Goal: Information Seeking & Learning: Learn about a topic

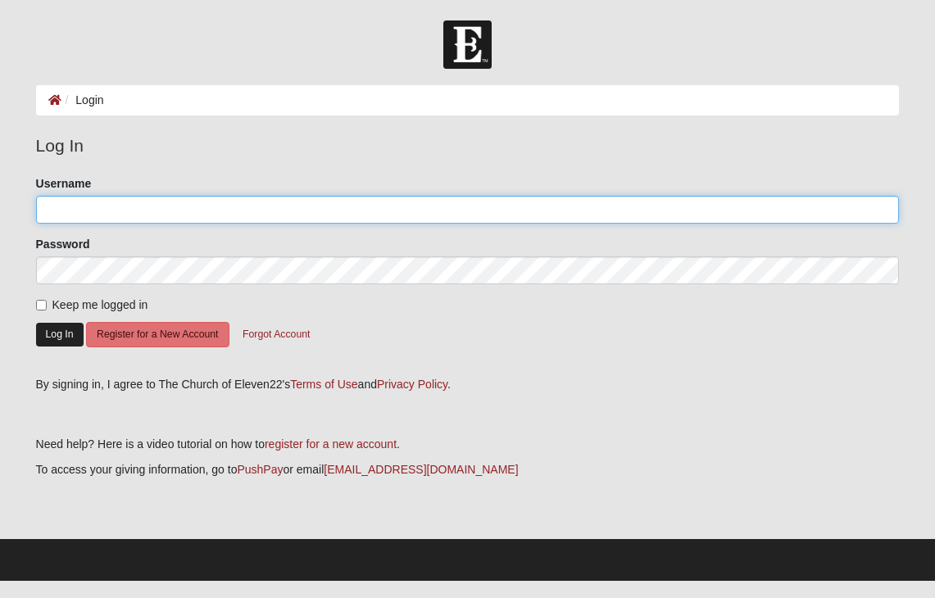
type input "sveselits"
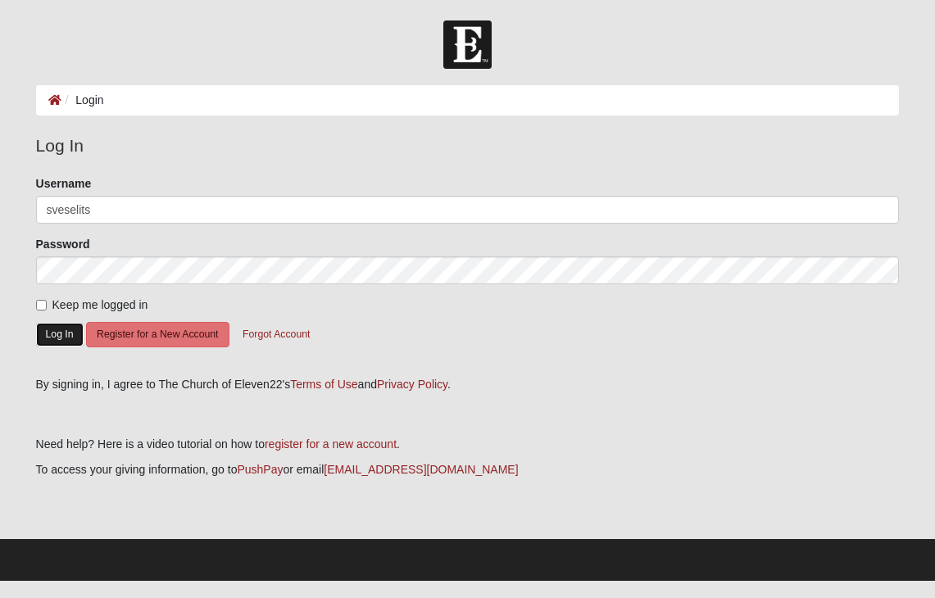
click at [51, 334] on button "Log In" at bounding box center [60, 335] width 48 height 24
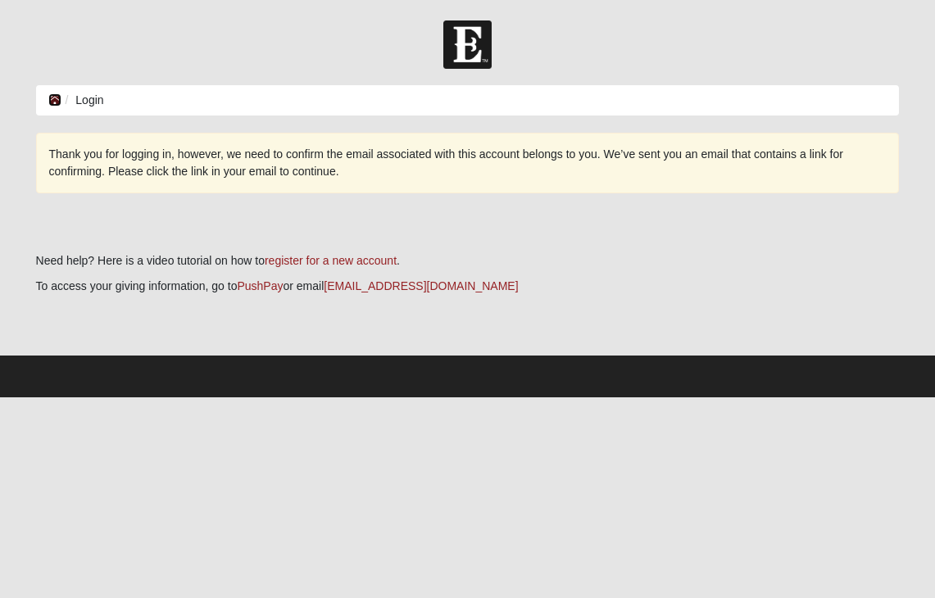
click at [54, 97] on icon at bounding box center [54, 99] width 13 height 11
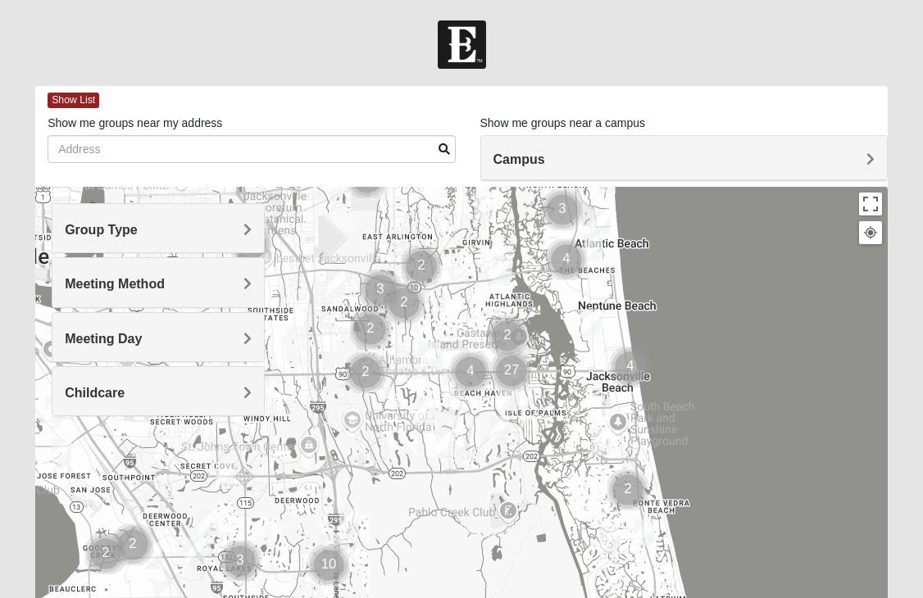
drag, startPoint x: 489, startPoint y: 461, endPoint x: 528, endPoint y: 297, distance: 168.6
click at [543, 305] on div at bounding box center [461, 515] width 853 height 656
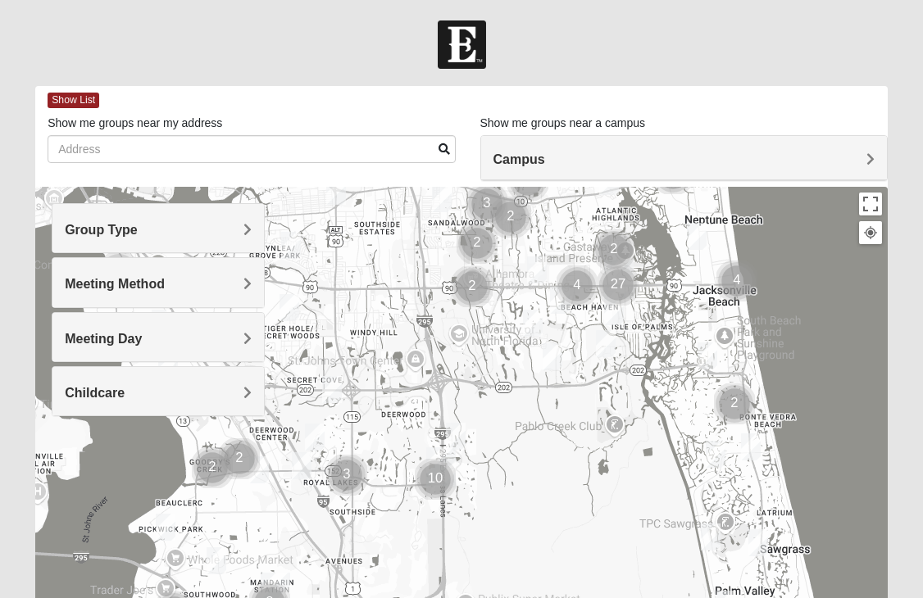
drag, startPoint x: 309, startPoint y: 487, endPoint x: 404, endPoint y: 412, distance: 121.4
click at [367, 455] on img "Cluster of 3 groups" at bounding box center [346, 475] width 41 height 41
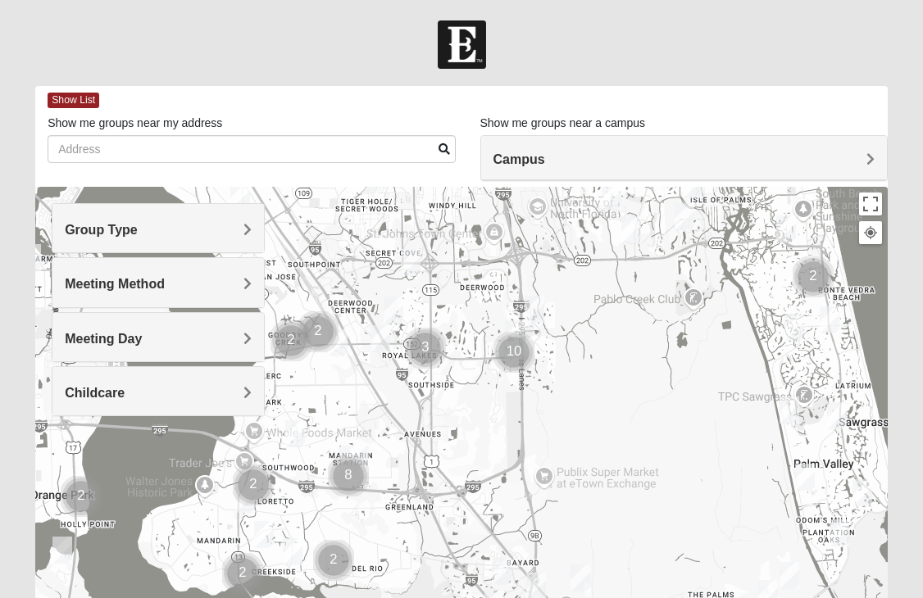
drag, startPoint x: 376, startPoint y: 508, endPoint x: 384, endPoint y: 435, distance: 73.3
click at [384, 435] on div at bounding box center [461, 515] width 853 height 656
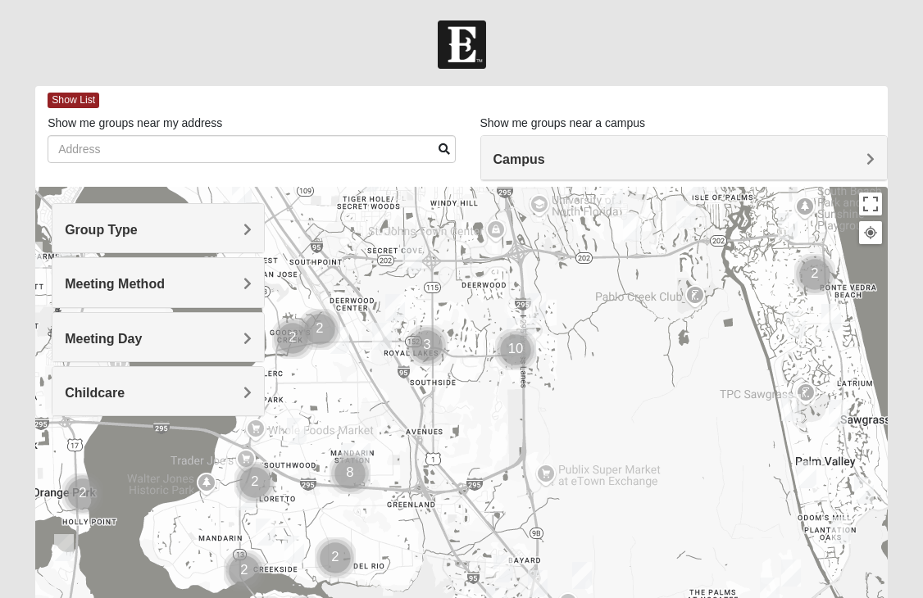
click at [356, 448] on img "Mandarin" at bounding box center [356, 462] width 30 height 39
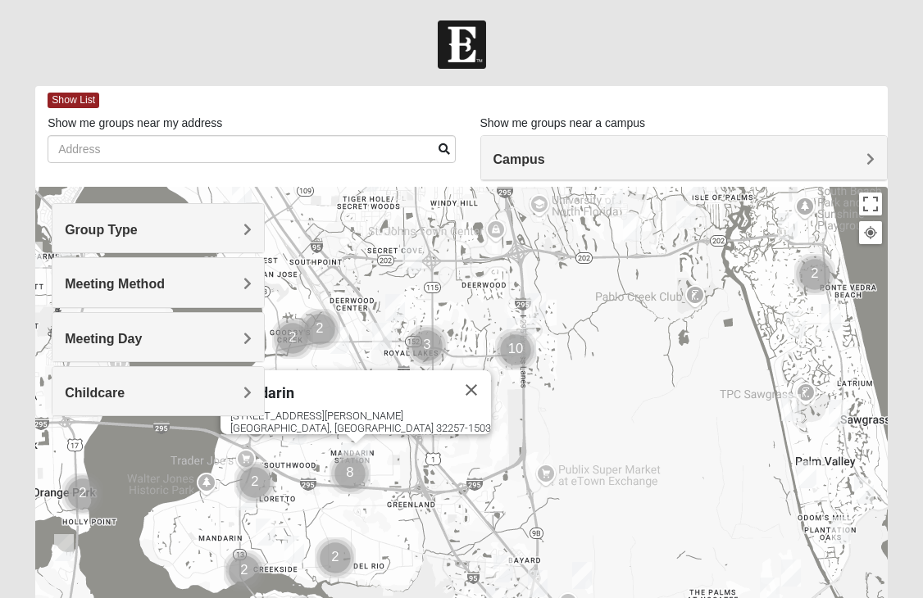
click at [352, 471] on img "Cluster of 8 groups" at bounding box center [350, 473] width 41 height 41
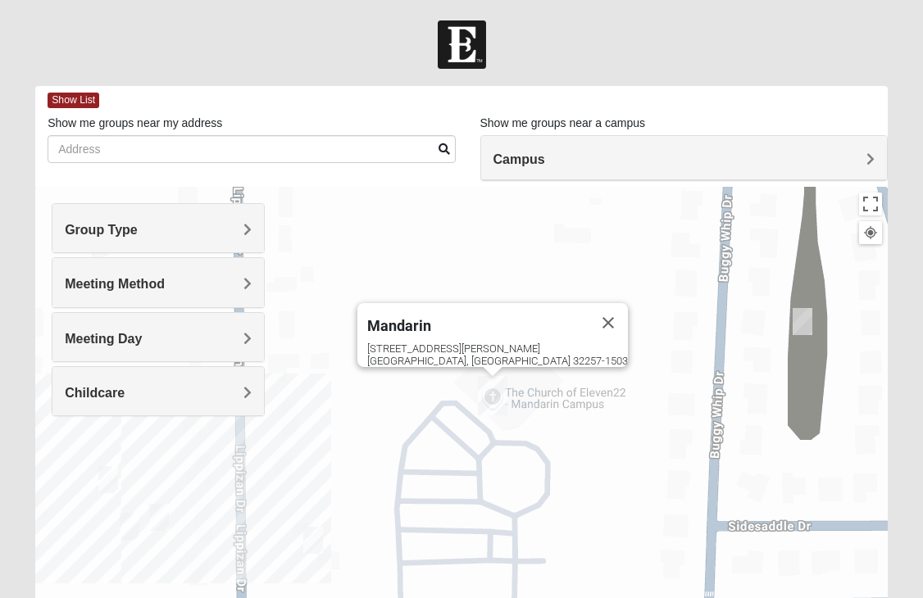
drag, startPoint x: 475, startPoint y: 548, endPoint x: 297, endPoint y: 408, distance: 227.1
click at [457, 475] on div "Mandarin 4911 Losco Rd Jacksonville, FL 32257-1503" at bounding box center [461, 515] width 853 height 656
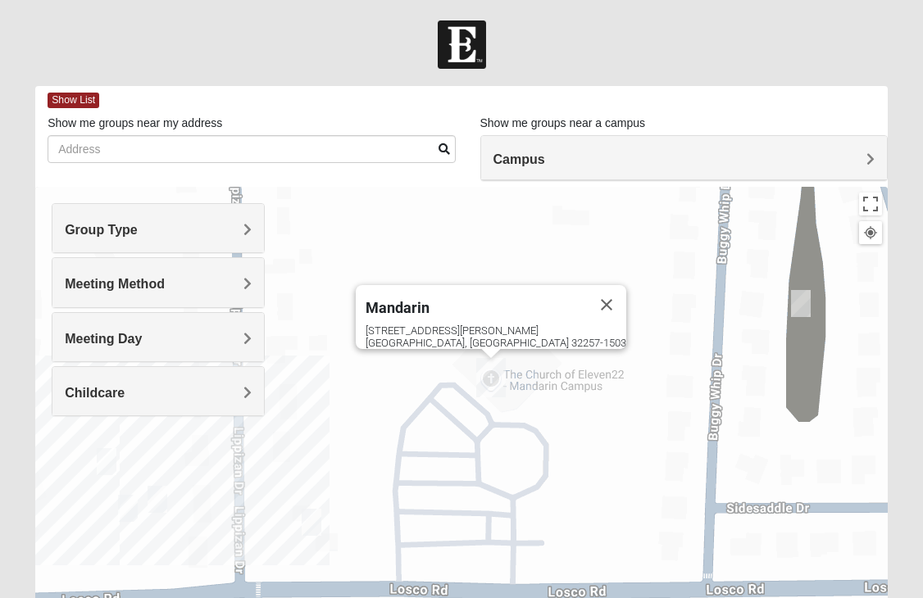
drag, startPoint x: 493, startPoint y: 448, endPoint x: 501, endPoint y: 403, distance: 45.0
click at [501, 403] on div "Mandarin 4911 Losco Rd Jacksonville, FL 32257-1503" at bounding box center [461, 515] width 853 height 656
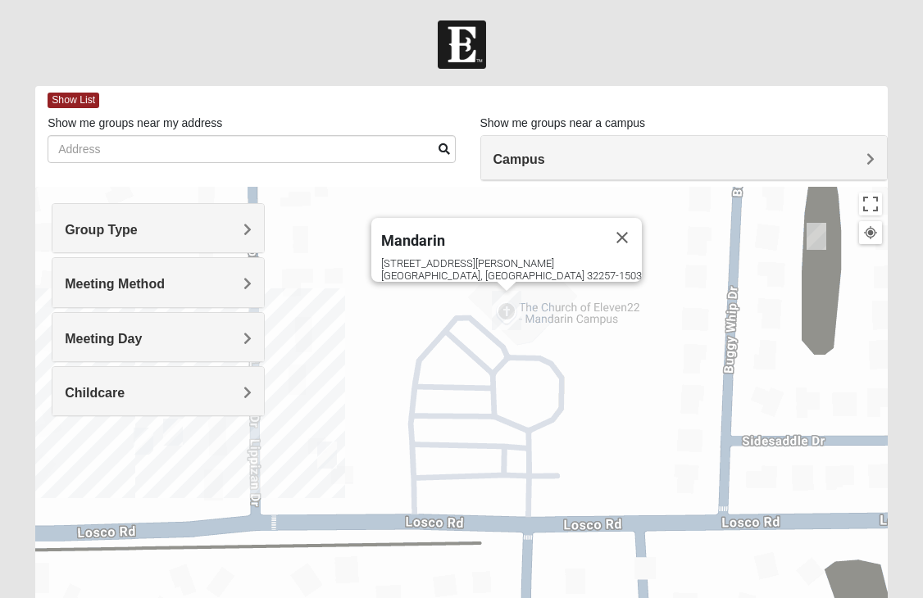
click at [324, 460] on img "On Campus Mens Willis 32257" at bounding box center [327, 455] width 20 height 27
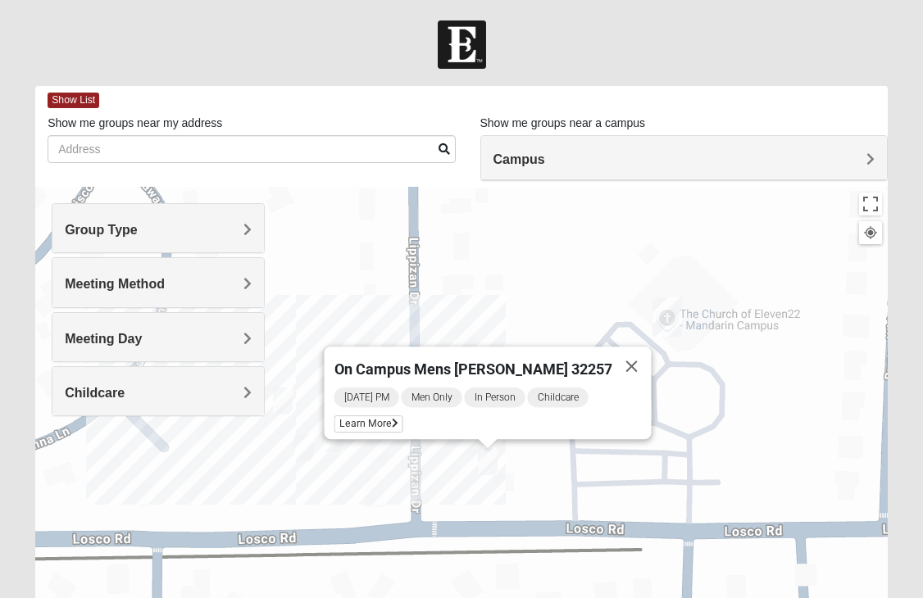
drag, startPoint x: 354, startPoint y: 473, endPoint x: 516, endPoint y: 476, distance: 161.5
click at [516, 478] on div "On Campus Mens Willis 32257 Tuesday PM Men Only In Person Childcare Learn More" at bounding box center [461, 515] width 853 height 656
click at [338, 437] on img "On Campus Mens Hoffstatter 32257" at bounding box center [334, 437] width 20 height 27
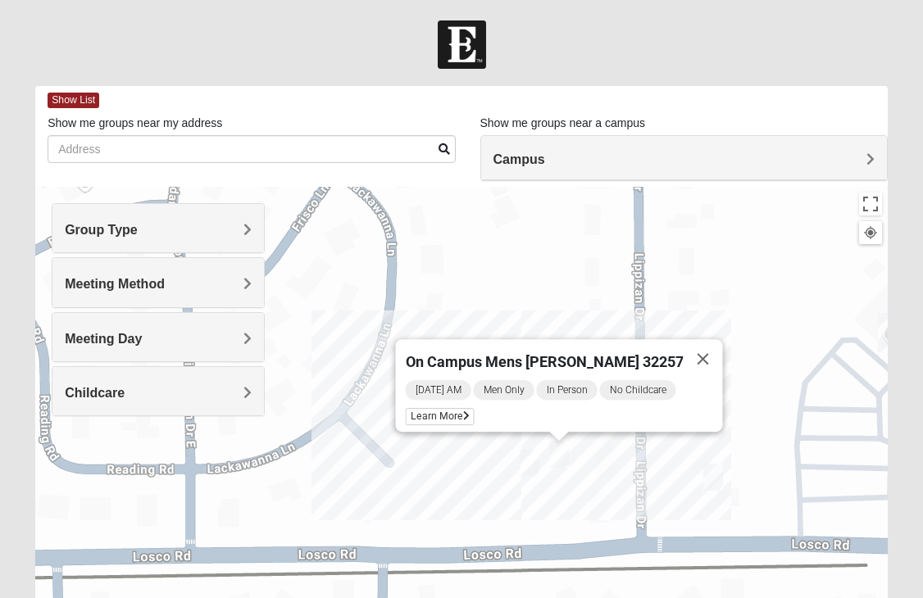
drag, startPoint x: 393, startPoint y: 466, endPoint x: 618, endPoint y: 483, distance: 226.1
click at [618, 483] on div "On Campus Mens Hoffstatter 32257 Saturday AM Men Only In Person No Childcare Le…" at bounding box center [461, 515] width 853 height 656
click at [533, 466] on img "On Campus Mens Gruber 32257" at bounding box center [530, 463] width 20 height 27
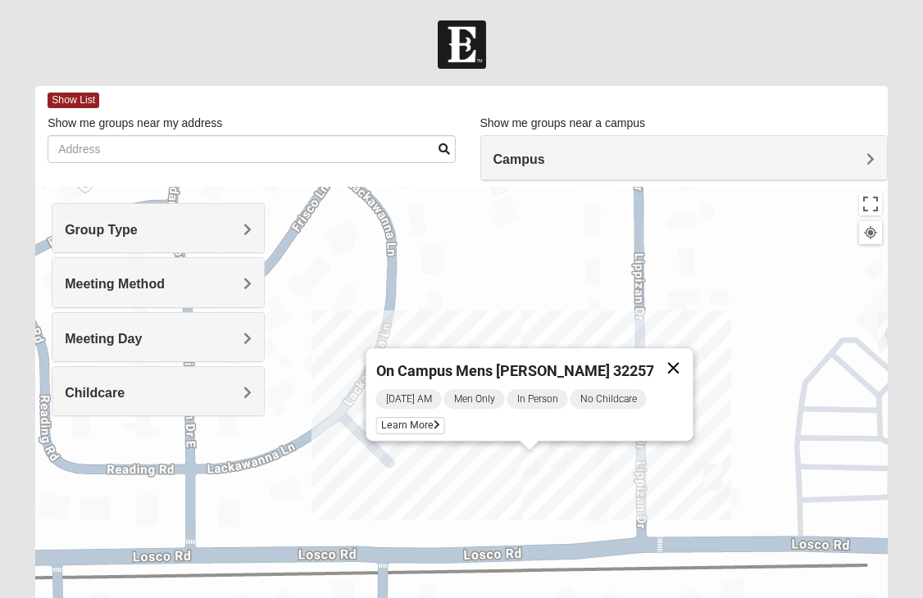
click at [658, 359] on button "Close" at bounding box center [673, 367] width 39 height 39
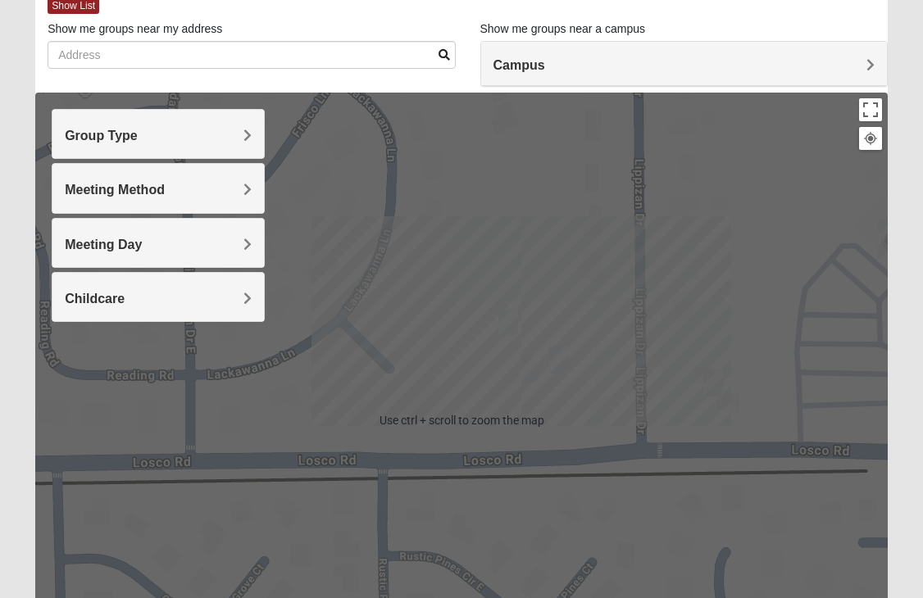
scroll to position [82, 0]
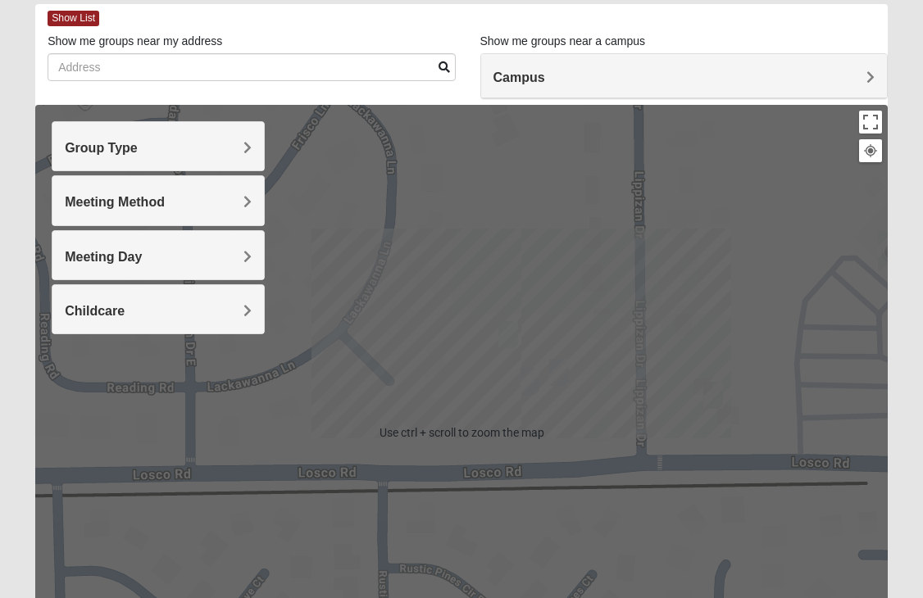
click at [485, 322] on div "To navigate, press the arrow keys." at bounding box center [461, 433] width 853 height 656
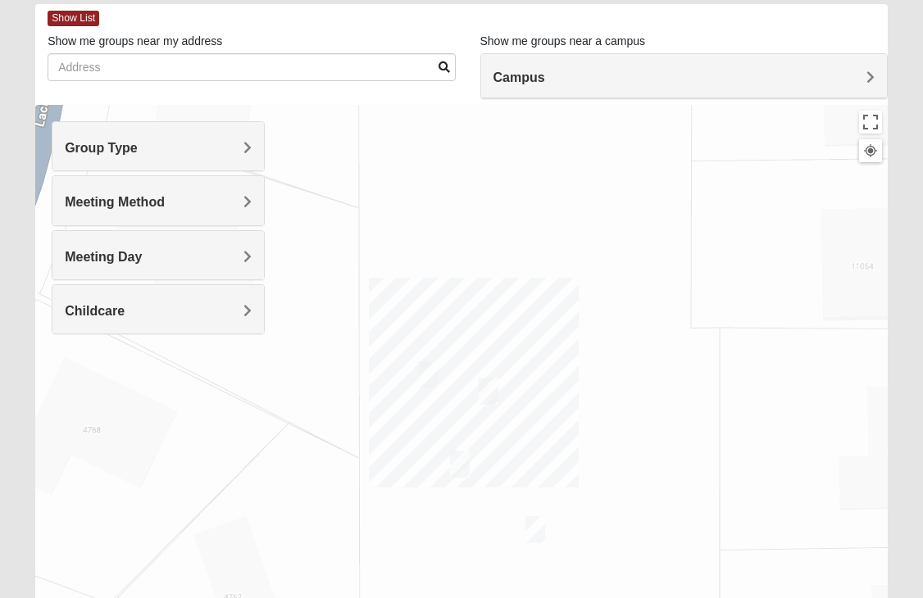
click at [458, 472] on img "On Campus Mens Schultz 32257" at bounding box center [460, 464] width 20 height 27
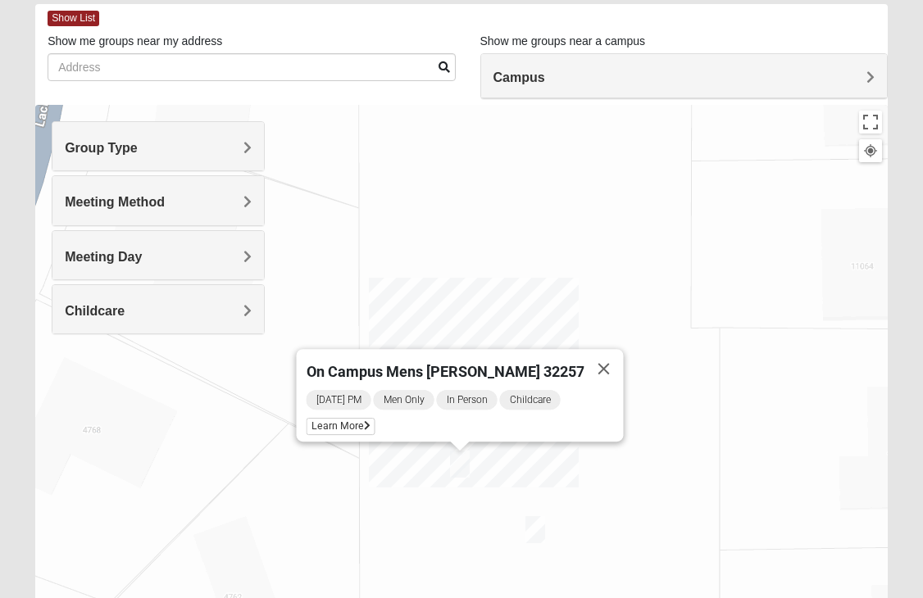
click at [541, 539] on img "On Campus Mixed Jones 32257" at bounding box center [535, 529] width 20 height 27
click at [548, 534] on div "To navigate, press the arrow keys. On Campus Mens Schultz 32257 Tuesday PM Men …" at bounding box center [461, 433] width 853 height 656
click at [544, 525] on img "On Campus Mixed Jones 32257" at bounding box center [535, 529] width 20 height 27
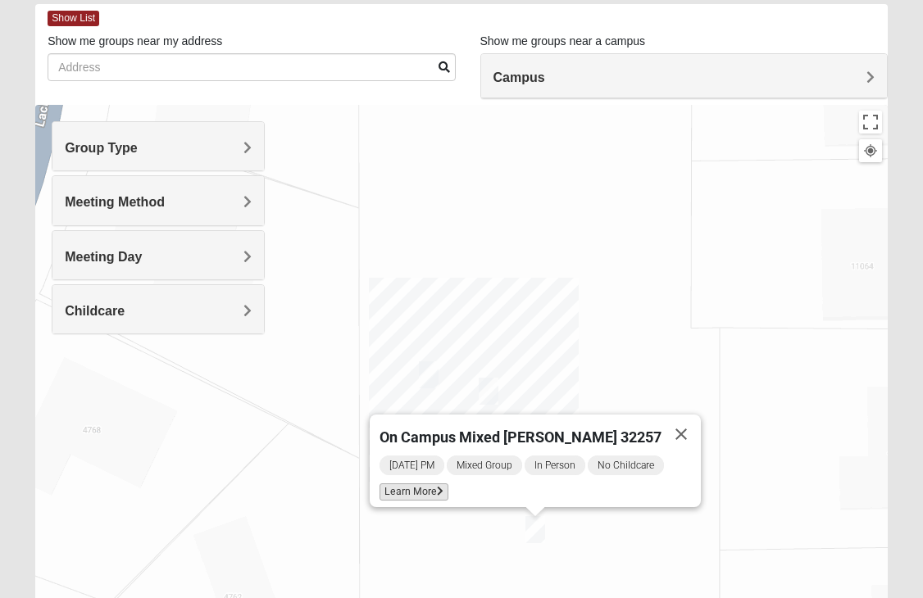
click at [434, 487] on span "Learn More" at bounding box center [414, 492] width 69 height 17
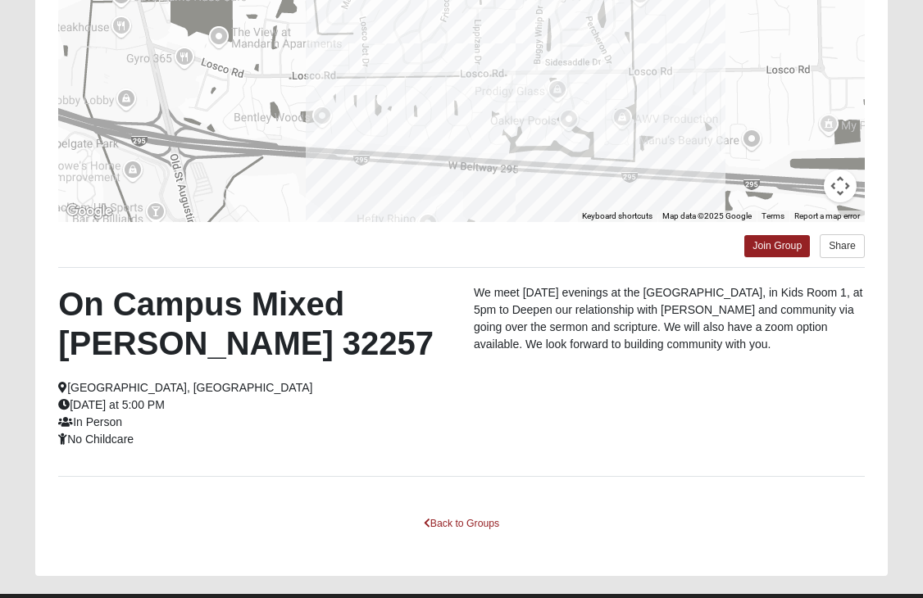
scroll to position [323, 0]
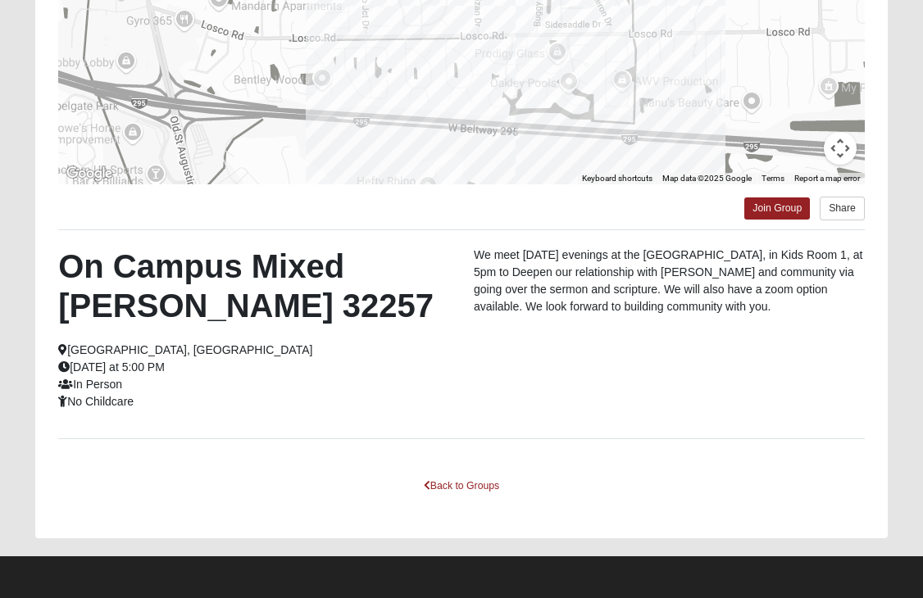
click at [345, 377] on div "On Campus Mixed Jones 32257 Jacksonville, FL Sunday at 5:00 PM In Person No Chi…" at bounding box center [254, 329] width 416 height 164
click at [462, 493] on link "Back to Groups" at bounding box center [461, 486] width 97 height 25
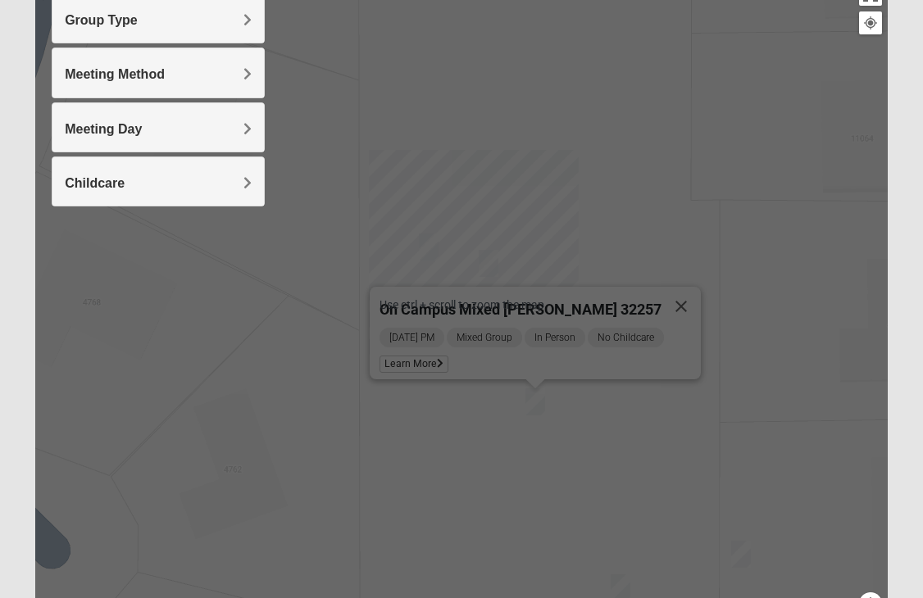
scroll to position [140, 0]
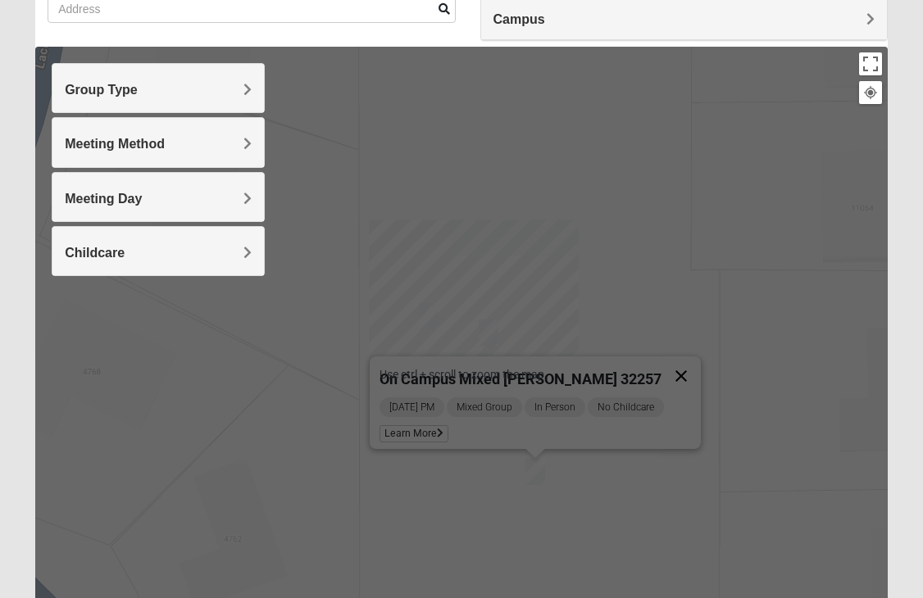
click at [672, 370] on button "Close" at bounding box center [681, 376] width 39 height 39
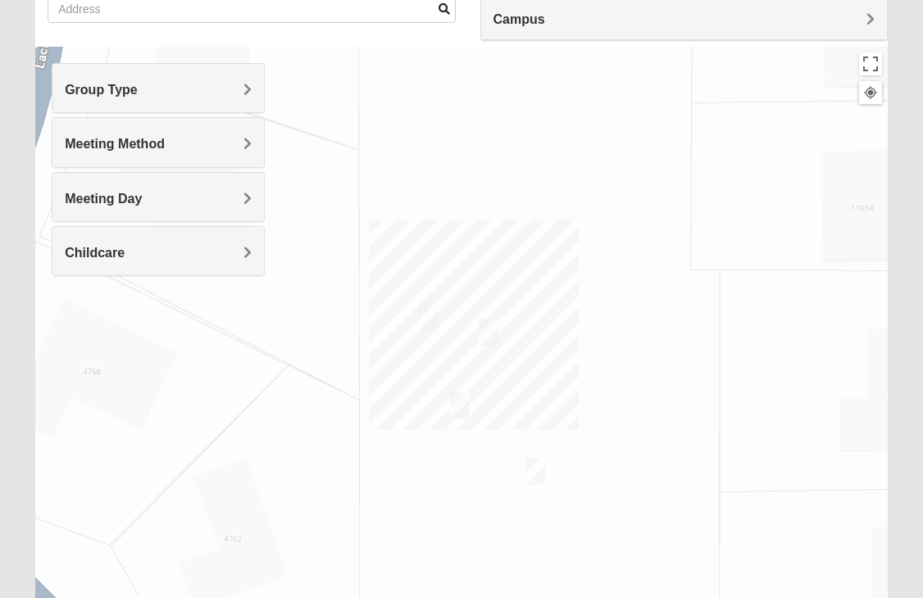
click at [165, 86] on h4 "Group Type" at bounding box center [158, 90] width 187 height 16
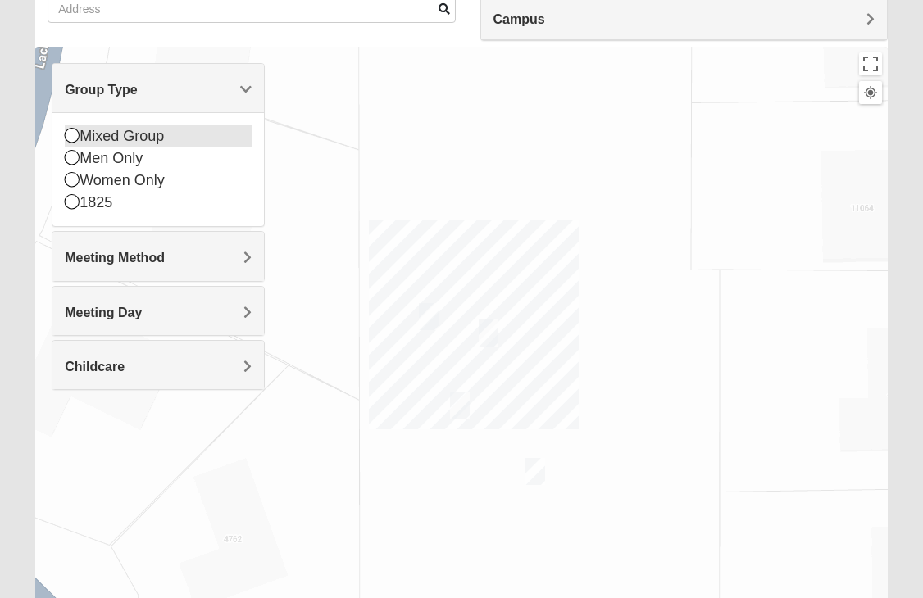
click at [130, 135] on div "Mixed Group" at bounding box center [158, 136] width 187 height 22
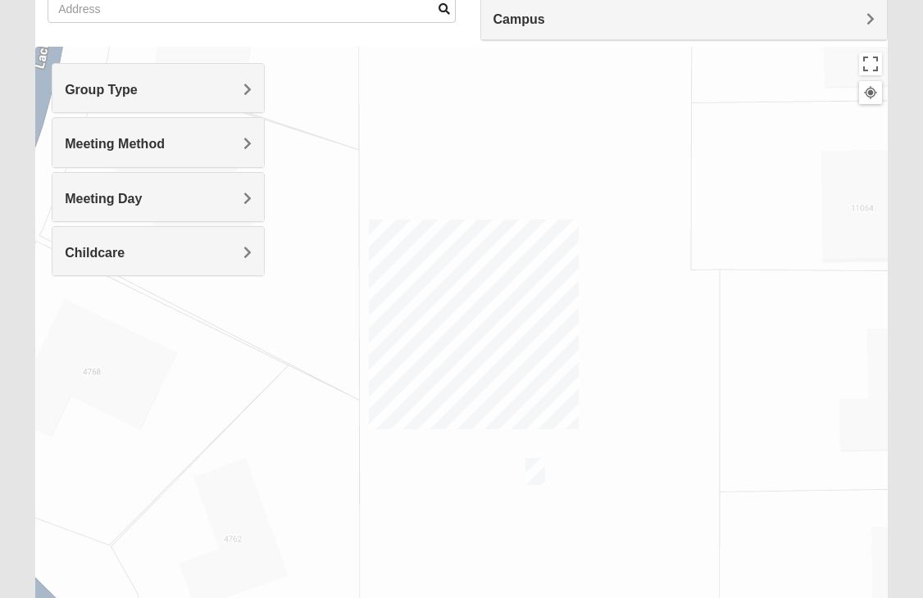
click at [133, 145] on span "Meeting Method" at bounding box center [115, 144] width 100 height 14
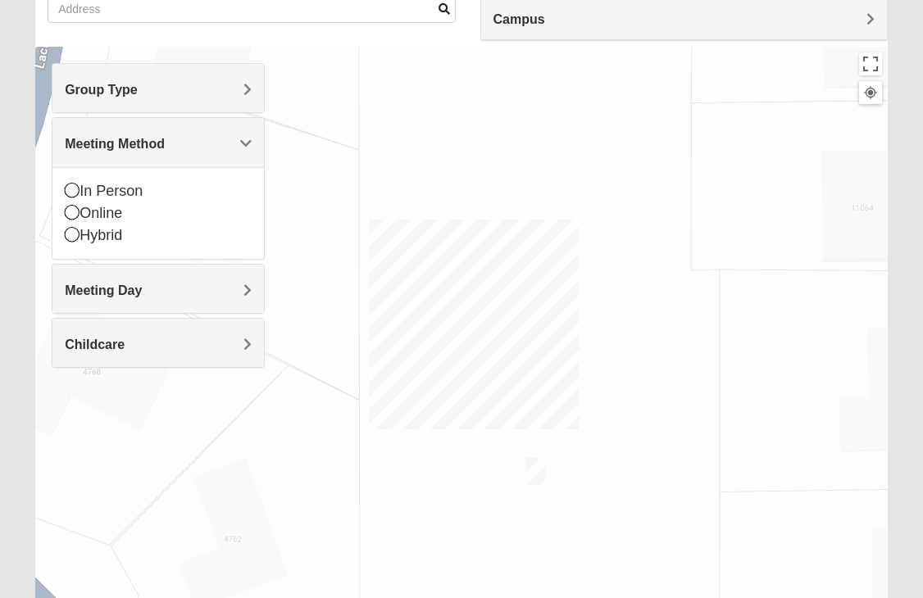
click at [120, 286] on span "Meeting Day" at bounding box center [103, 291] width 77 height 14
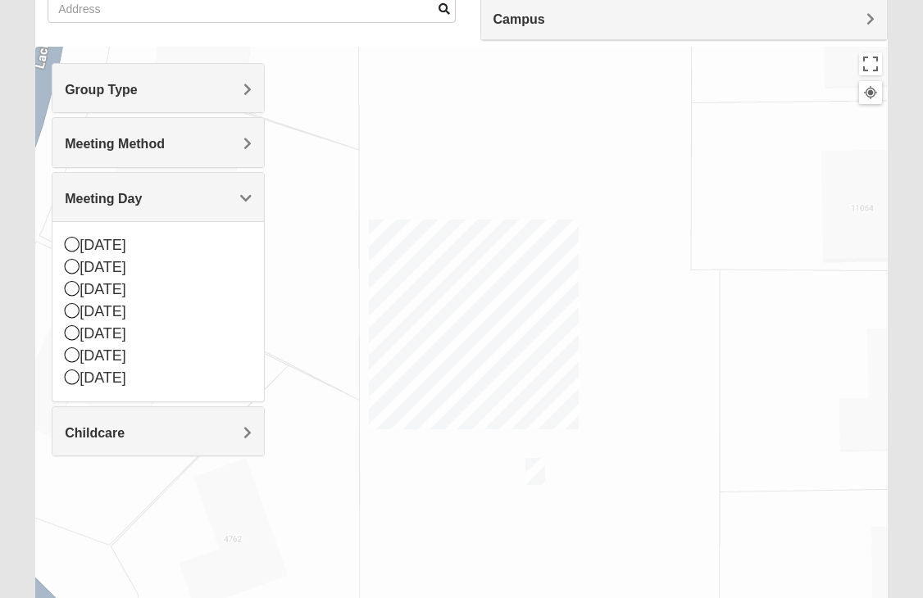
click at [108, 182] on div "Meeting Day" at bounding box center [157, 197] width 211 height 48
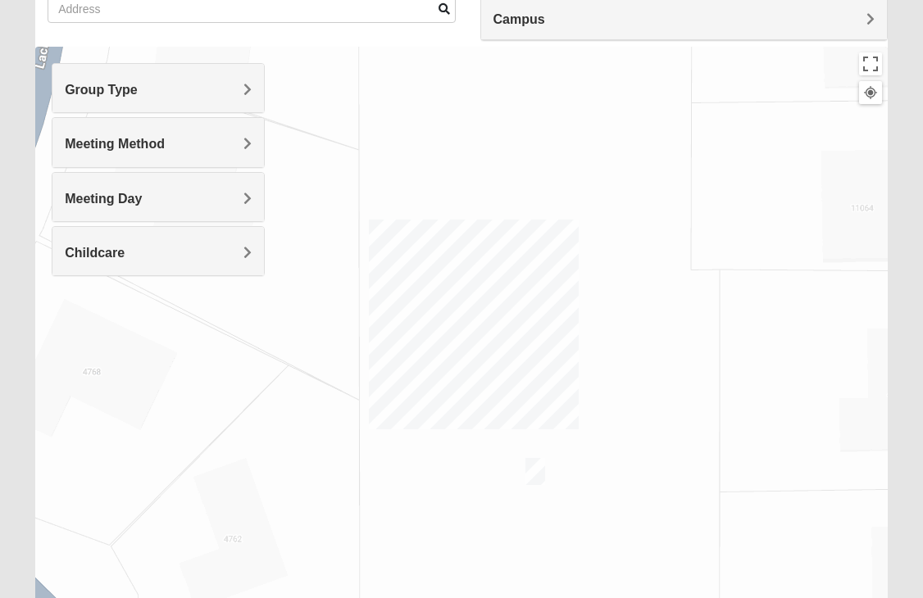
click at [107, 195] on span "Meeting Day" at bounding box center [103, 199] width 77 height 14
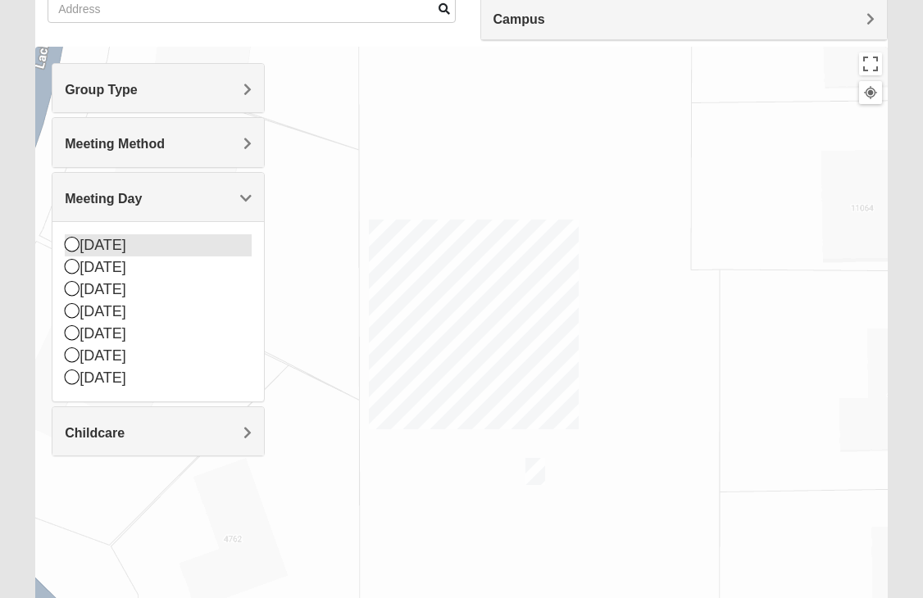
click at [77, 242] on icon at bounding box center [72, 244] width 15 height 15
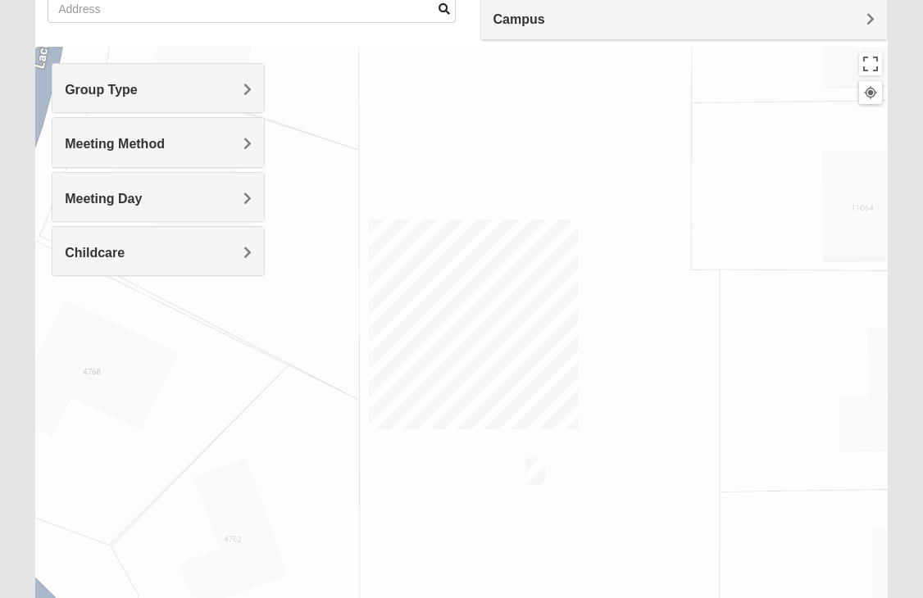
click at [78, 205] on span "Meeting Day" at bounding box center [103, 199] width 77 height 14
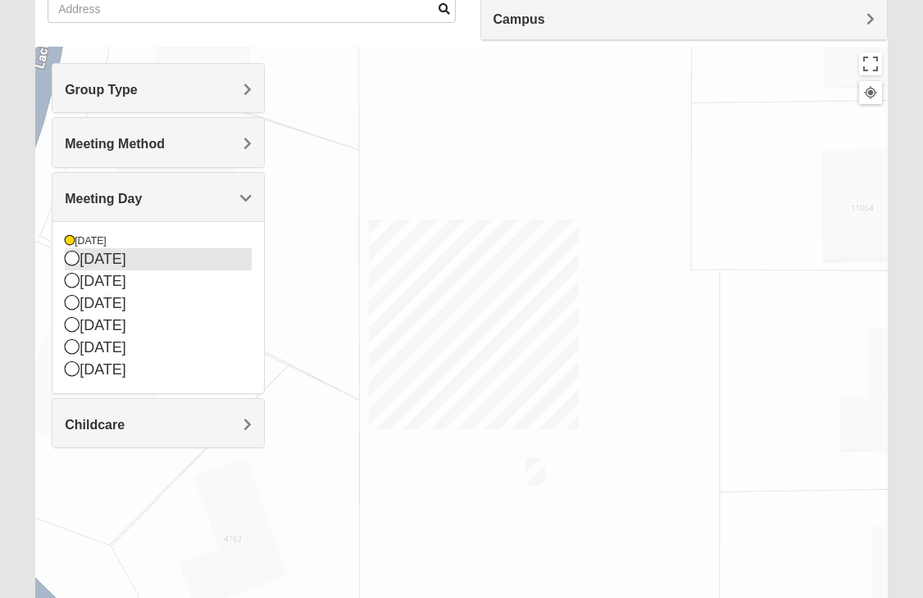
click at [67, 260] on icon at bounding box center [72, 258] width 15 height 15
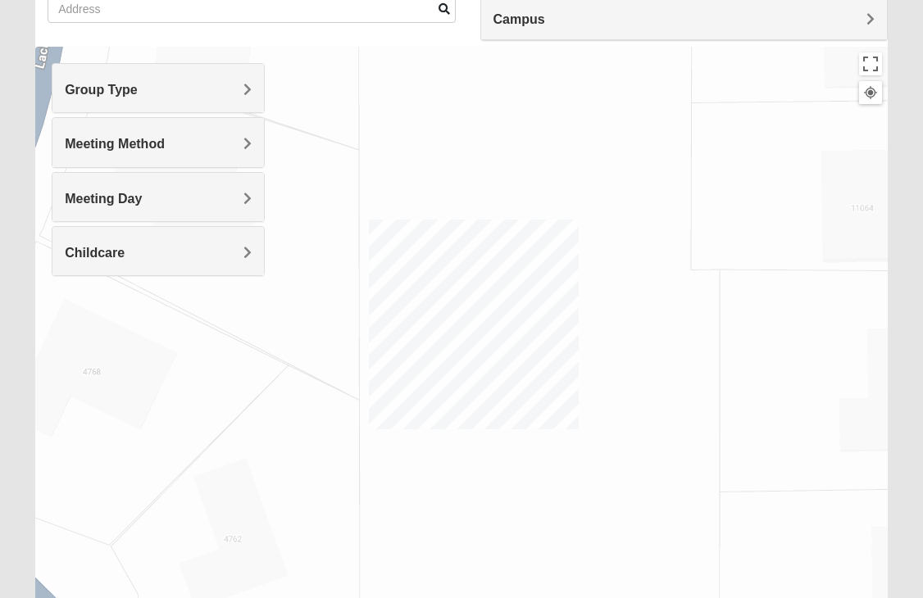
click at [89, 185] on div "Meeting Day" at bounding box center [157, 197] width 211 height 48
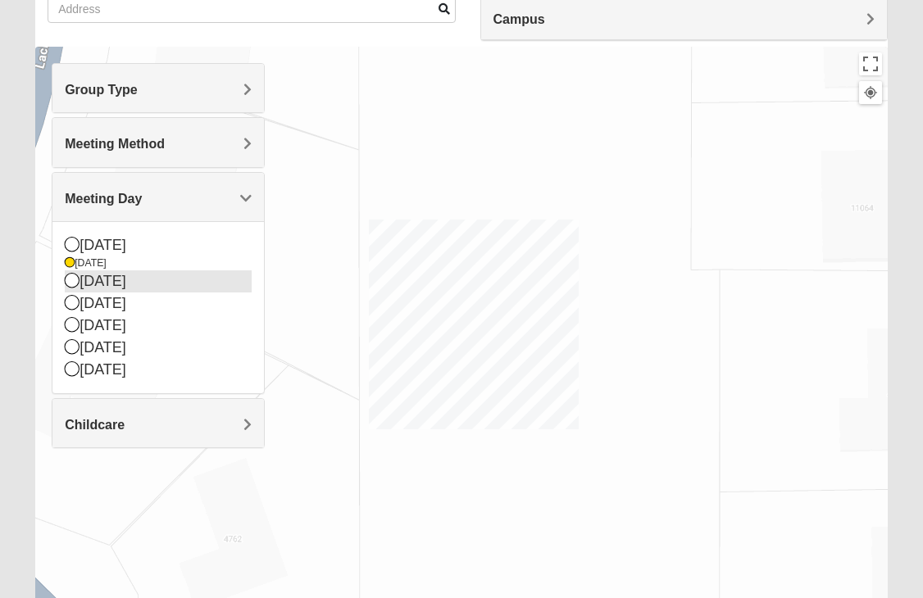
click at [70, 282] on icon at bounding box center [72, 280] width 15 height 15
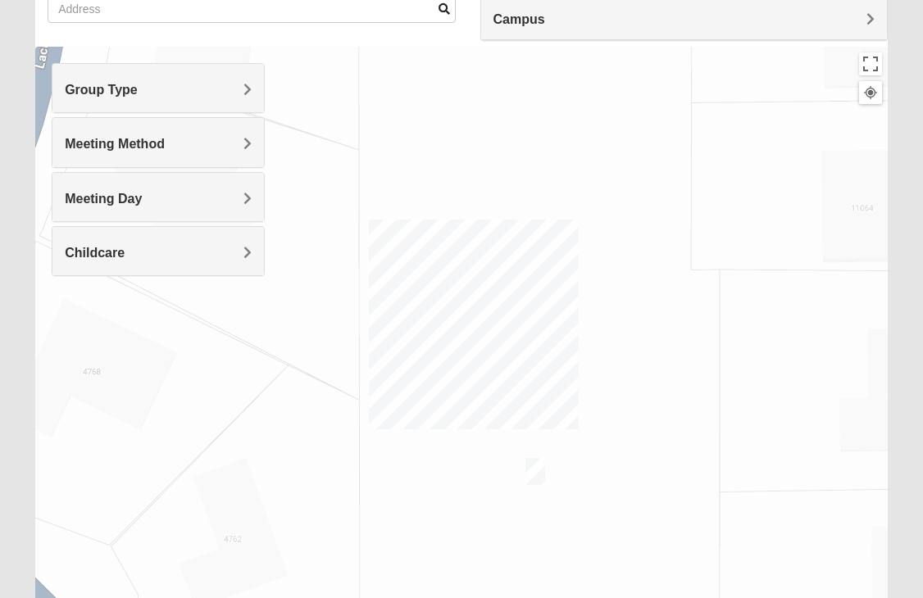
click at [76, 191] on h4 "Meeting Day" at bounding box center [158, 199] width 187 height 16
click at [77, 192] on span "Meeting Day" at bounding box center [103, 199] width 77 height 14
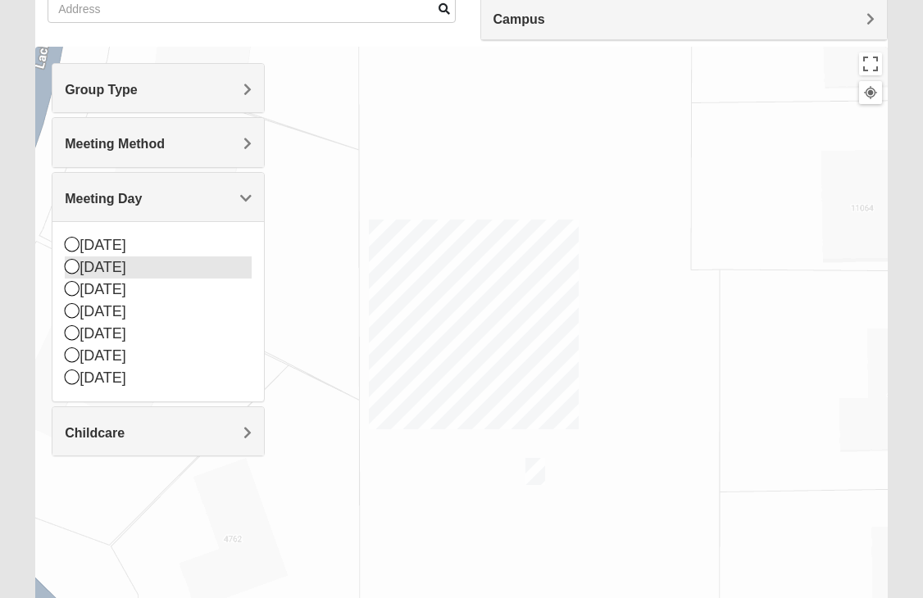
click at [72, 261] on icon at bounding box center [72, 266] width 15 height 15
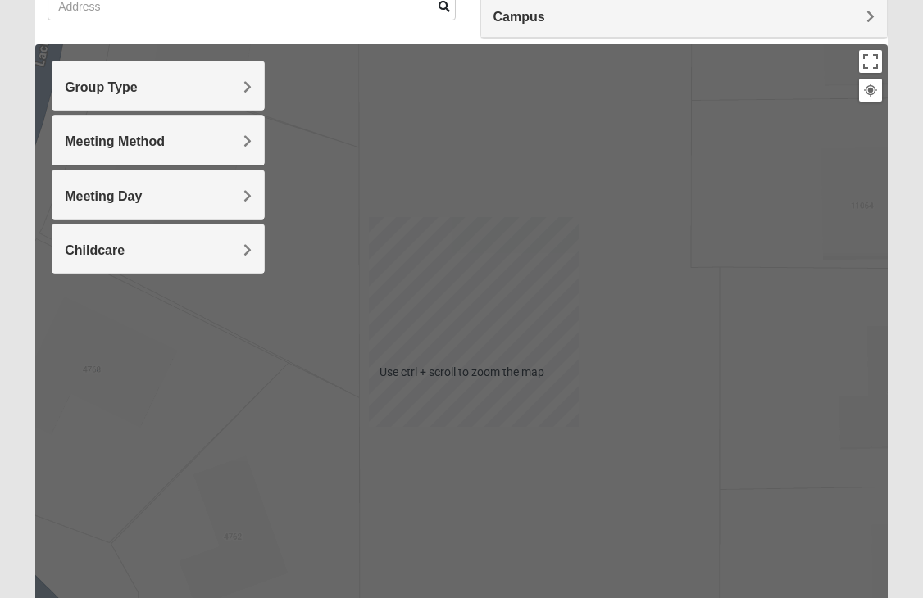
scroll to position [58, 0]
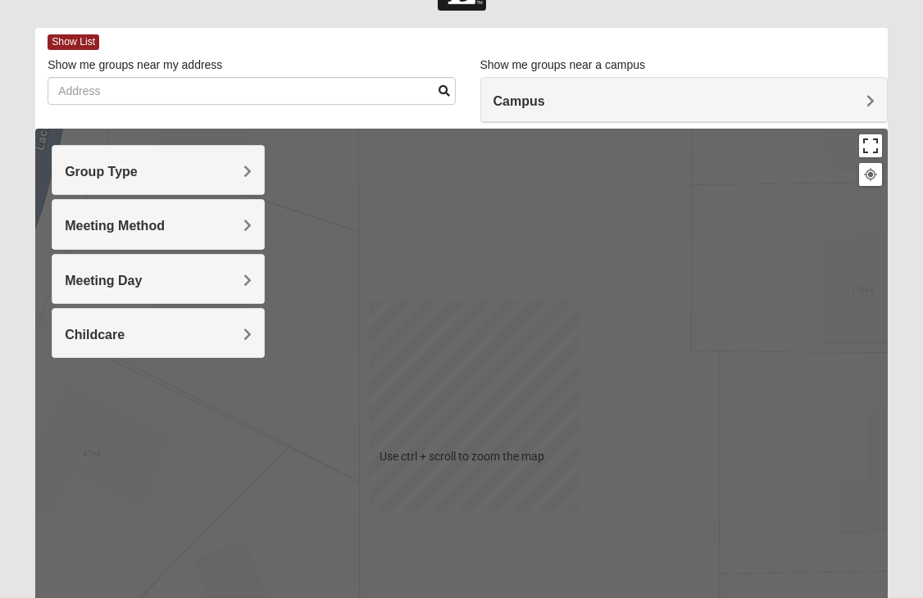
click at [874, 150] on button "Toggle fullscreen view" at bounding box center [870, 145] width 23 height 23
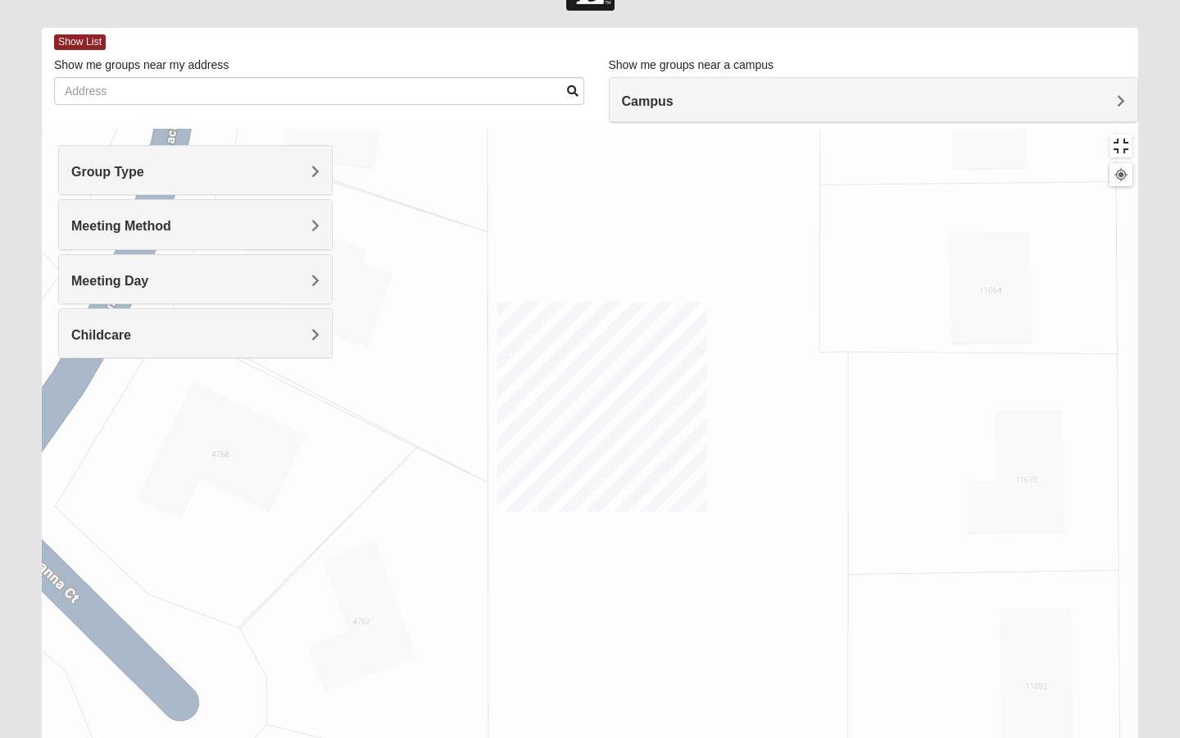
click at [922, 134] on button "Toggle fullscreen view" at bounding box center [1121, 145] width 23 height 23
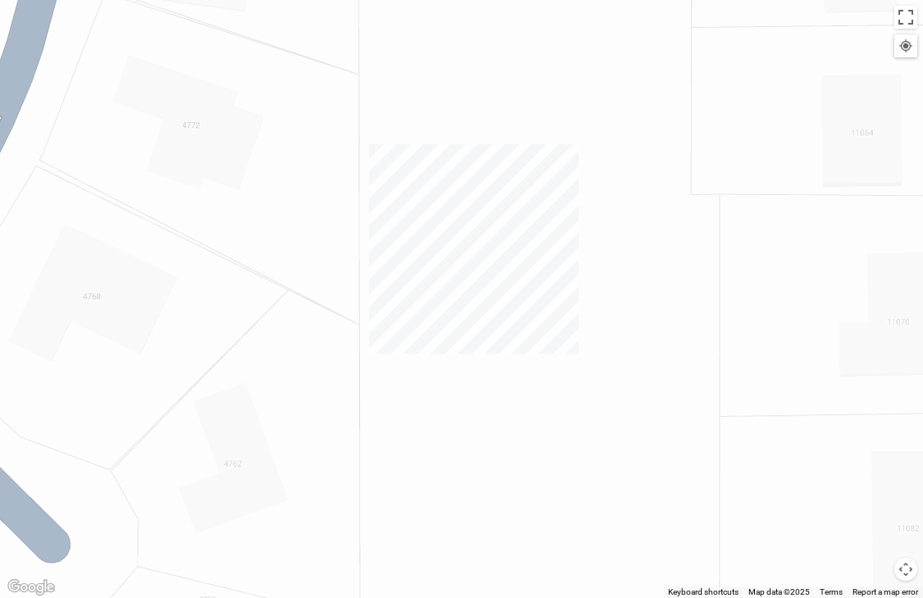
click at [565, 89] on div "Campus" at bounding box center [684, 100] width 406 height 44
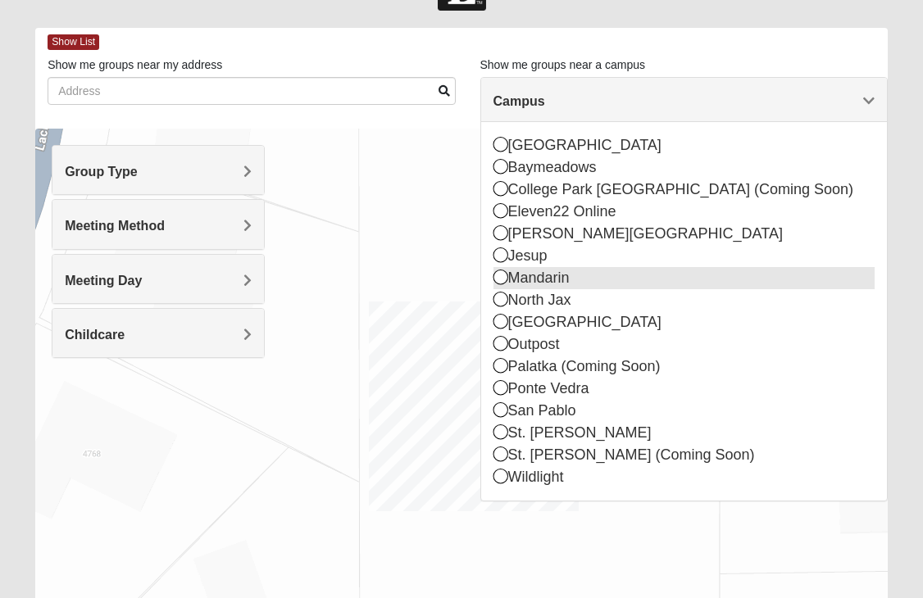
click at [554, 275] on div "Mandarin" at bounding box center [683, 278] width 381 height 22
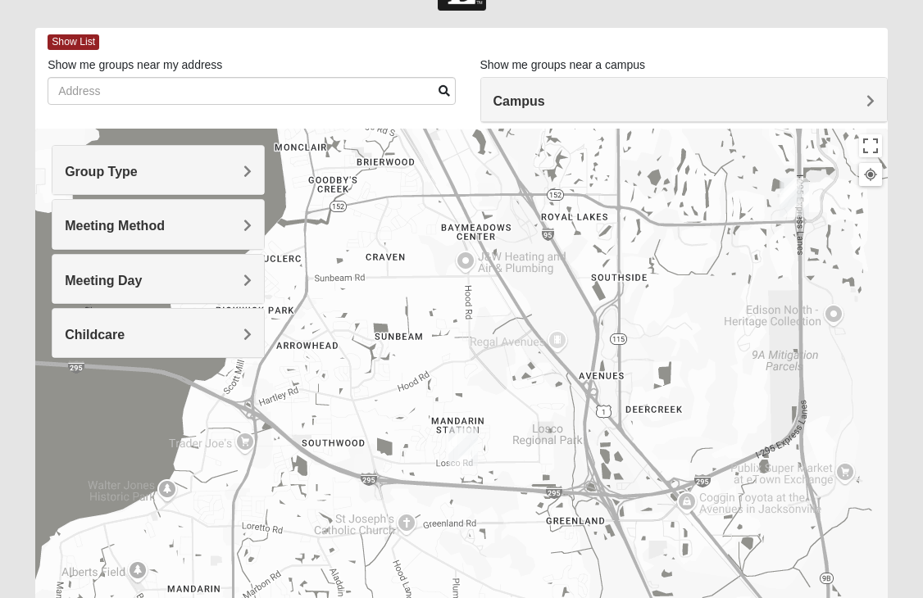
click at [135, 233] on span "Meeting Method" at bounding box center [115, 226] width 100 height 14
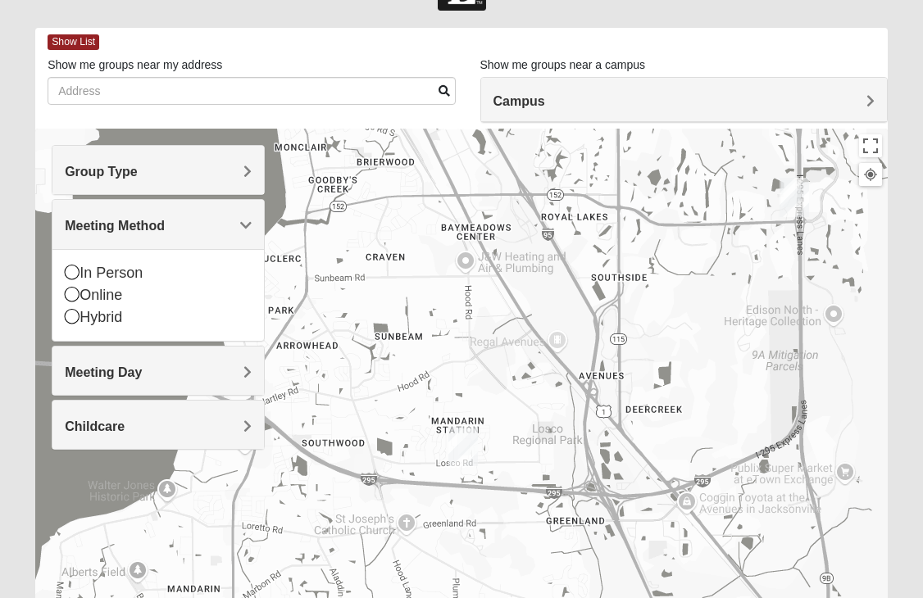
click at [565, 107] on h4 "Campus" at bounding box center [683, 101] width 381 height 16
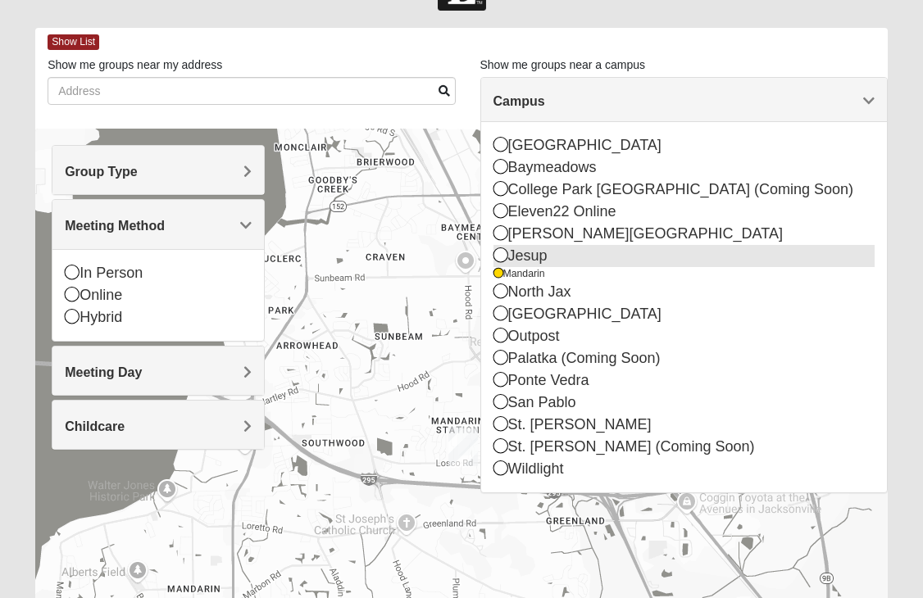
click at [513, 252] on div "Jesup" at bounding box center [683, 256] width 381 height 22
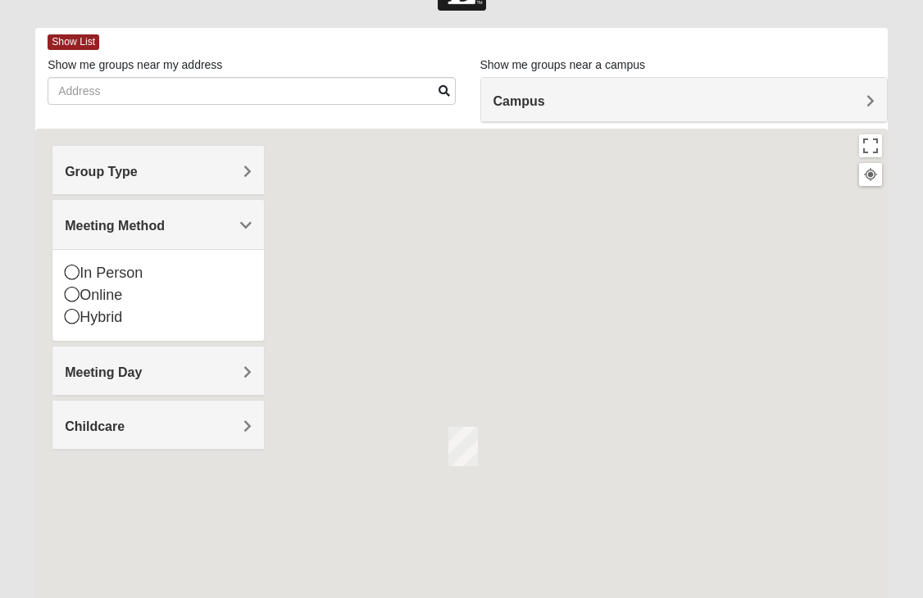
click at [512, 252] on div "Jesup" at bounding box center [683, 252] width 381 height 14
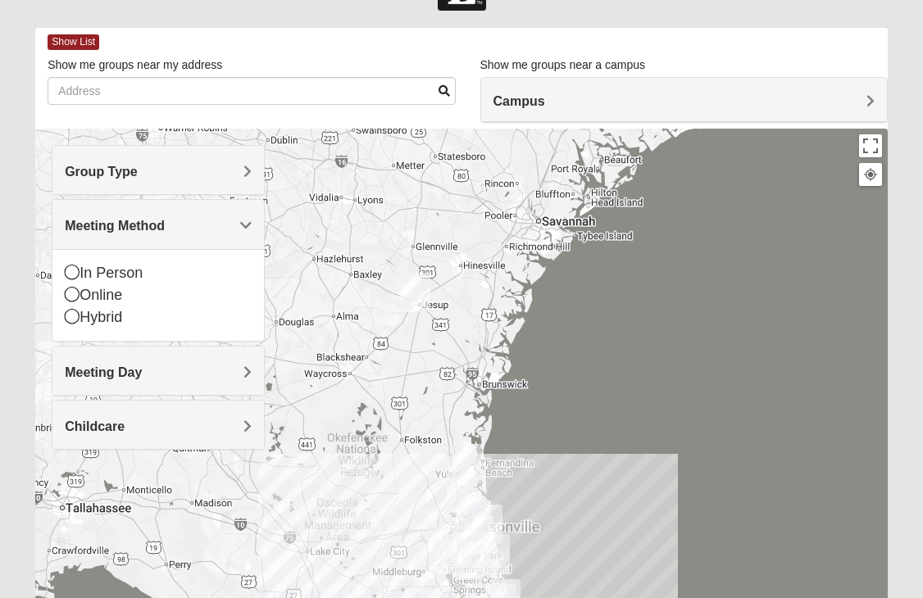
click at [562, 95] on h4 "Campus" at bounding box center [683, 101] width 381 height 16
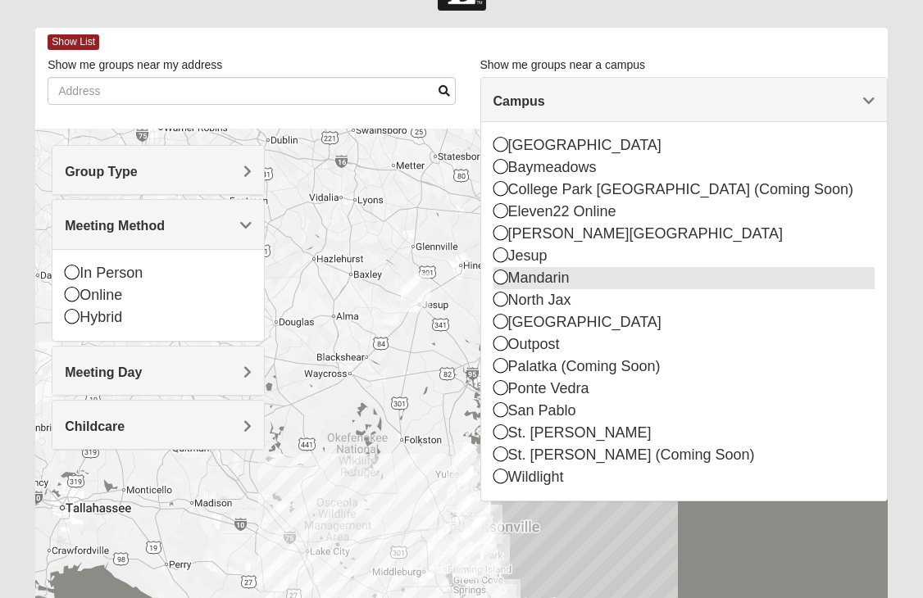
click at [519, 280] on div "Mandarin" at bounding box center [683, 278] width 381 height 22
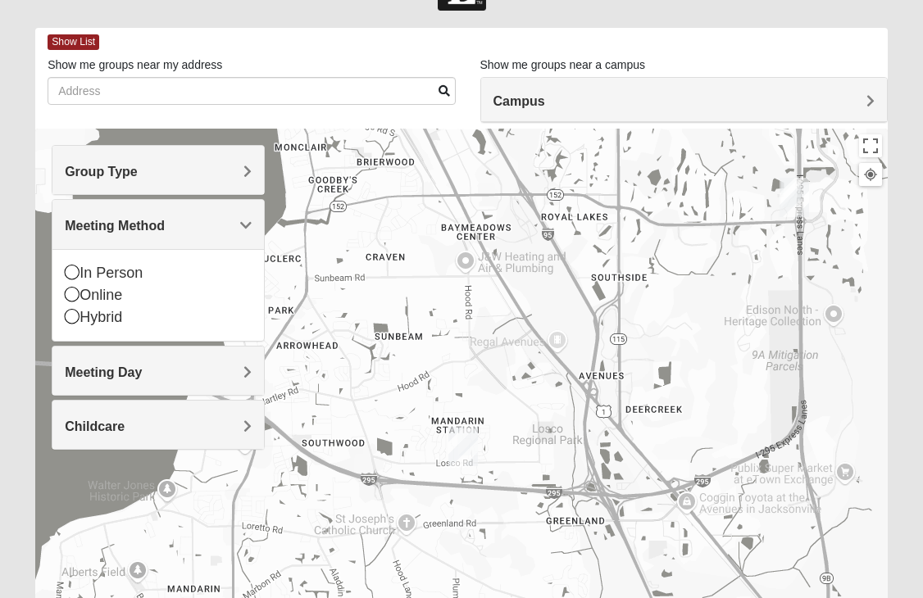
click at [462, 444] on img "Mandarin" at bounding box center [463, 446] width 30 height 39
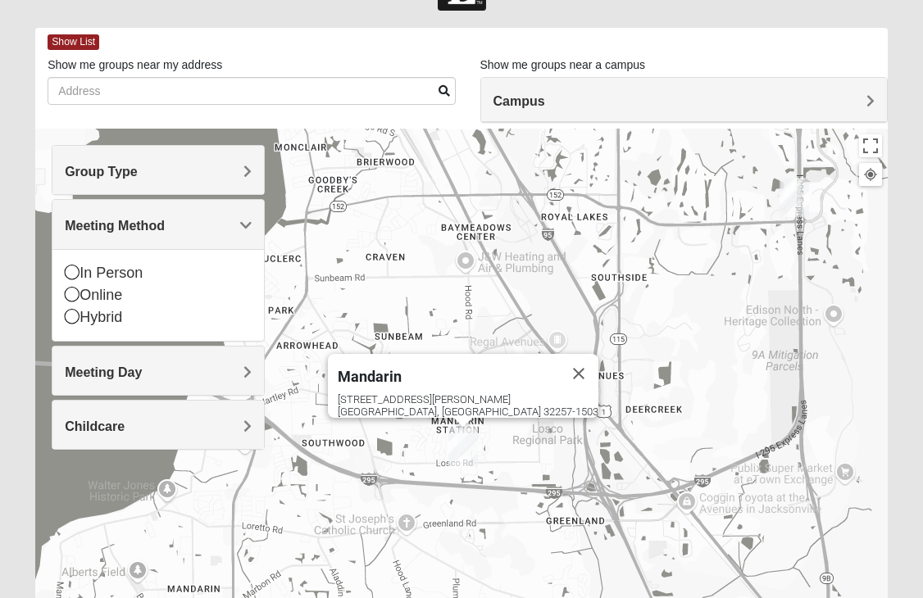
click at [430, 354] on div "Mandarin" at bounding box center [448, 373] width 221 height 39
drag, startPoint x: 426, startPoint y: 368, endPoint x: 233, endPoint y: 296, distance: 206.5
click at [402, 368] on span "Mandarin" at bounding box center [370, 376] width 64 height 17
click at [122, 173] on span "Group Type" at bounding box center [101, 172] width 73 height 14
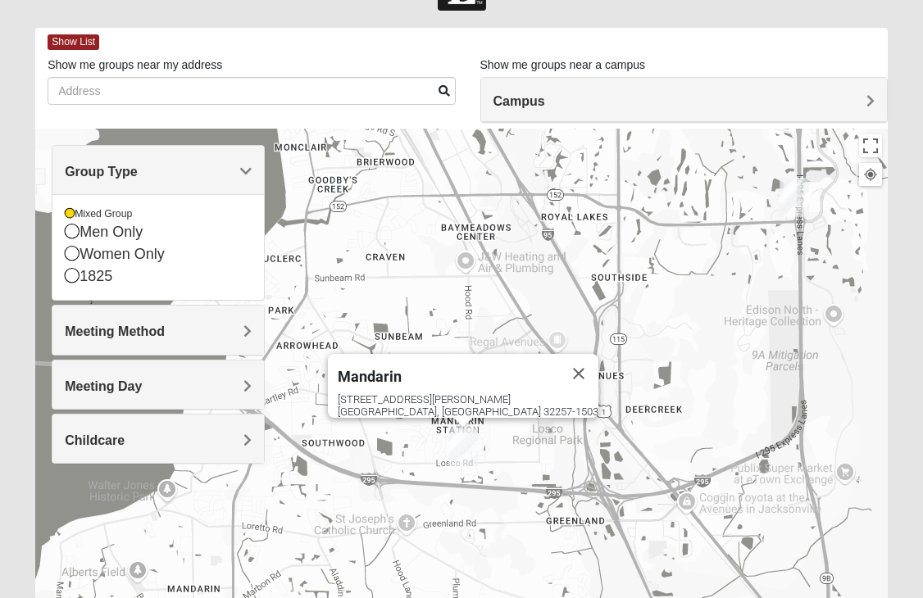
click at [133, 335] on span "Meeting Method" at bounding box center [115, 332] width 100 height 14
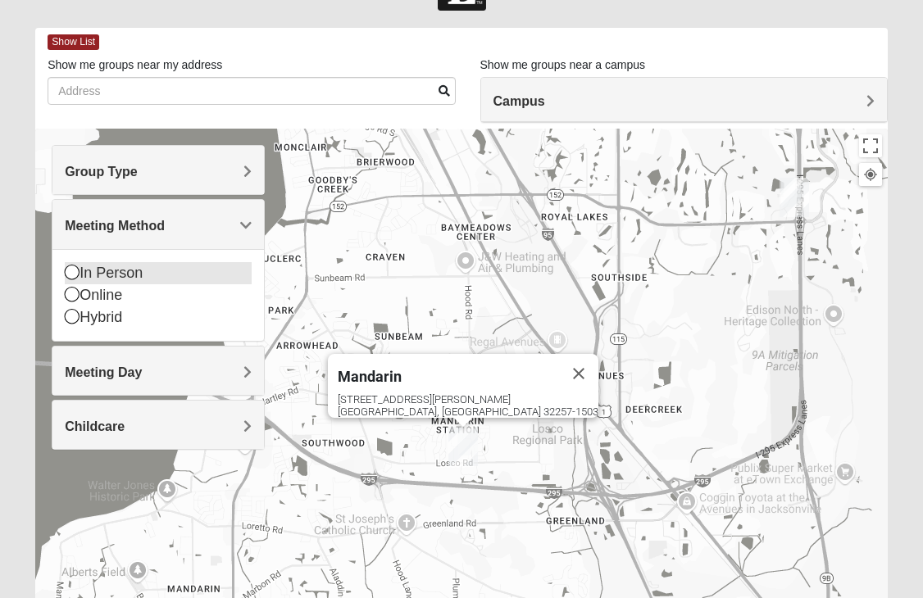
click at [71, 269] on icon at bounding box center [72, 272] width 15 height 15
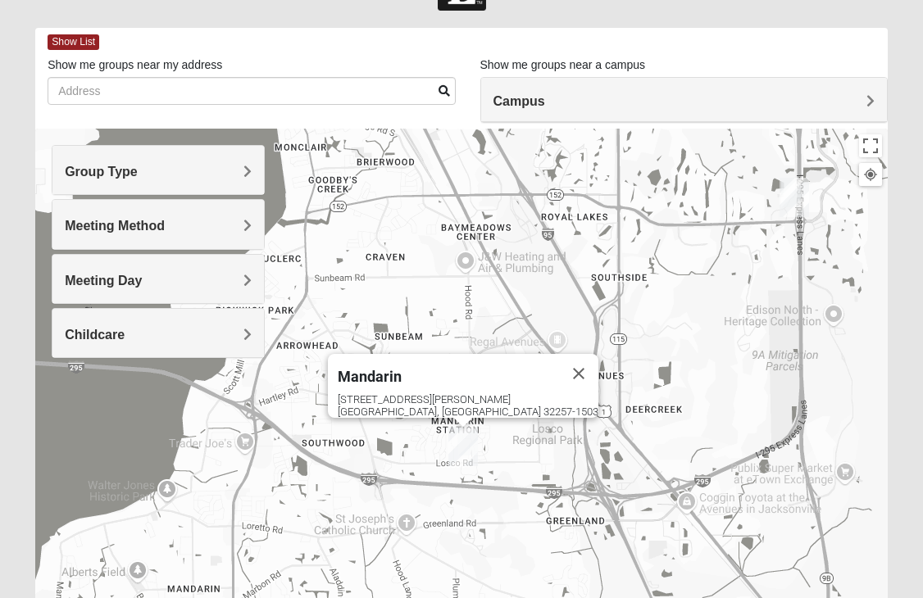
click at [86, 301] on div "Meeting Day" at bounding box center [157, 279] width 211 height 48
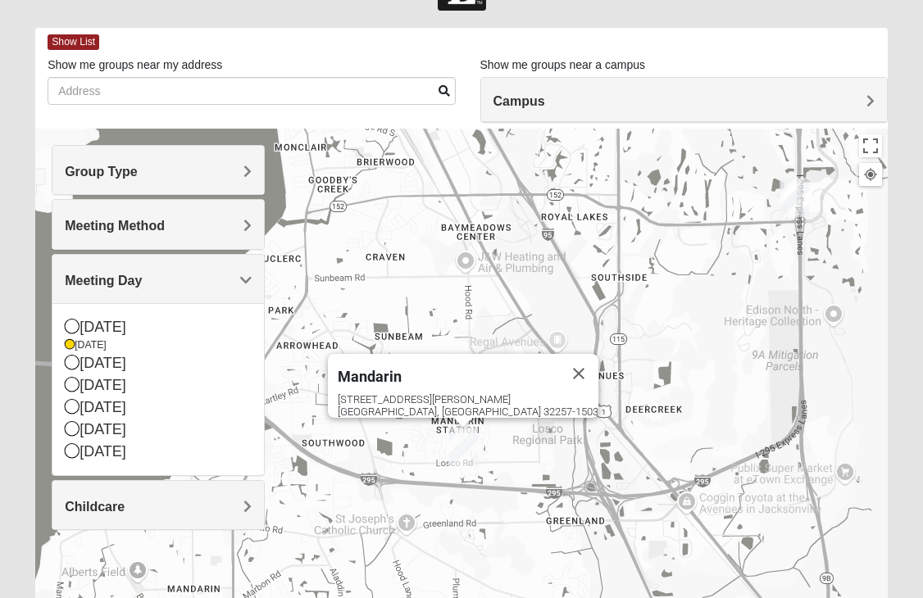
click at [96, 284] on span "Meeting Day" at bounding box center [103, 281] width 77 height 14
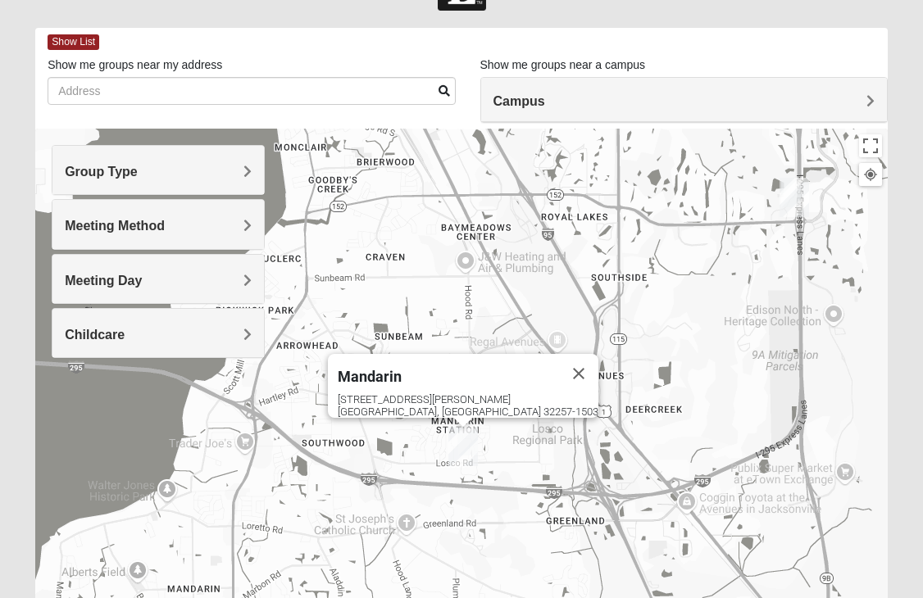
click at [84, 330] on span "Childcare" at bounding box center [95, 335] width 60 height 14
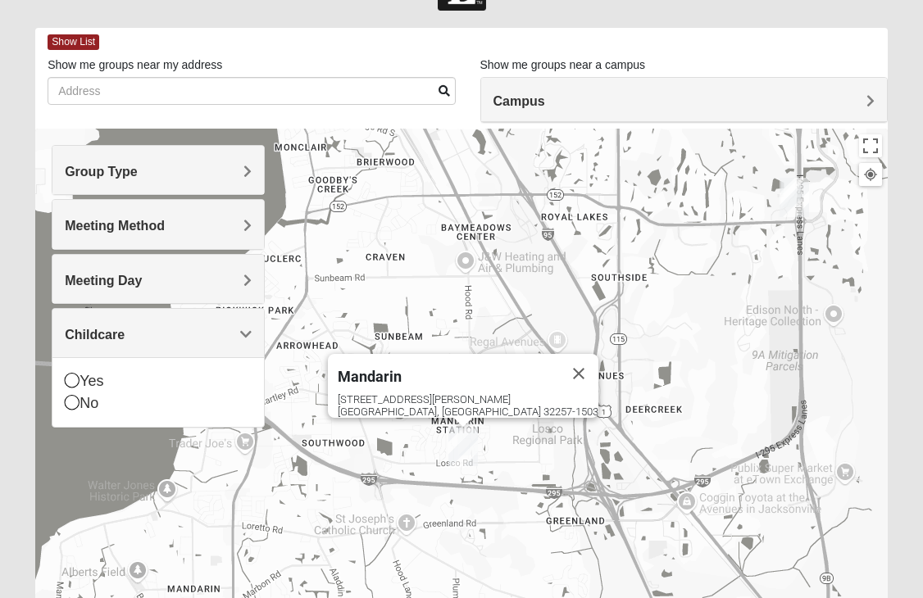
click at [83, 331] on span "Childcare" at bounding box center [95, 335] width 60 height 14
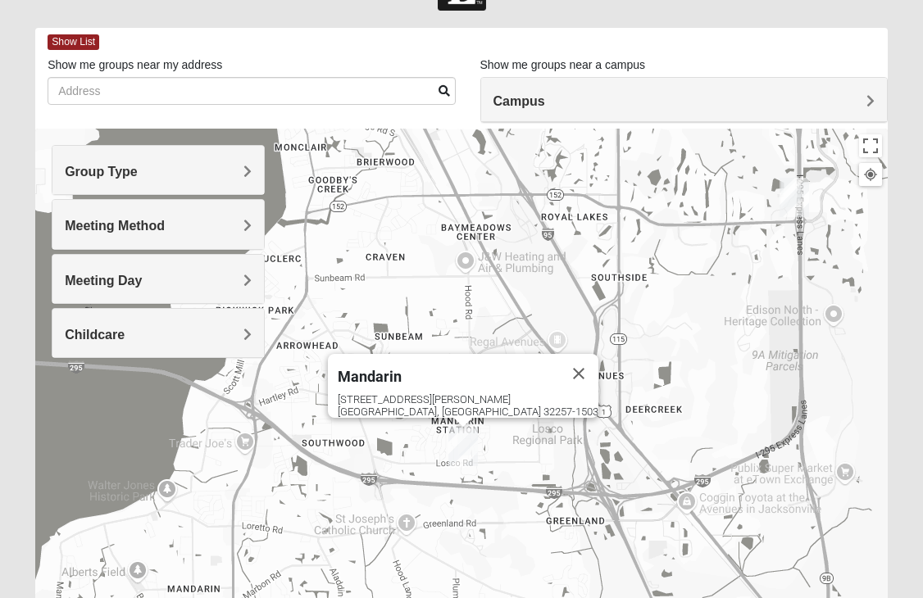
click at [594, 107] on h4 "Campus" at bounding box center [683, 101] width 381 height 16
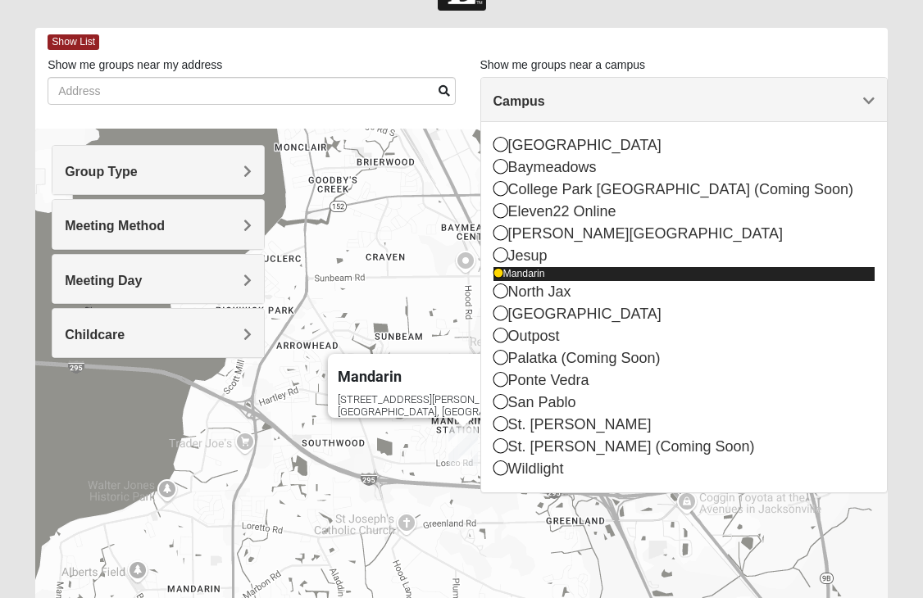
click at [503, 275] on icon at bounding box center [498, 274] width 10 height 10
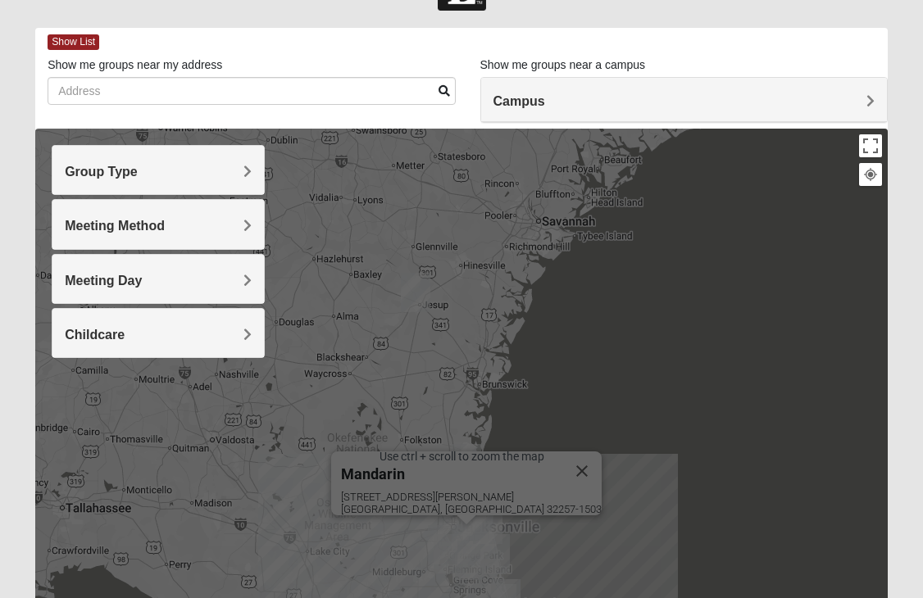
scroll to position [0, 0]
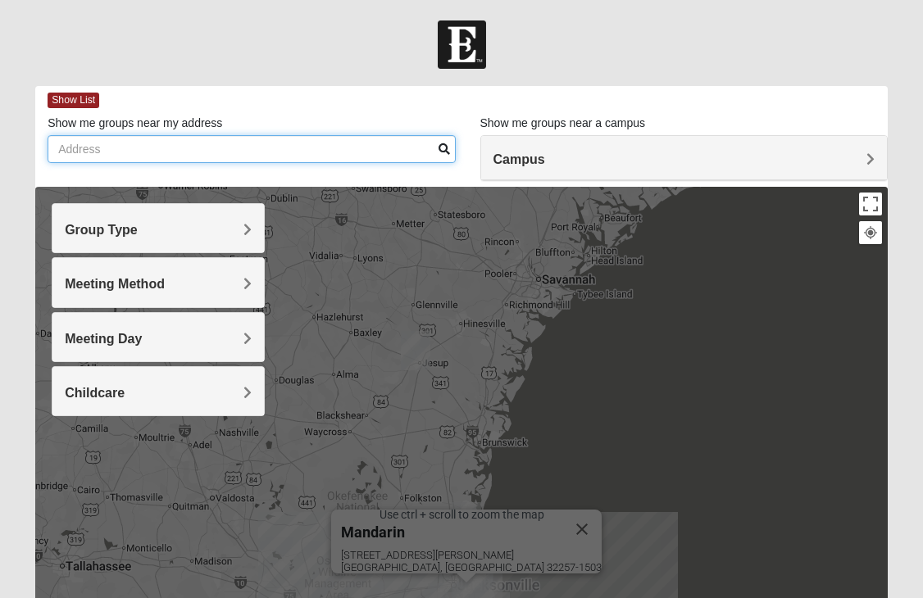
click at [154, 151] on input "Show me groups near my address" at bounding box center [251, 149] width 407 height 28
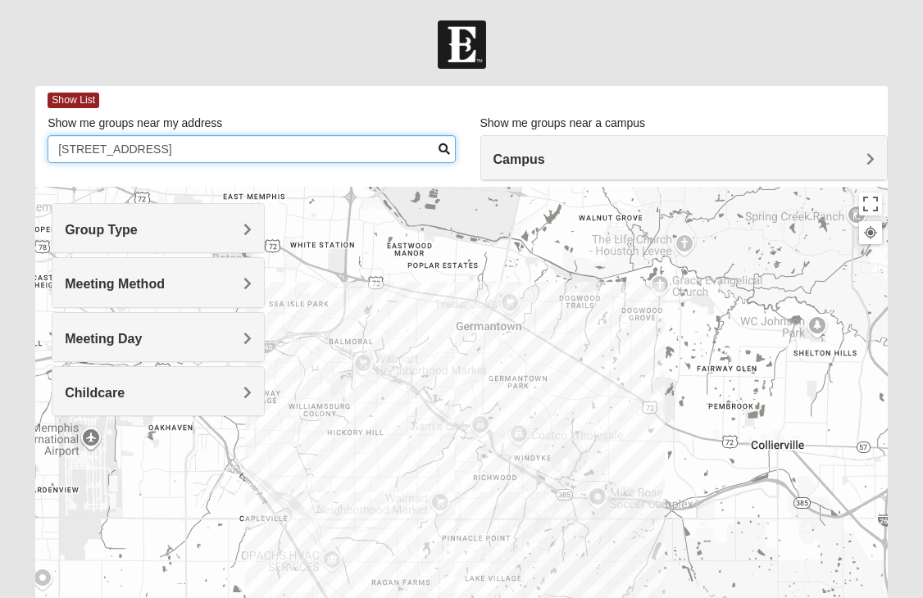
click at [183, 149] on input "11070 Peppermill Ln" at bounding box center [251, 149] width 407 height 28
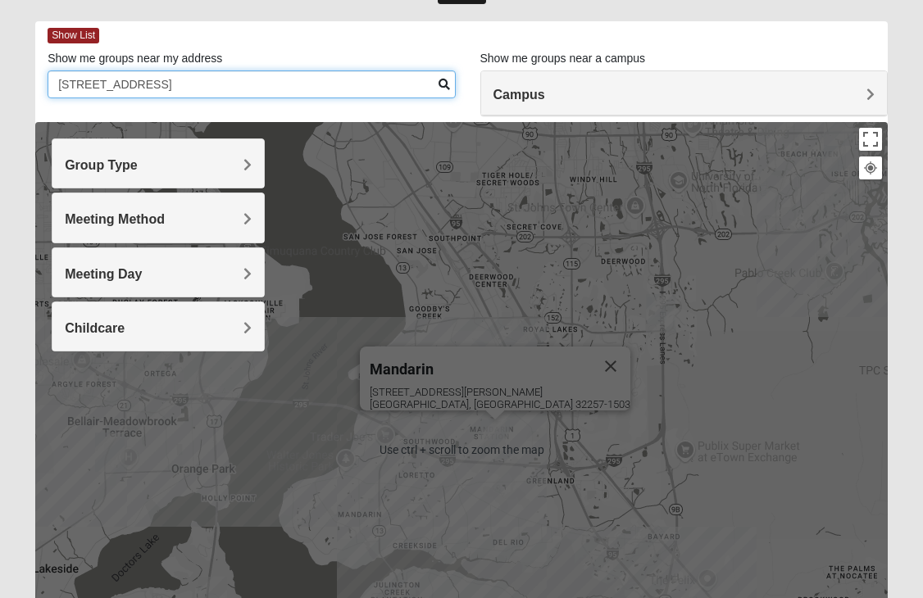
scroll to position [58, 0]
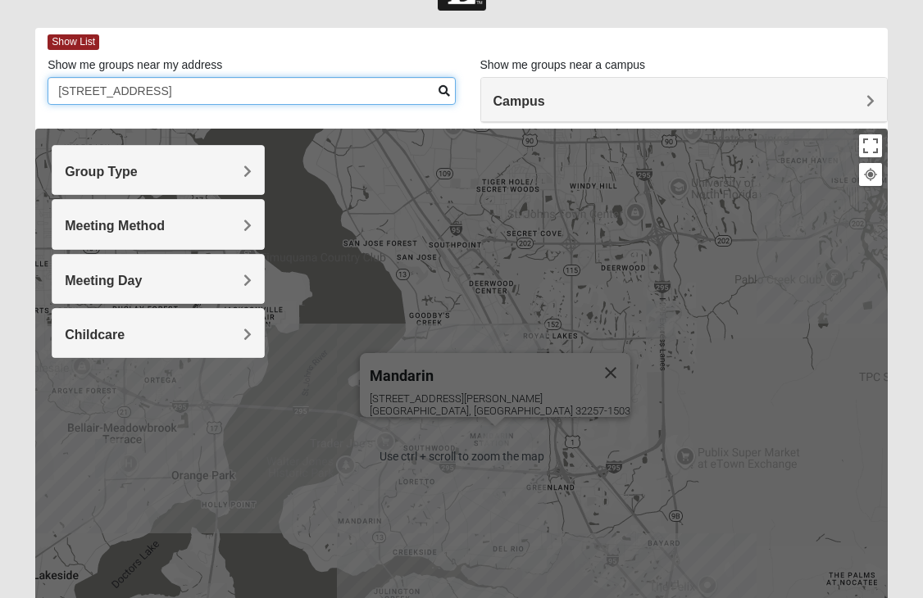
type input "11070 Peppermill Ln jacksonville fl 32257"
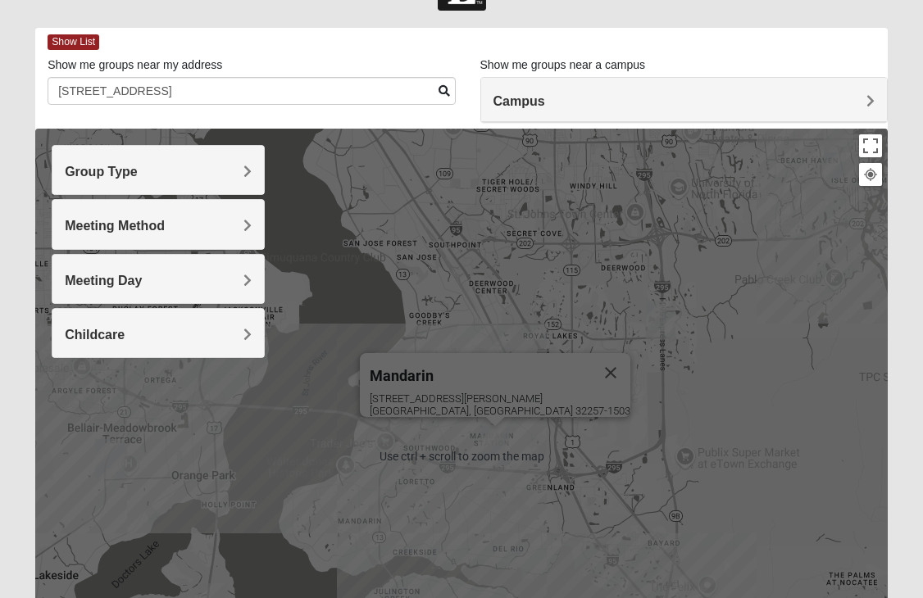
click at [123, 222] on span "Meeting Method" at bounding box center [115, 226] width 100 height 14
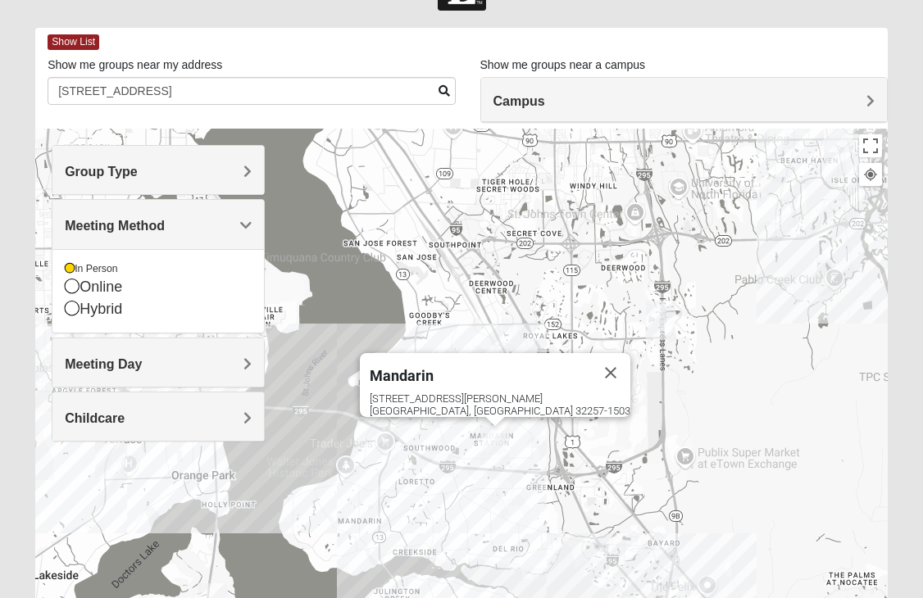
click at [102, 176] on span "Group Type" at bounding box center [101, 172] width 73 height 14
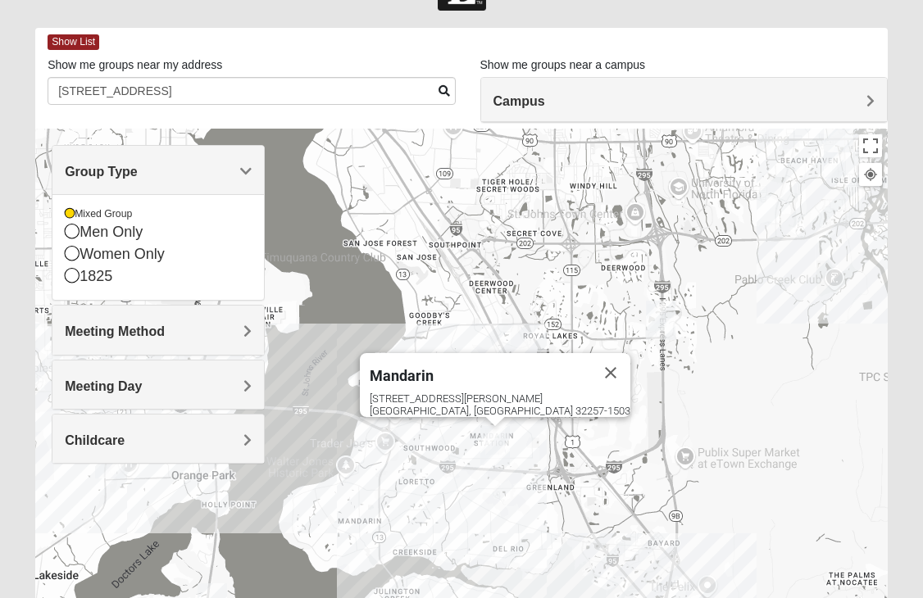
click at [119, 381] on span "Meeting Day" at bounding box center [103, 387] width 77 height 14
click at [119, 381] on div "Meeting Day Sunday Monday Tuesday Wednesday Thursday Friday Saturday" at bounding box center [158, 385] width 213 height 50
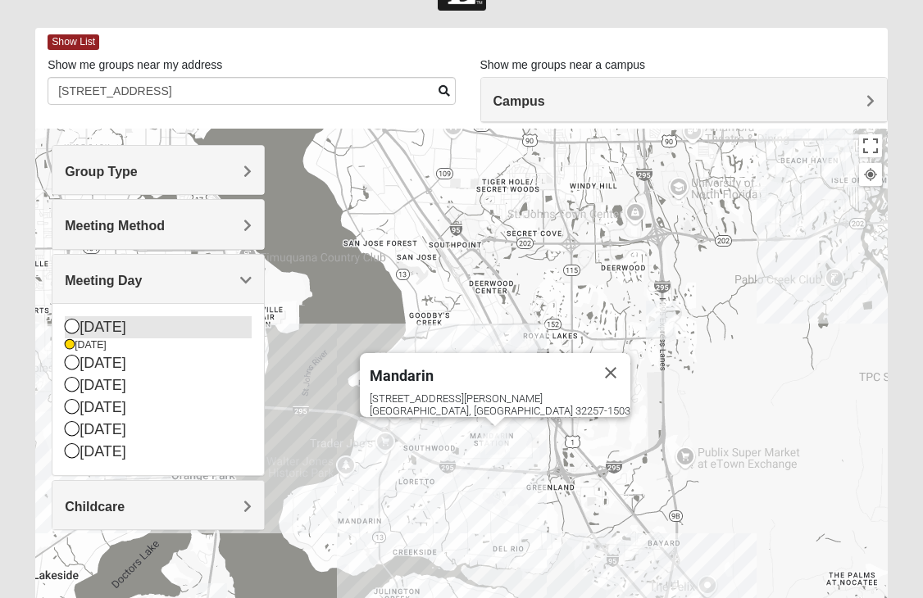
click at [72, 326] on icon at bounding box center [72, 326] width 15 height 15
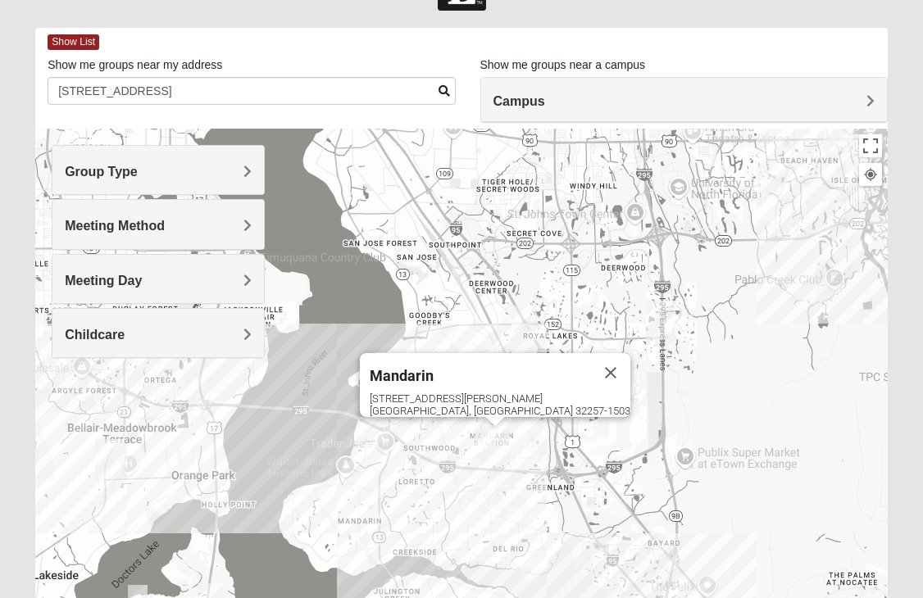
click at [480, 439] on img "Mandarin" at bounding box center [495, 445] width 30 height 39
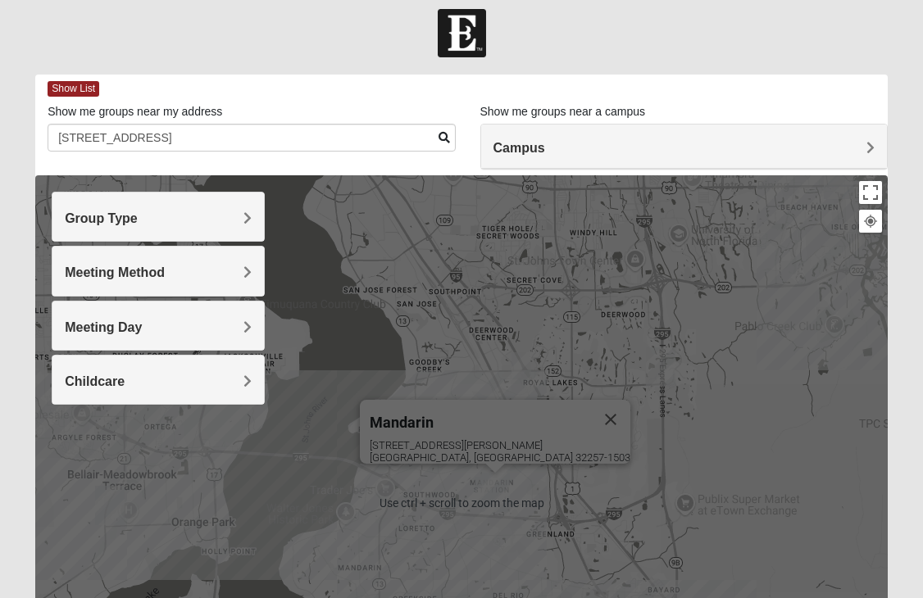
scroll to position [0, 0]
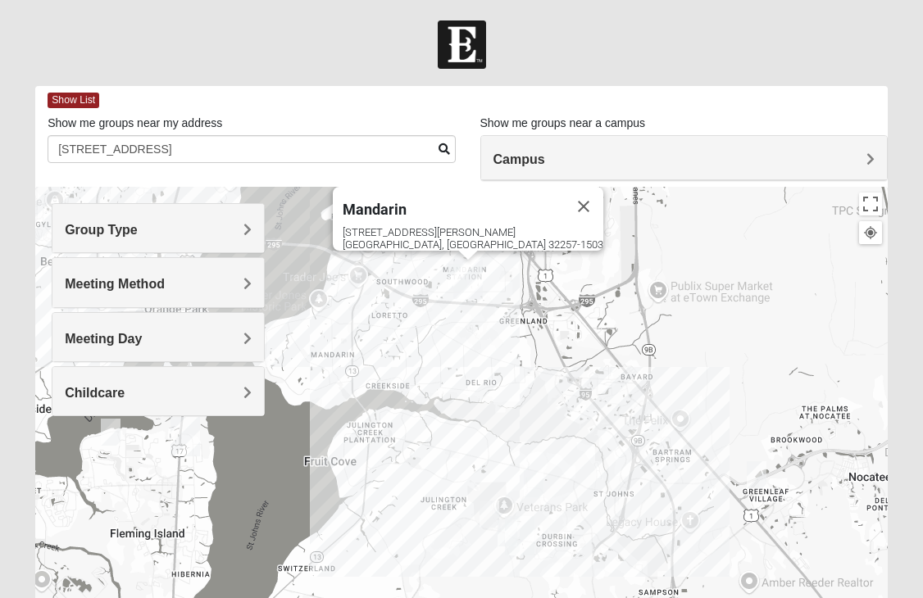
drag, startPoint x: 734, startPoint y: 292, endPoint x: 707, endPoint y: 98, distance: 196.0
click at [707, 98] on div "Show List Loading Groups Keywords Filter Additional Filters Campus Arlington Ba…" at bounding box center [461, 464] width 853 height 757
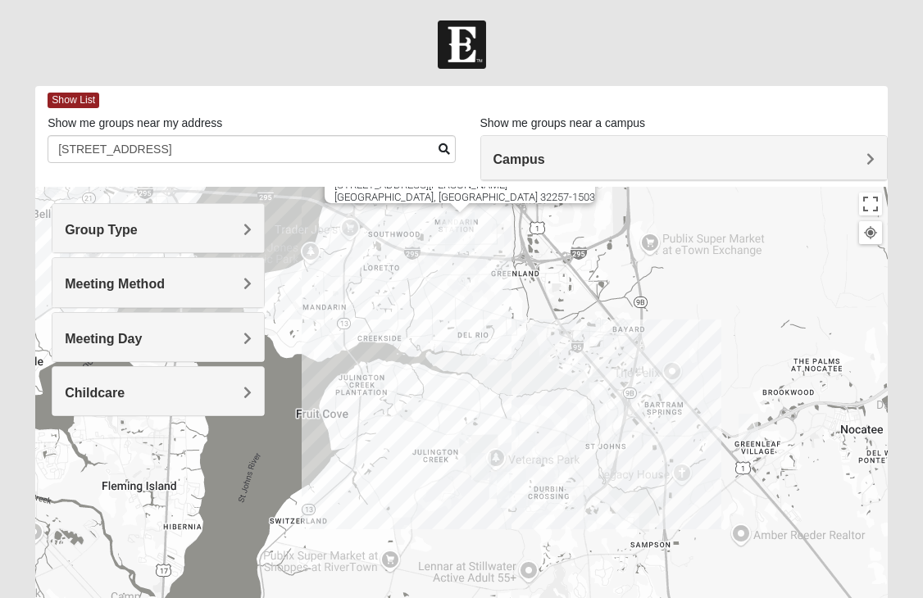
click at [521, 433] on img "Mixed Chung 32259" at bounding box center [526, 436] width 20 height 27
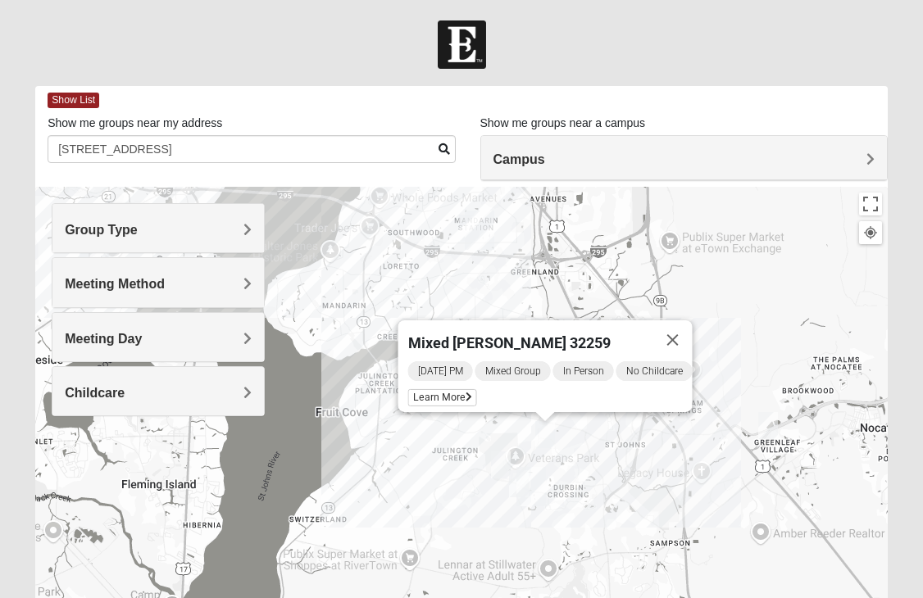
drag, startPoint x: 420, startPoint y: 464, endPoint x: 440, endPoint y: 461, distance: 20.8
click at [440, 461] on div "Mixed Chung 32259 Sunday PM Mixed Group In Person No Childcare Learn More" at bounding box center [461, 515] width 853 height 656
click at [771, 420] on img "Mixed Buckley 32081" at bounding box center [768, 425] width 20 height 27
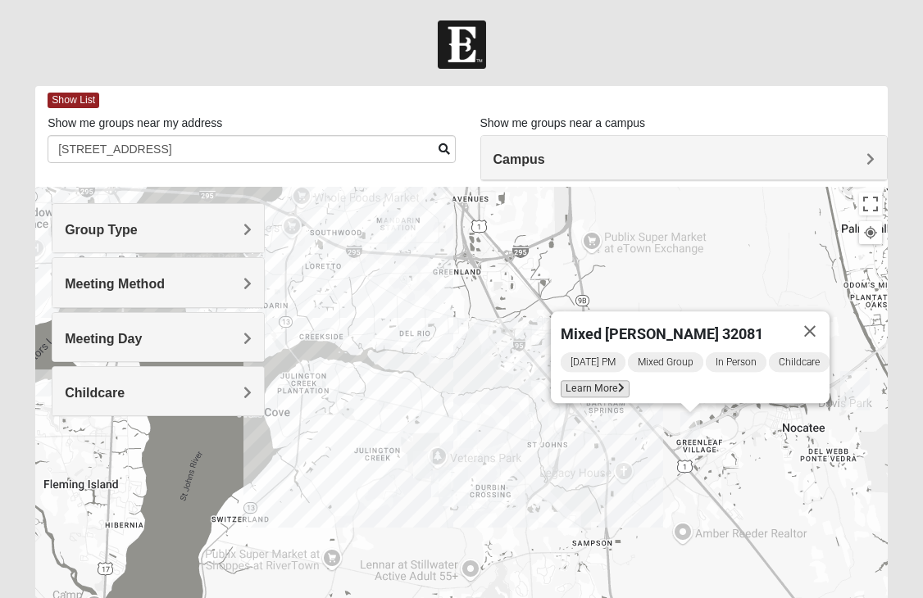
click at [589, 380] on span "Learn More" at bounding box center [595, 388] width 69 height 17
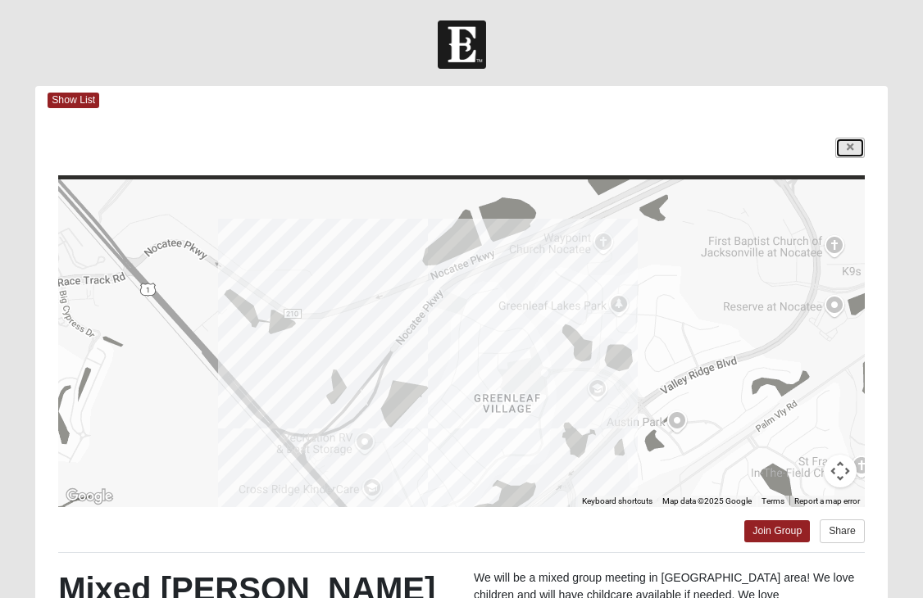
click at [853, 141] on link at bounding box center [850, 148] width 30 height 20
click at [0, 0] on div "Campus" at bounding box center [0, 0] width 0 height 0
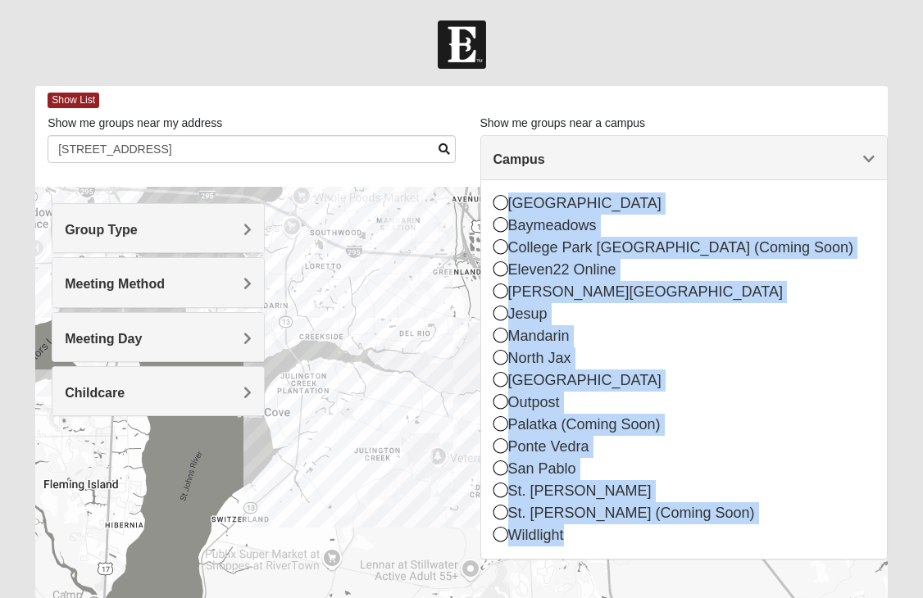
click at [470, 430] on img "Mixed Chung 32259" at bounding box center [467, 434] width 20 height 27
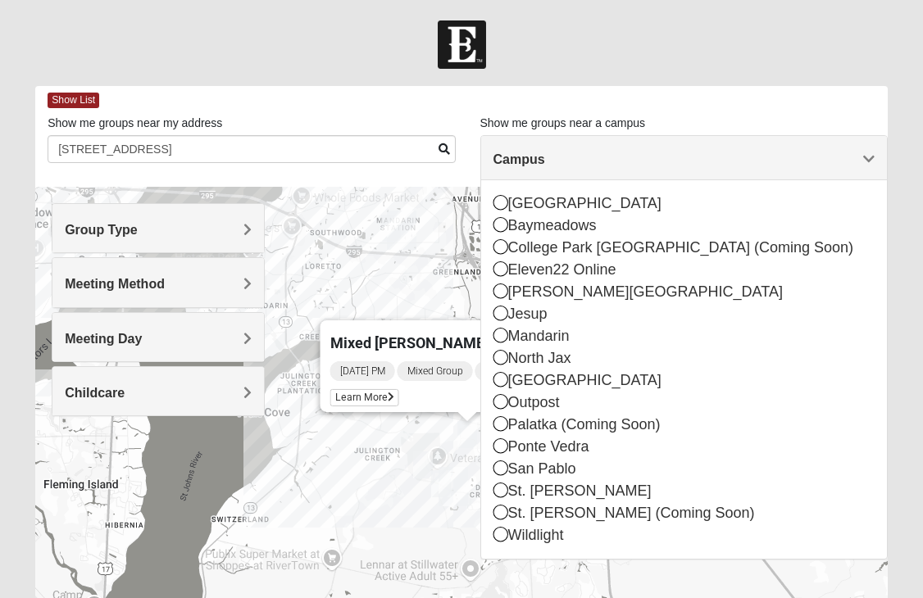
click at [398, 334] on span "Mixed Chung 32259" at bounding box center [431, 342] width 202 height 17
click at [362, 389] on span "Learn More" at bounding box center [364, 397] width 69 height 17
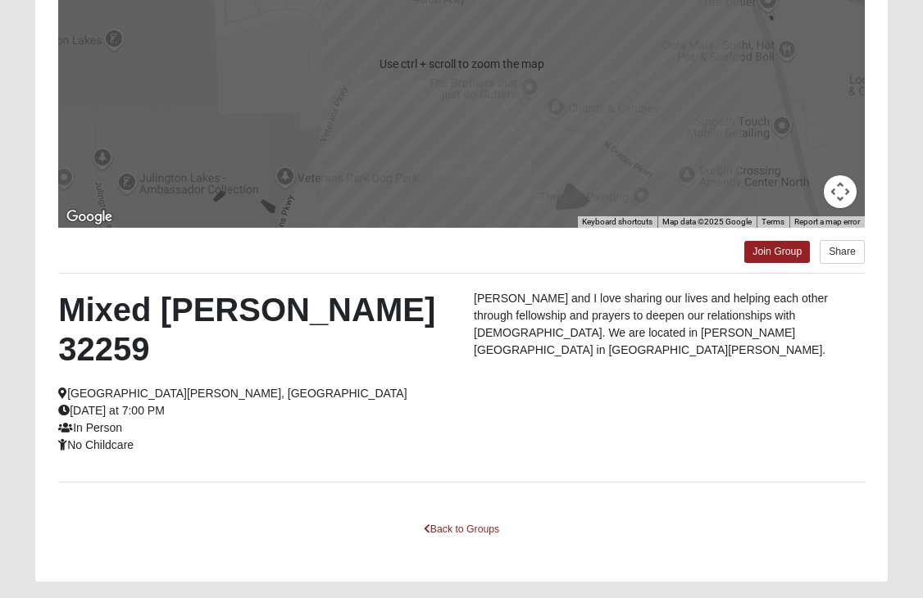
scroll to position [284, 0]
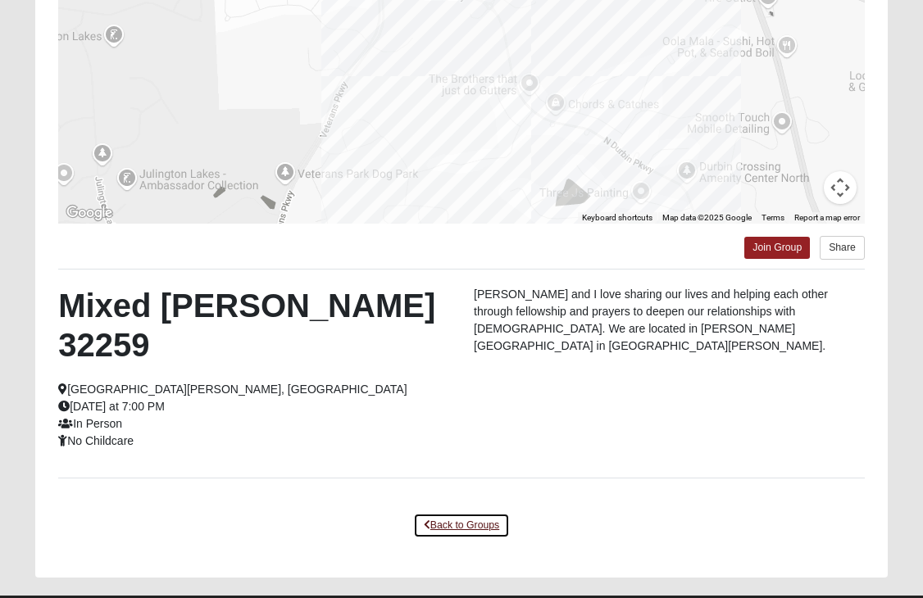
click at [446, 513] on link "Back to Groups" at bounding box center [461, 525] width 97 height 25
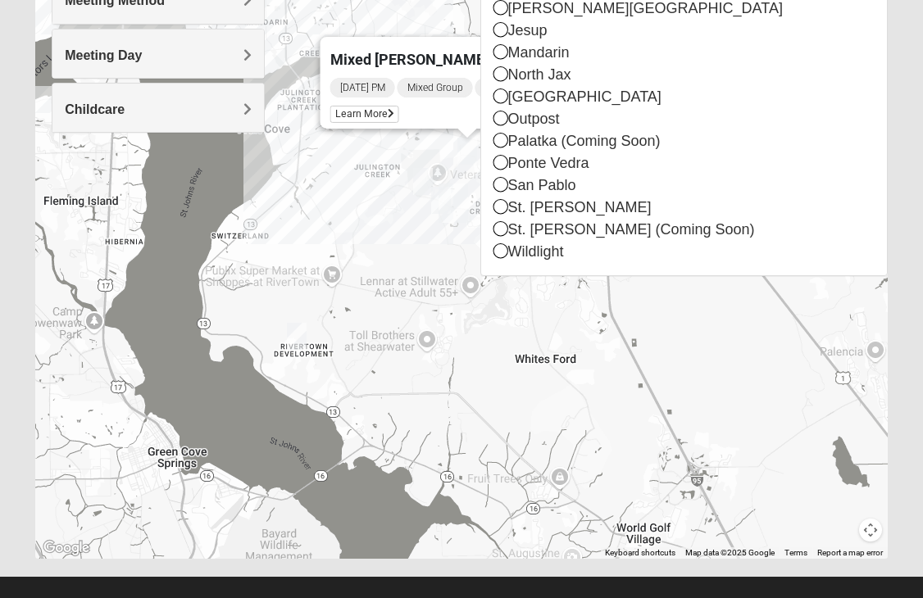
click at [297, 337] on img "Mixed Hunt 32259" at bounding box center [297, 336] width 20 height 27
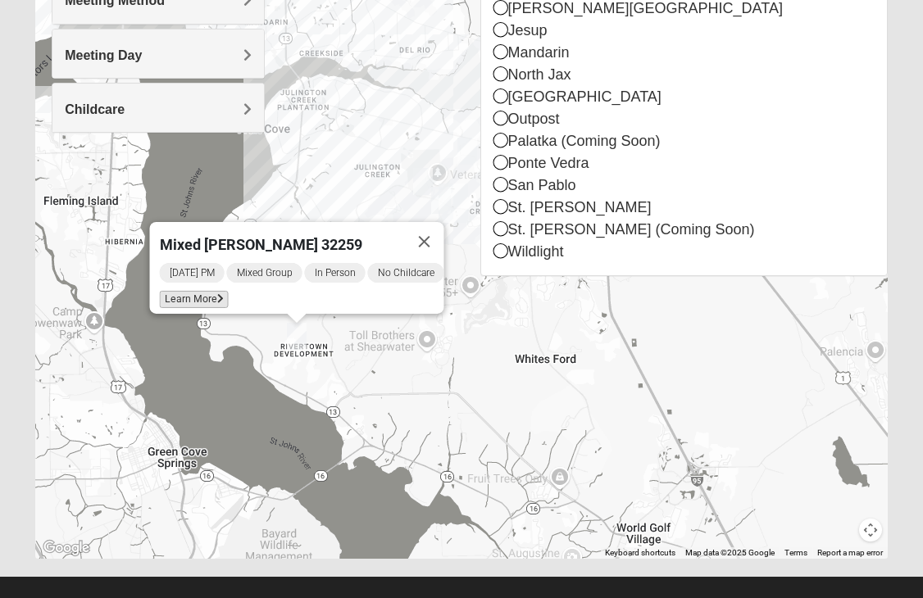
click at [187, 291] on span "Learn More" at bounding box center [194, 299] width 69 height 17
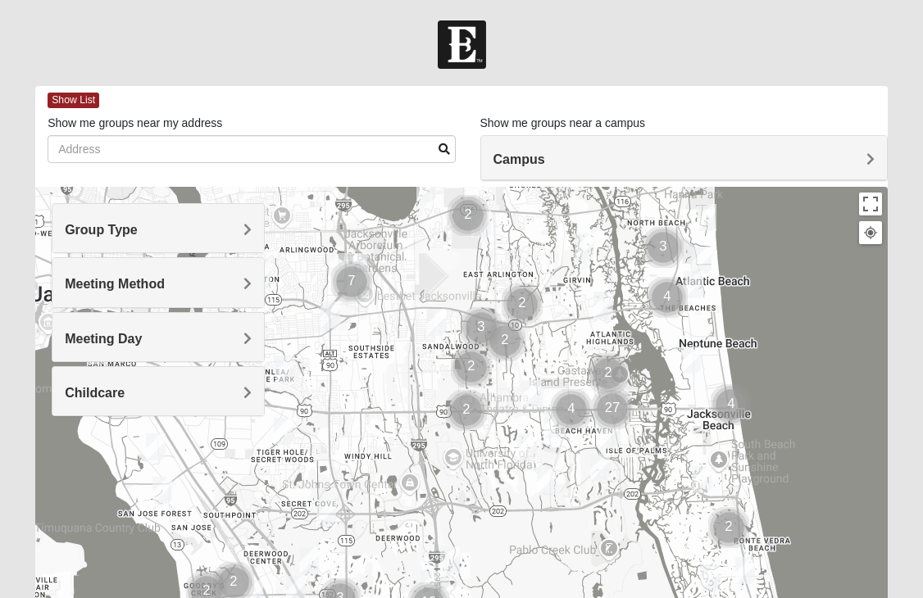
drag, startPoint x: 401, startPoint y: 471, endPoint x: 582, endPoint y: 331, distance: 229.1
click at [582, 333] on div at bounding box center [461, 515] width 853 height 656
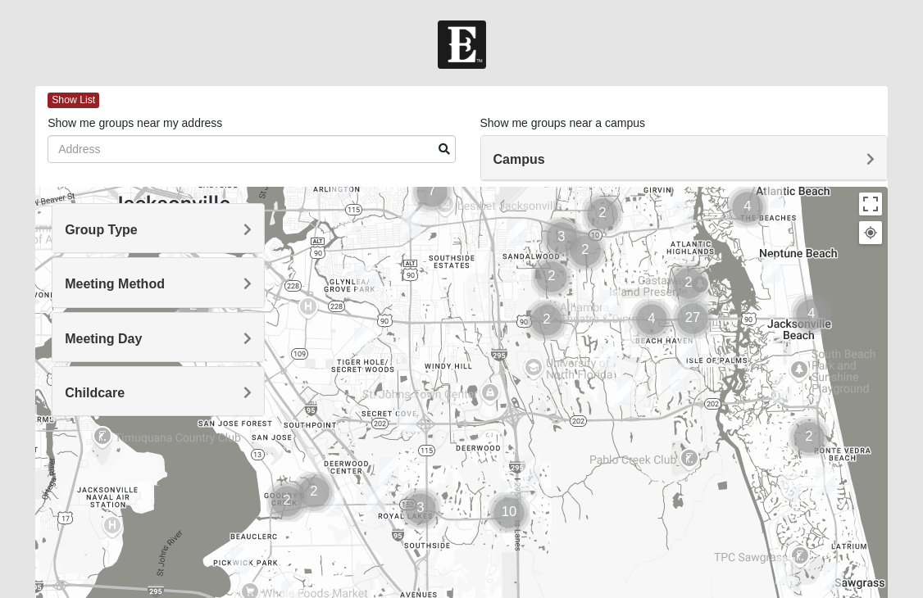
click at [366, 523] on div at bounding box center [461, 515] width 853 height 656
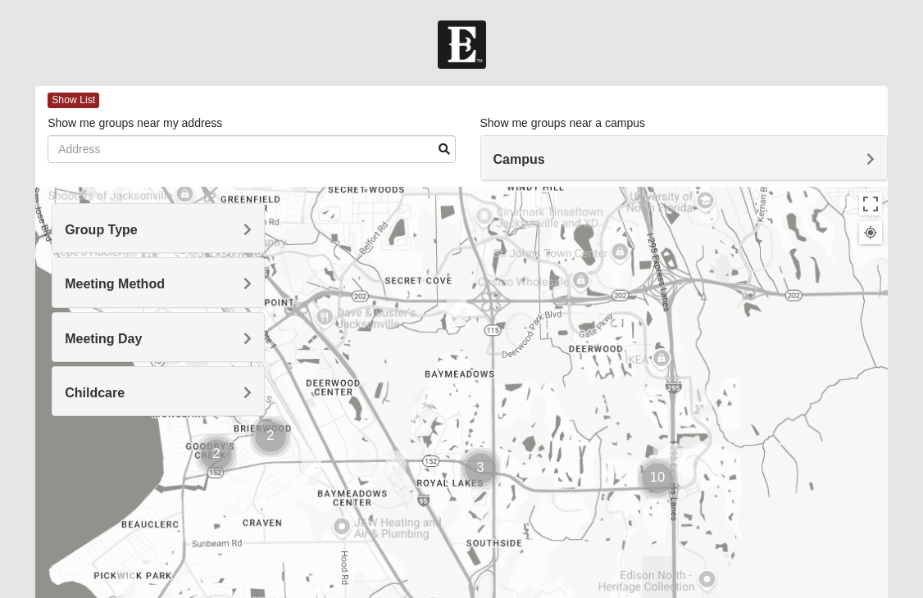
drag, startPoint x: 359, startPoint y: 525, endPoint x: 438, endPoint y: 358, distance: 184.1
click at [432, 365] on div at bounding box center [461, 515] width 853 height 656
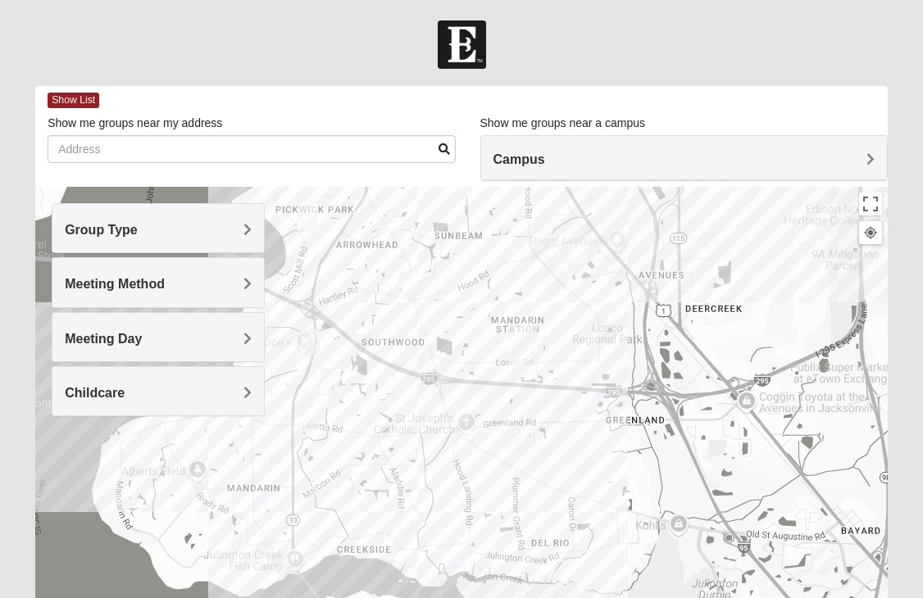
click at [398, 381] on div at bounding box center [461, 515] width 853 height 656
click at [396, 379] on div at bounding box center [461, 515] width 853 height 656
click at [411, 293] on img "Mens Gilbert 32257" at bounding box center [409, 285] width 20 height 27
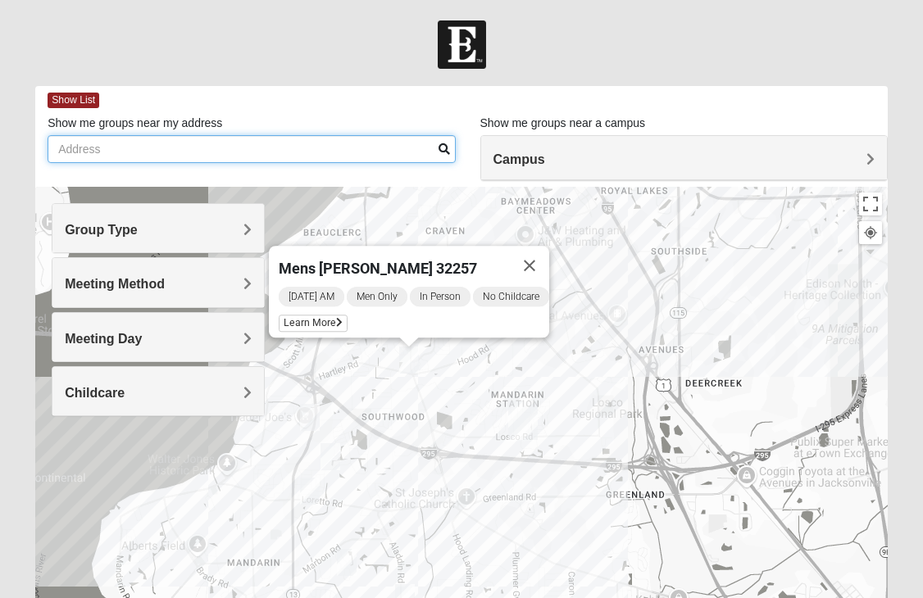
click at [250, 152] on input "Show me groups near my address" at bounding box center [251, 149] width 407 height 28
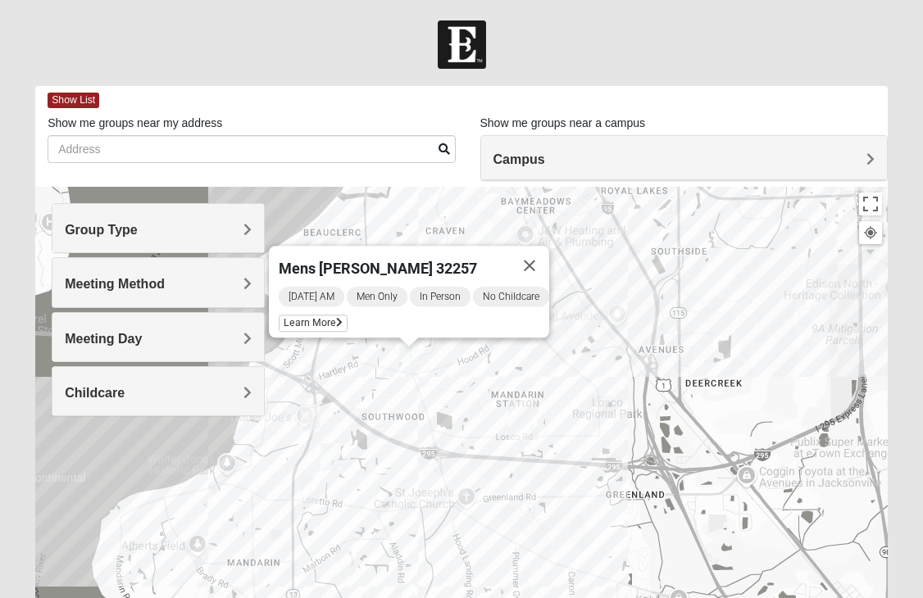
click at [105, 233] on span "Group Type" at bounding box center [101, 230] width 73 height 14
drag, startPoint x: 105, startPoint y: 233, endPoint x: 121, endPoint y: 239, distance: 17.4
click at [105, 234] on span "Group Type" at bounding box center [101, 230] width 73 height 14
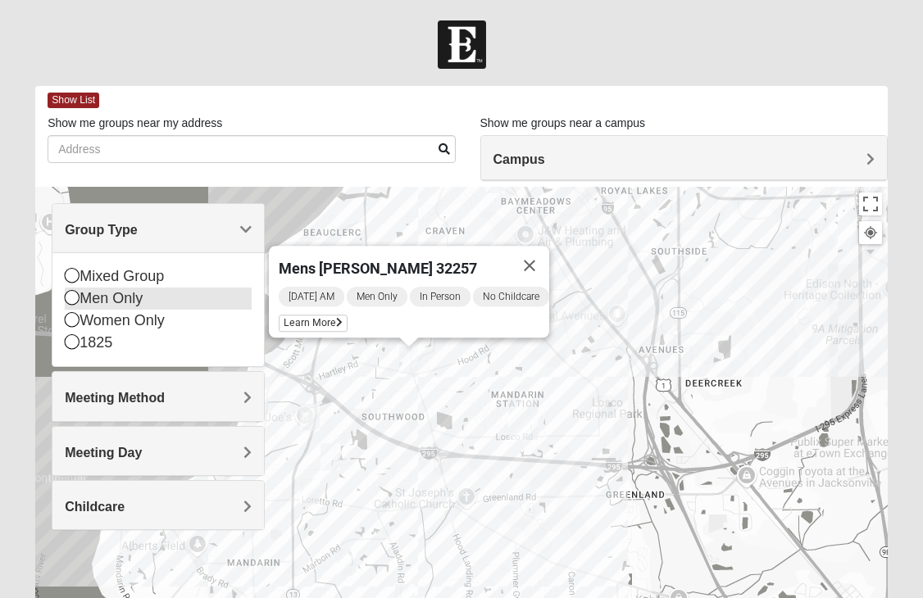
click at [142, 284] on div "Mixed Group" at bounding box center [158, 277] width 187 height 22
click at [142, 288] on div "Men Only" at bounding box center [158, 299] width 187 height 22
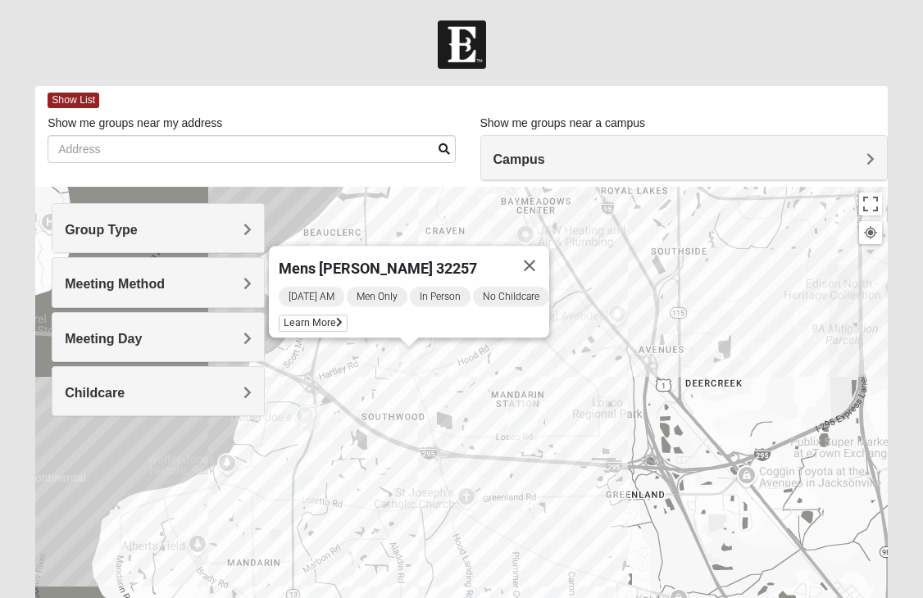
click at [313, 421] on img "Mens Laing 32257" at bounding box center [310, 417] width 20 height 27
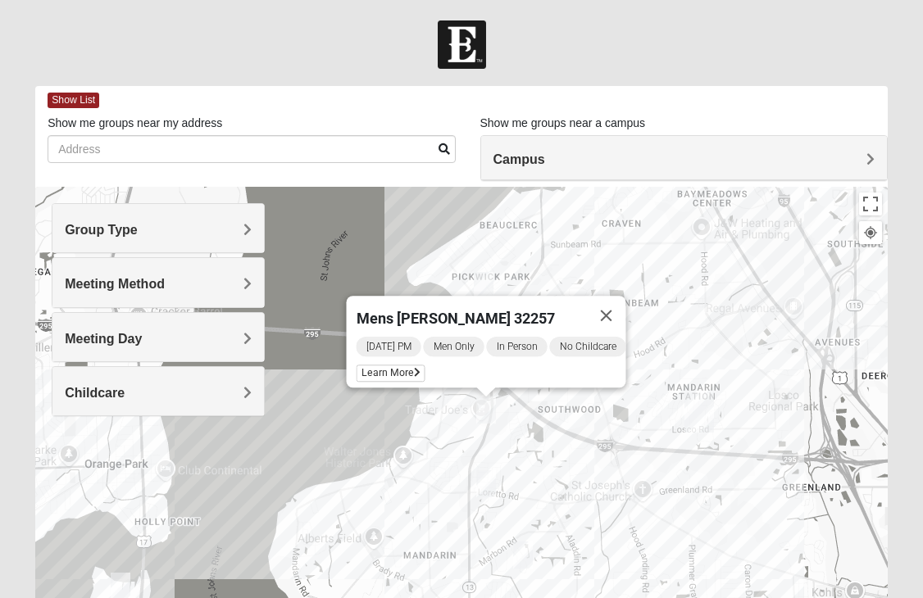
drag, startPoint x: 406, startPoint y: 430, endPoint x: 578, endPoint y: 422, distance: 172.3
click at [578, 422] on div "Mens Laing 32257 Monday PM Men Only In Person No Childcare Learn More" at bounding box center [461, 515] width 853 height 656
click at [143, 229] on h4 "Group Type" at bounding box center [158, 230] width 187 height 16
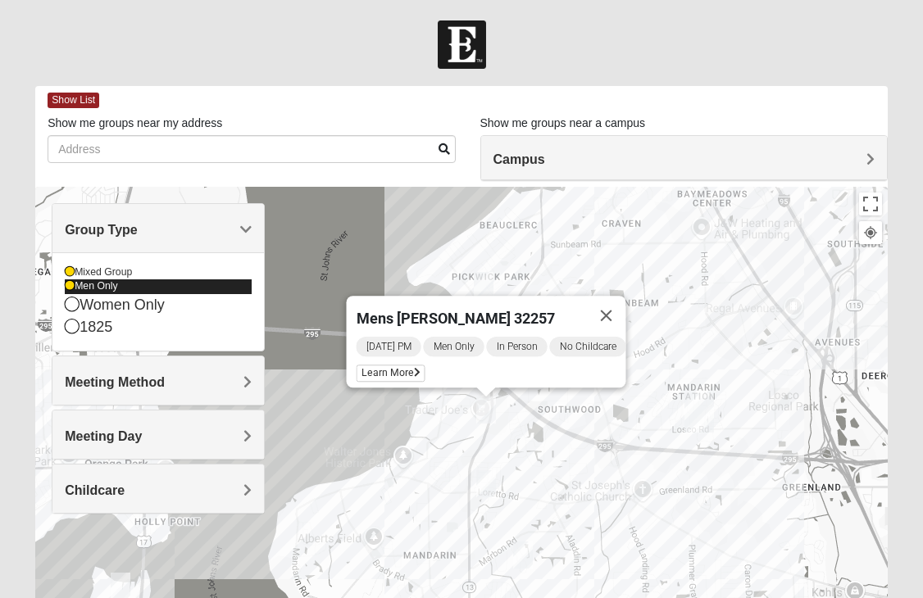
click at [100, 282] on div "Men Only" at bounding box center [158, 287] width 187 height 14
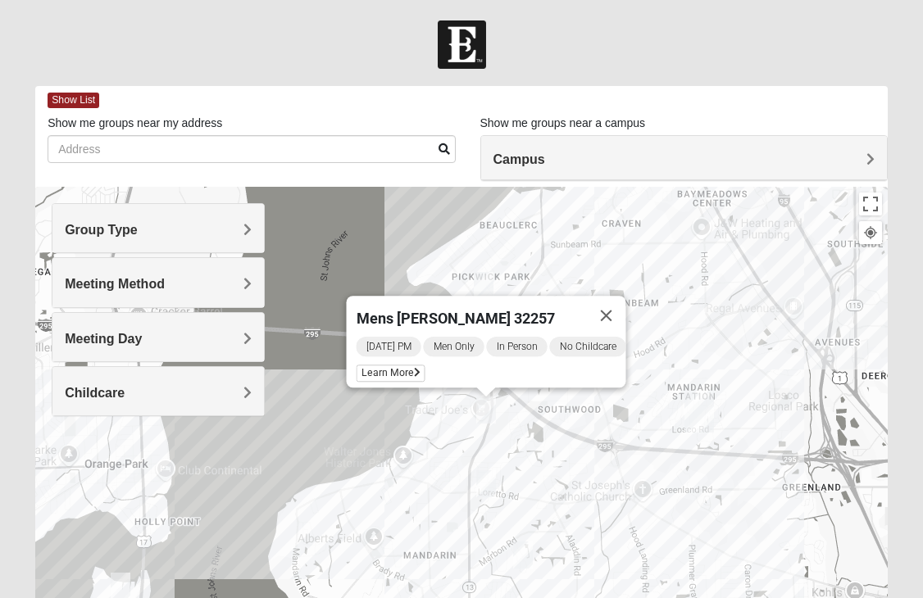
click at [111, 225] on span "Group Type" at bounding box center [101, 230] width 73 height 14
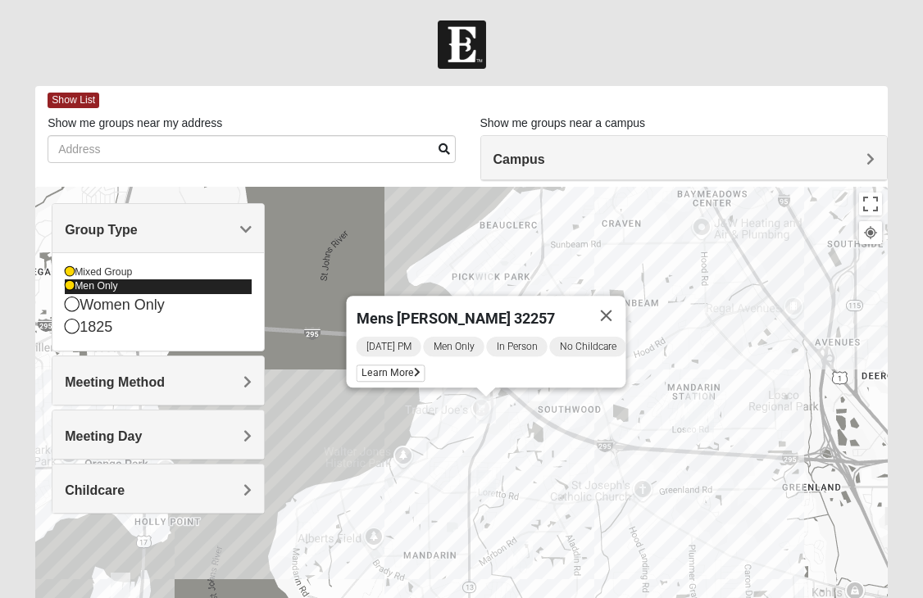
click at [74, 281] on icon at bounding box center [70, 286] width 10 height 10
click at [73, 281] on div "Men Only" at bounding box center [158, 287] width 187 height 14
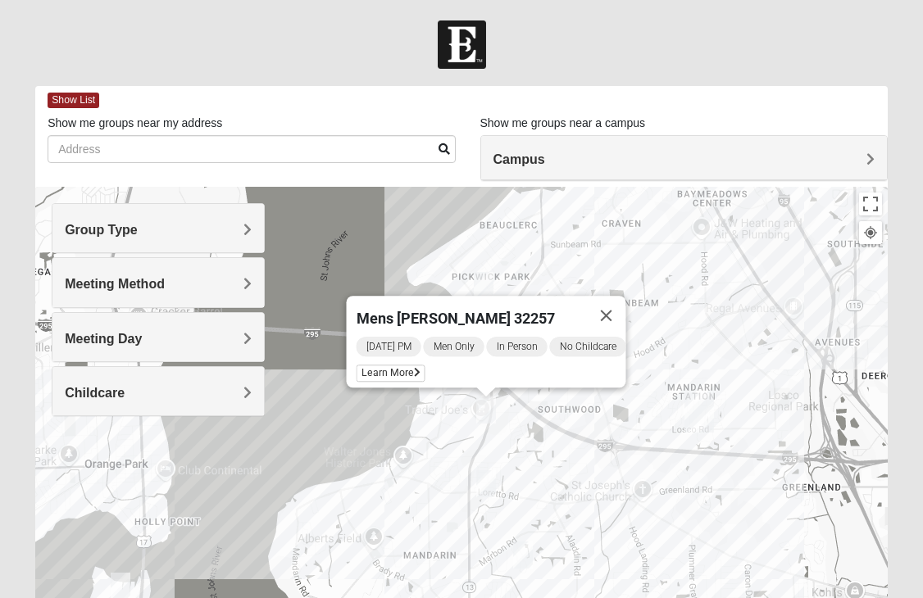
click at [116, 234] on span "Group Type" at bounding box center [101, 230] width 73 height 14
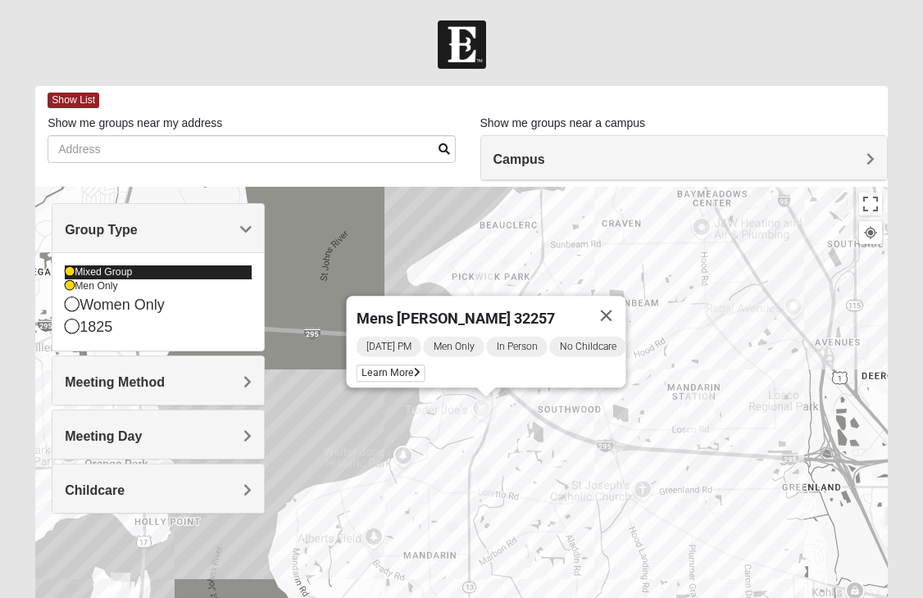
click at [69, 273] on icon at bounding box center [70, 272] width 10 height 10
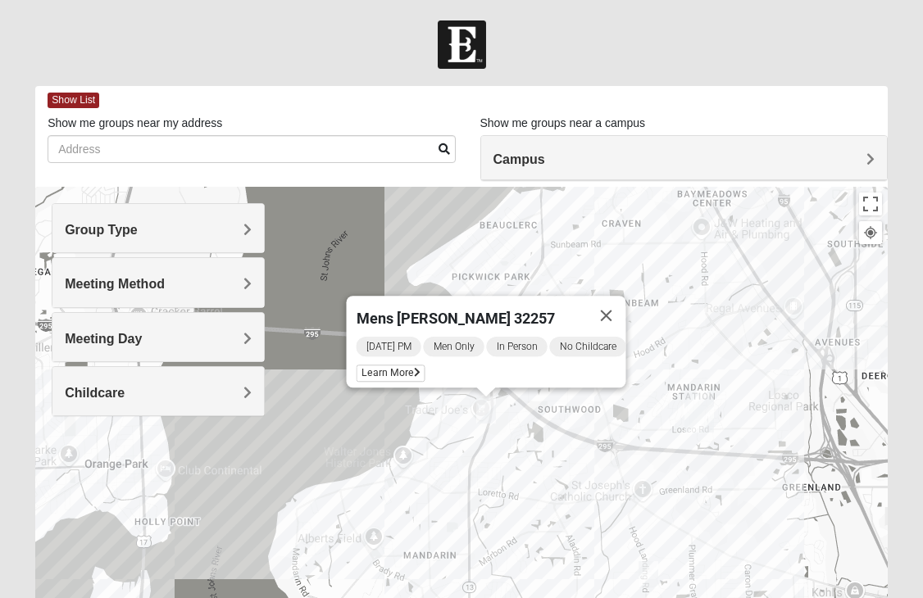
click at [75, 279] on span "Meeting Method" at bounding box center [115, 284] width 100 height 14
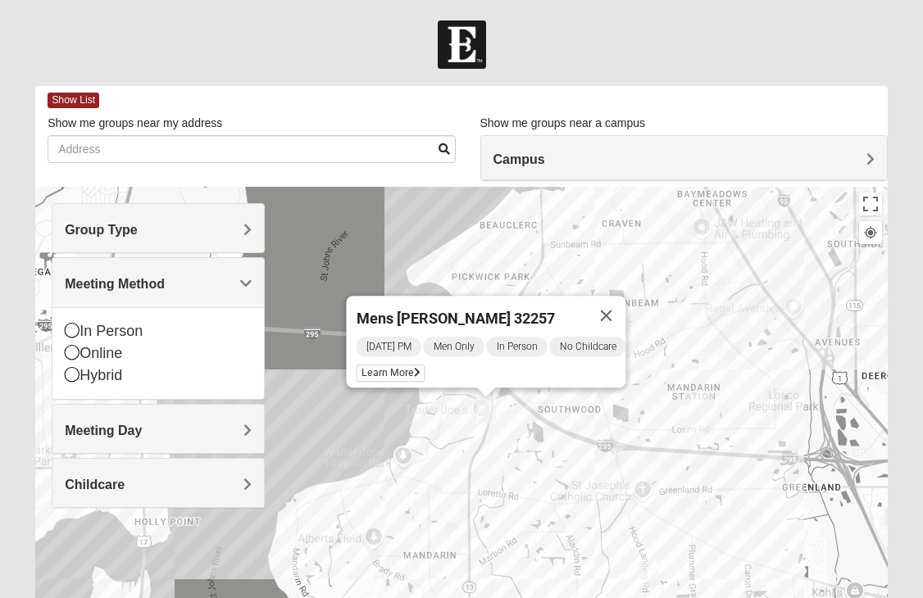
click at [76, 243] on div "Group Type" at bounding box center [157, 228] width 211 height 48
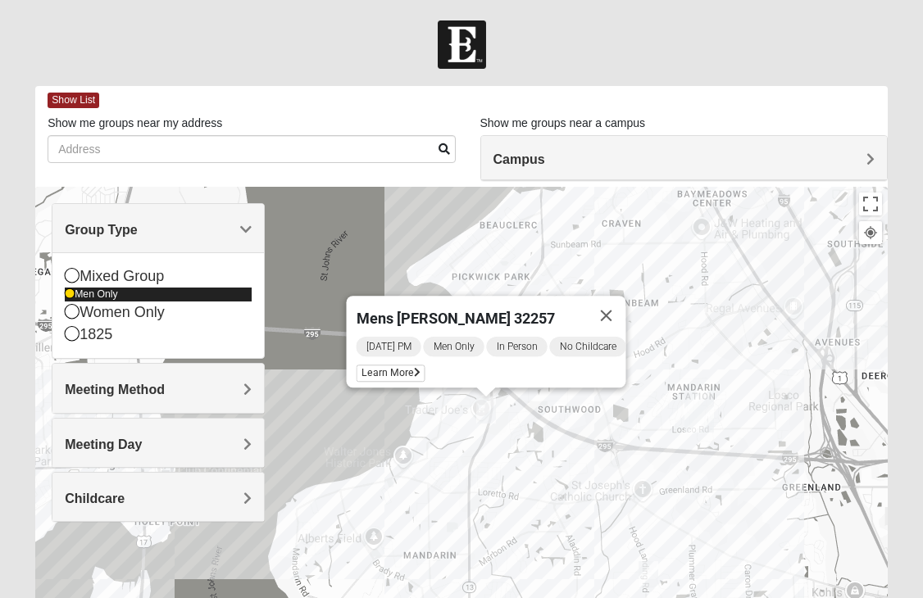
click at [74, 297] on icon at bounding box center [70, 294] width 10 height 10
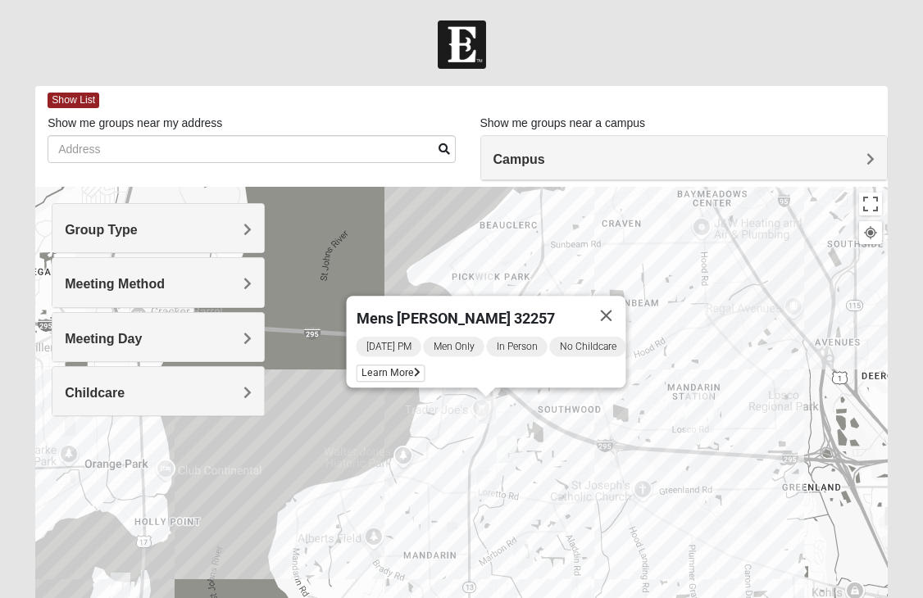
click at [105, 224] on span "Group Type" at bounding box center [101, 230] width 73 height 14
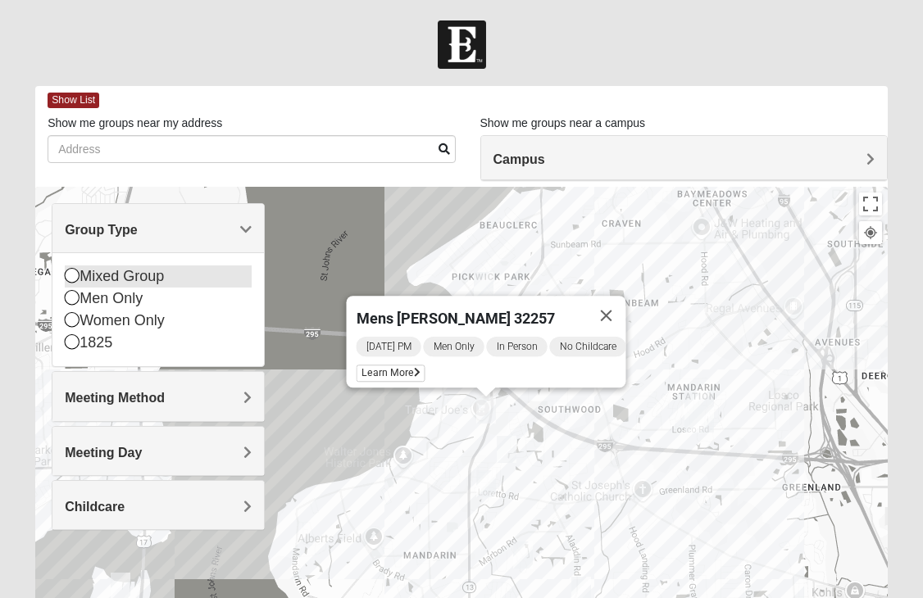
click at [92, 284] on div "Mixed Group" at bounding box center [158, 277] width 187 height 22
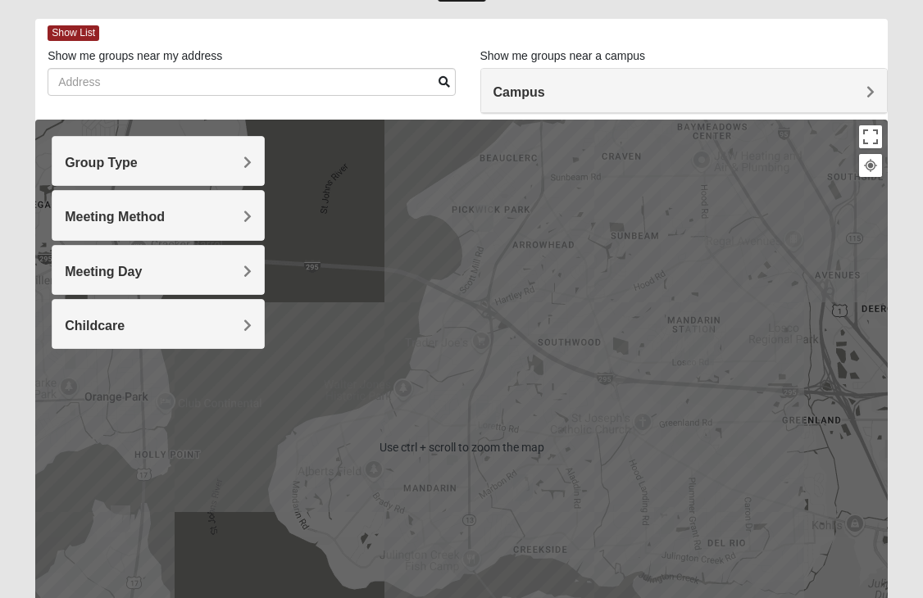
scroll to position [82, 0]
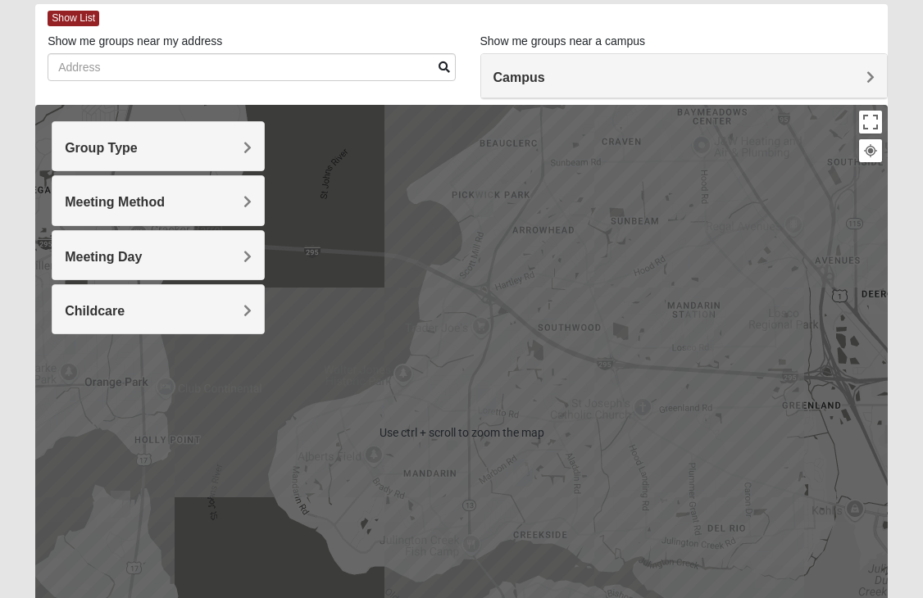
click at [485, 402] on img "Mixed Williams 32223" at bounding box center [486, 402] width 20 height 27
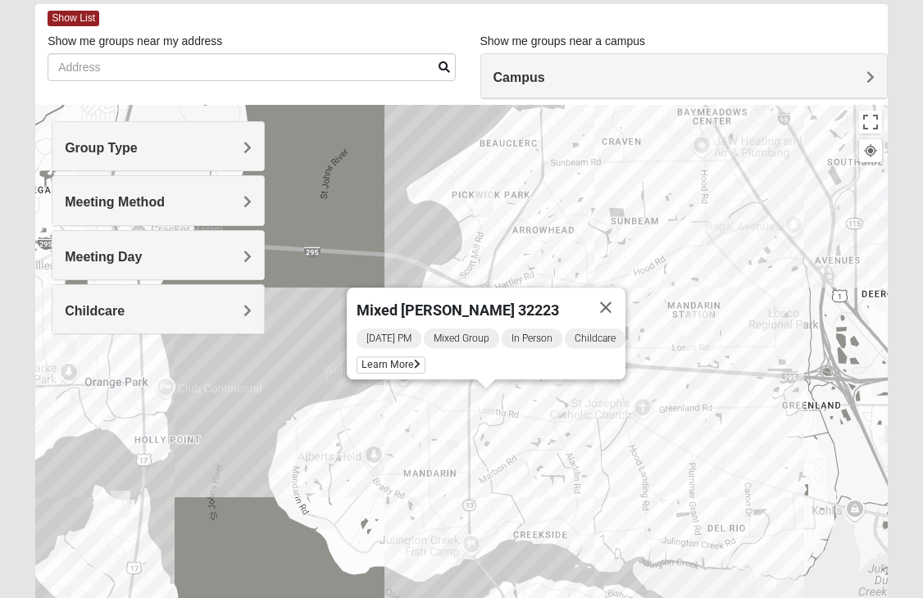
click at [509, 467] on div "Mixed Williams 32223 Wednesday PM Mixed Group In Person Childcare Learn More" at bounding box center [461, 433] width 853 height 656
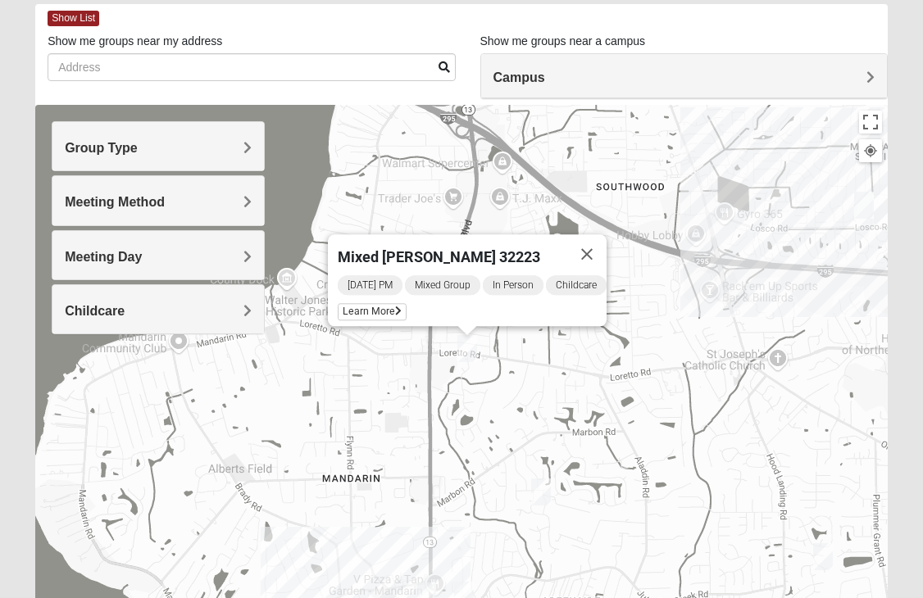
click at [537, 493] on img "Mixed Saavedra 32223" at bounding box center [541, 492] width 20 height 27
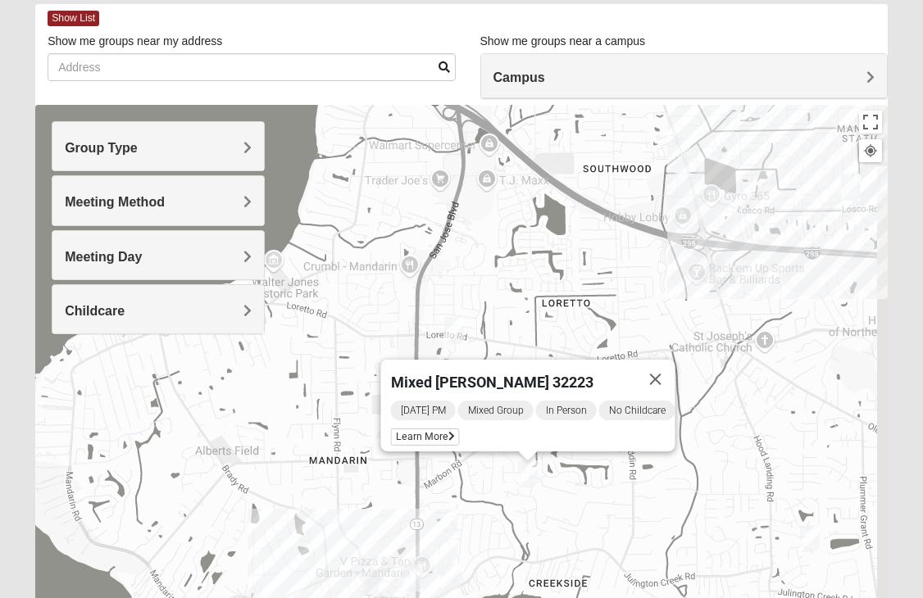
drag, startPoint x: 472, startPoint y: 498, endPoint x: 423, endPoint y: 382, distance: 126.4
click at [423, 382] on div "Mixed Saavedra 32223 Wednesday PM Mixed Group In Person No Childcare Learn More" at bounding box center [461, 433] width 853 height 656
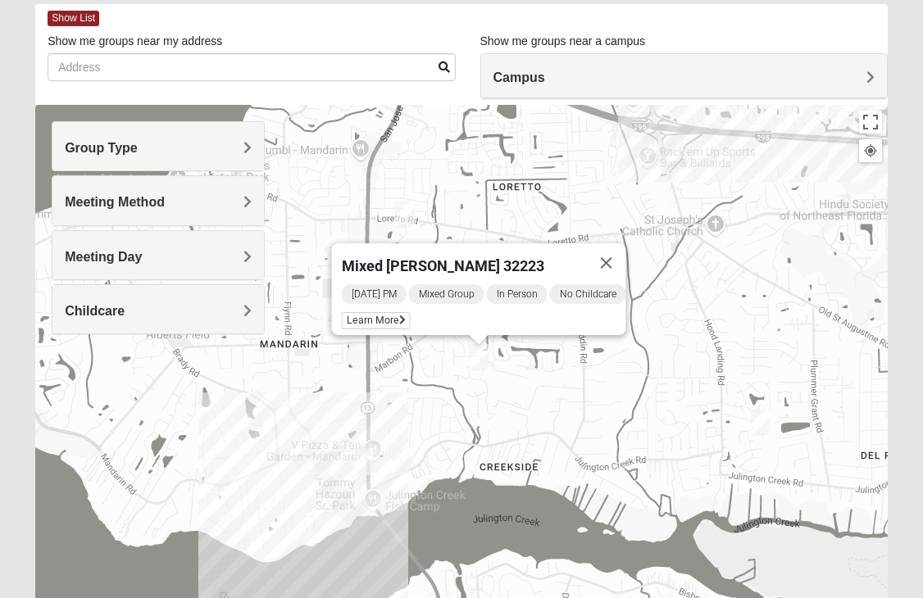
drag, startPoint x: 421, startPoint y: 380, endPoint x: 390, endPoint y: 448, distance: 74.1
click at [417, 386] on div "Mixed Saavedra 32223 Wednesday PM Mixed Group In Person No Childcare Learn More" at bounding box center [461, 433] width 853 height 656
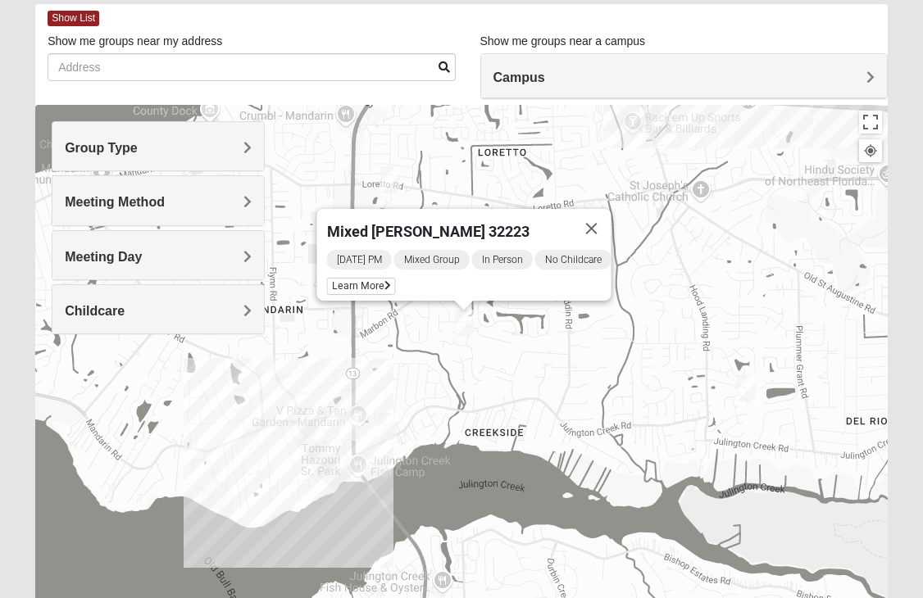
click at [385, 429] on img "Mixed VonNieda 32223" at bounding box center [387, 426] width 20 height 27
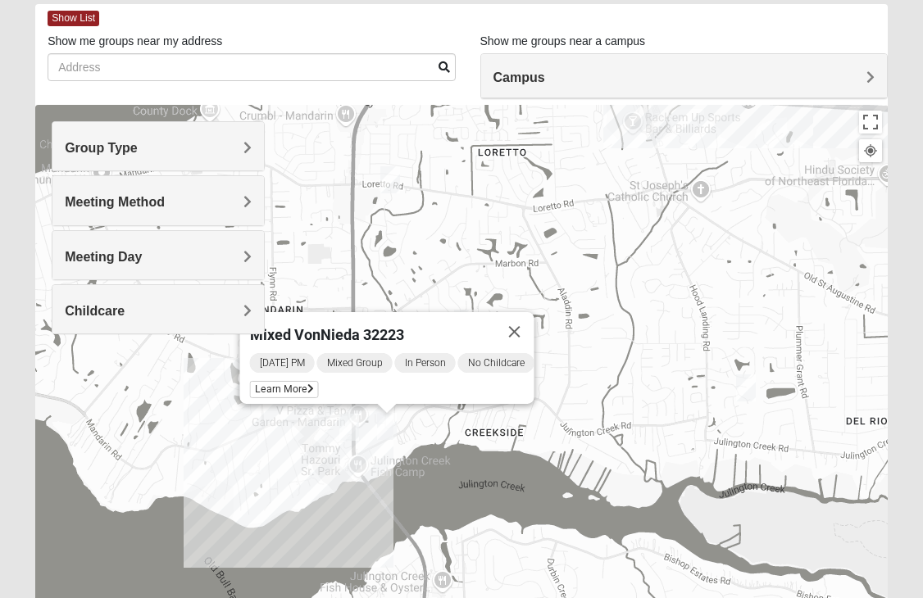
drag, startPoint x: 366, startPoint y: 392, endPoint x: 466, endPoint y: 391, distance: 100.8
click at [466, 391] on div "Tuesday PM Mixed Group In Person No Childcare Learn More" at bounding box center [392, 378] width 284 height 52
drag, startPoint x: 326, startPoint y: 425, endPoint x: 439, endPoint y: 418, distance: 113.3
click at [443, 420] on div "Mixed VonNieda 32223 Tuesday PM Mixed Group In Person No Childcare Learn More" at bounding box center [461, 433] width 853 height 656
click at [288, 382] on span "Learn More" at bounding box center [284, 389] width 69 height 17
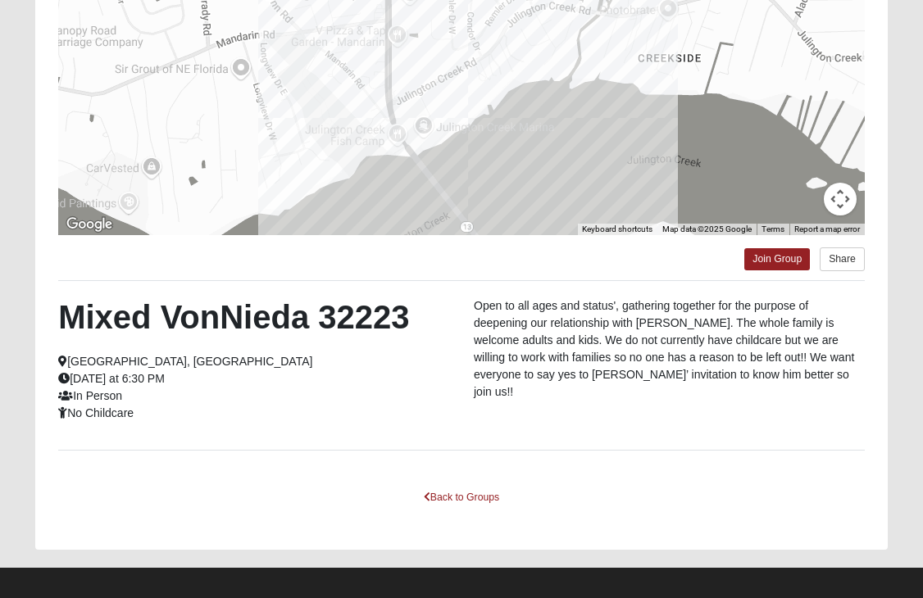
scroll to position [284, 0]
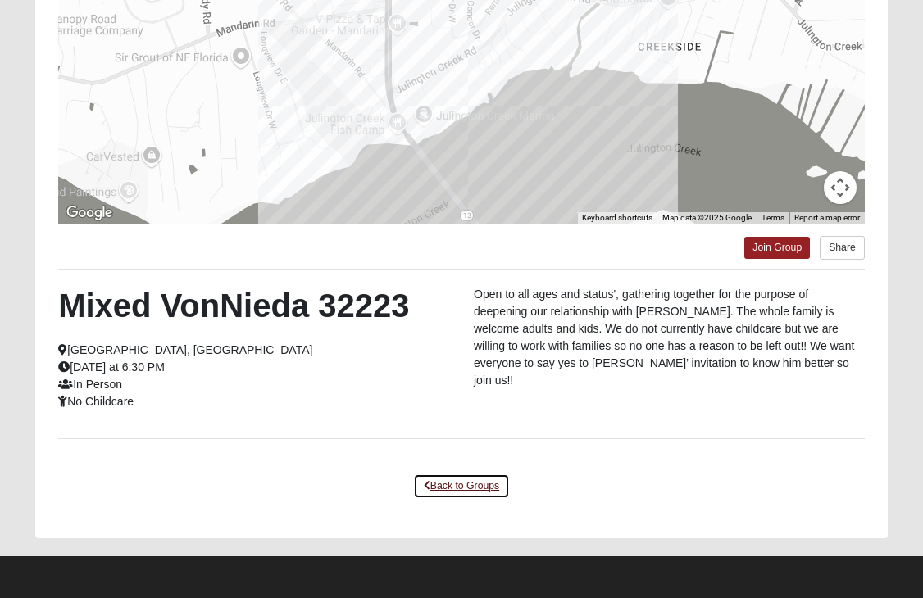
click at [453, 490] on link "Back to Groups" at bounding box center [461, 486] width 97 height 25
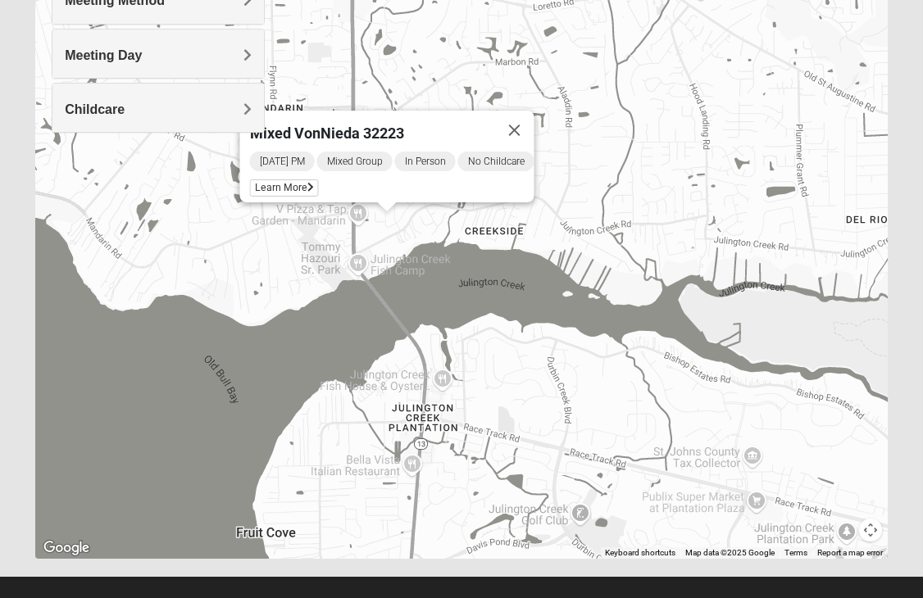
click at [453, 490] on div "Mixed VonNieda 32223 Tuesday PM Mixed Group In Person No Childcare Learn More" at bounding box center [461, 231] width 853 height 656
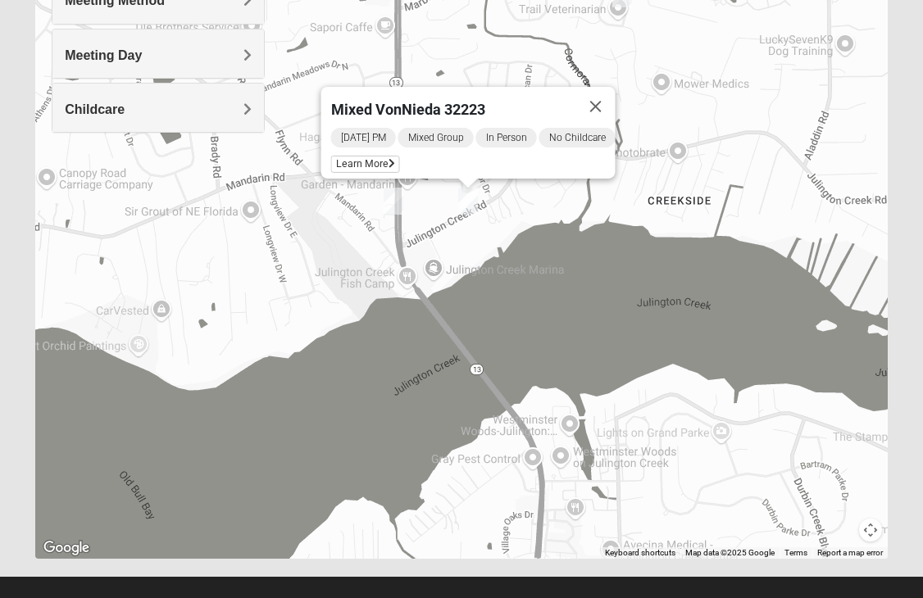
drag, startPoint x: 514, startPoint y: 515, endPoint x: 518, endPoint y: 499, distance: 16.1
click at [536, 559] on div "Mixed VonNieda 32223 Tuesday PM Mixed Group In Person No Childcare Learn More" at bounding box center [461, 231] width 853 height 656
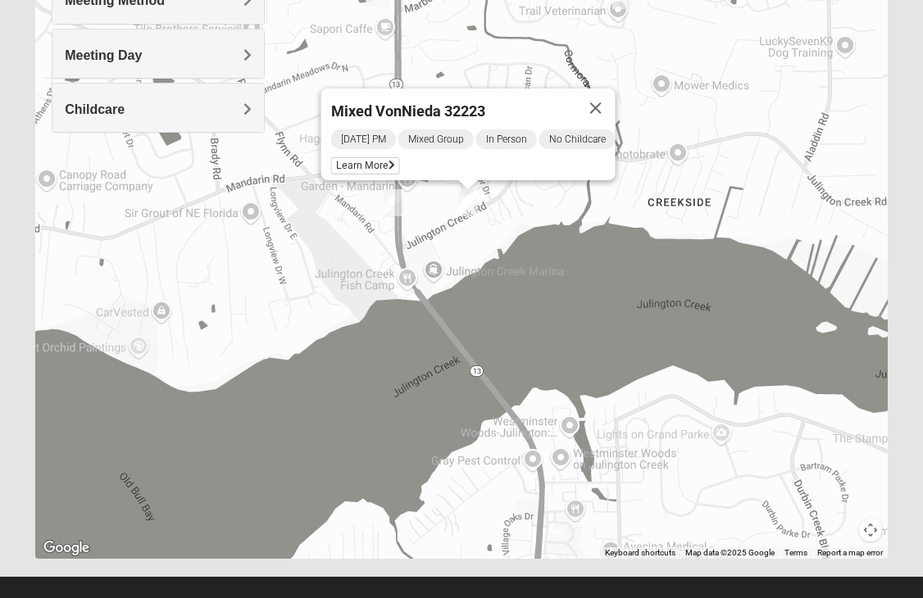
click at [385, 198] on img "Mixed RE/MAX 32223" at bounding box center [394, 202] width 20 height 27
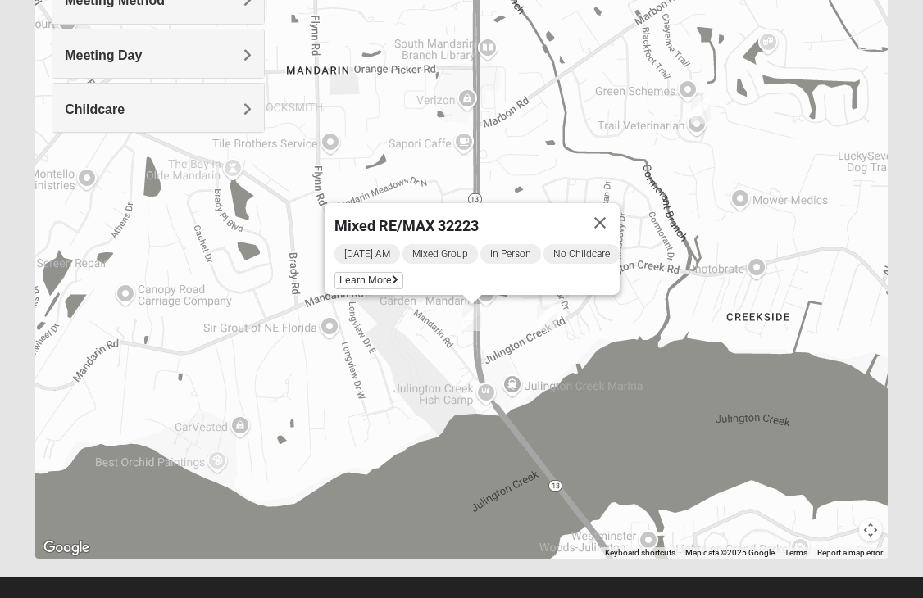
drag, startPoint x: 393, startPoint y: 295, endPoint x: 471, endPoint y: 401, distance: 130.8
click at [471, 401] on div "Mixed RE/MAX 32223 Wednesday AM Mixed Group In Person No Childcare Learn More" at bounding box center [461, 231] width 853 height 656
click at [354, 275] on span "Learn More" at bounding box center [369, 281] width 69 height 17
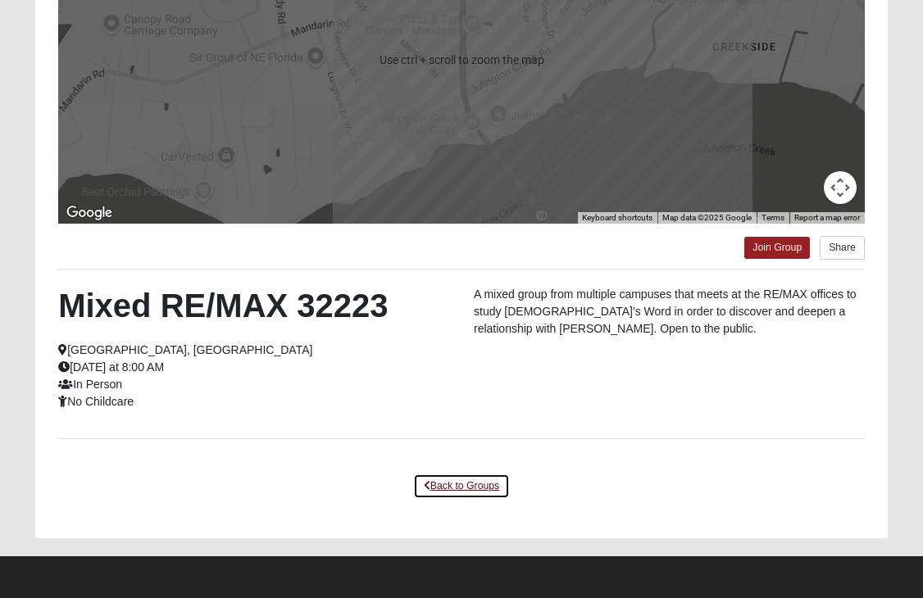
click at [443, 478] on link "Back to Groups" at bounding box center [461, 486] width 97 height 25
click at [0, 0] on div "Mixed RE/MAX 32223 Wednesday AM Mixed Group In Person No Childcare Learn More" at bounding box center [0, 0] width 0 height 0
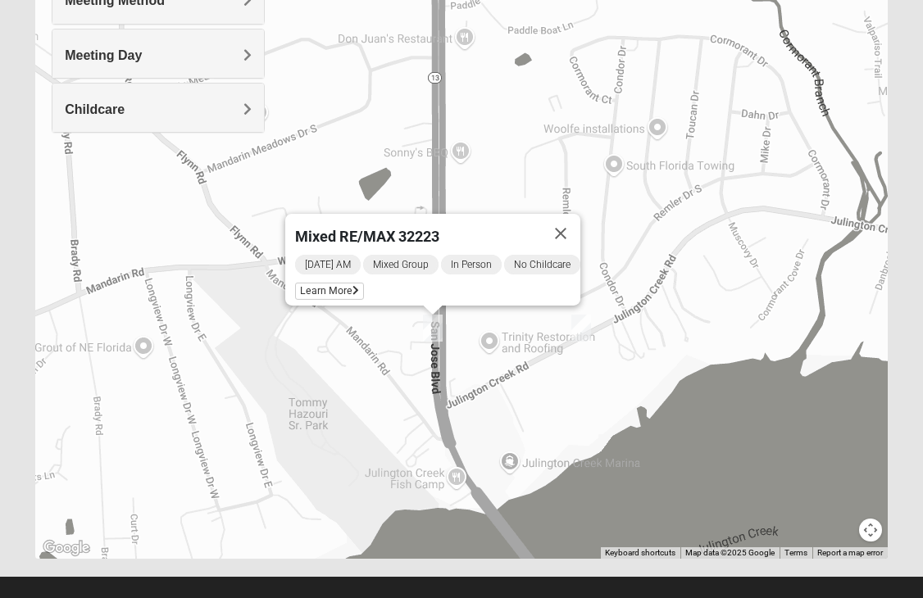
drag, startPoint x: 484, startPoint y: 307, endPoint x: 402, endPoint y: 507, distance: 216.2
click at [402, 507] on div "Mixed RE/MAX 32223 Wednesday AM Mixed Group In Person No Childcare Learn More" at bounding box center [461, 231] width 853 height 656
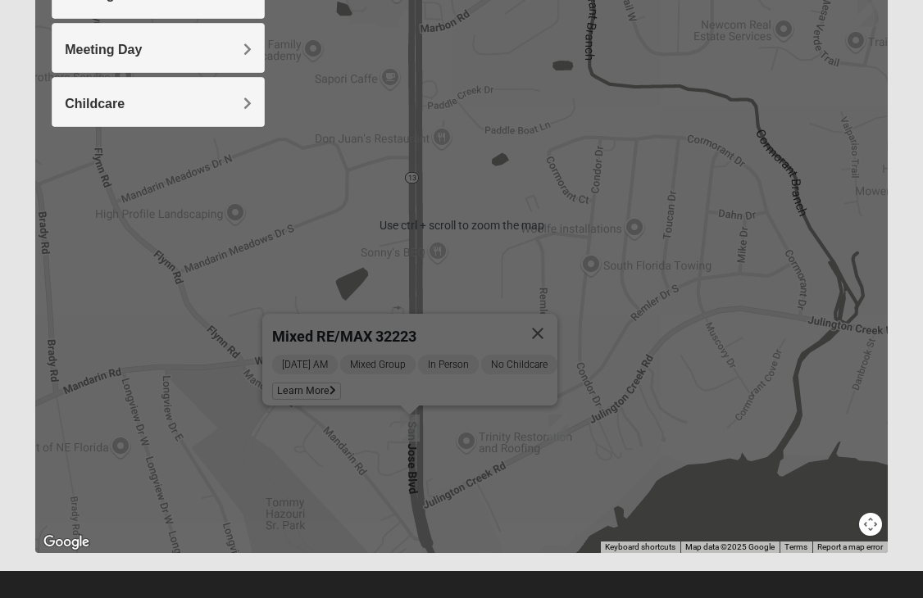
scroll to position [304, 0]
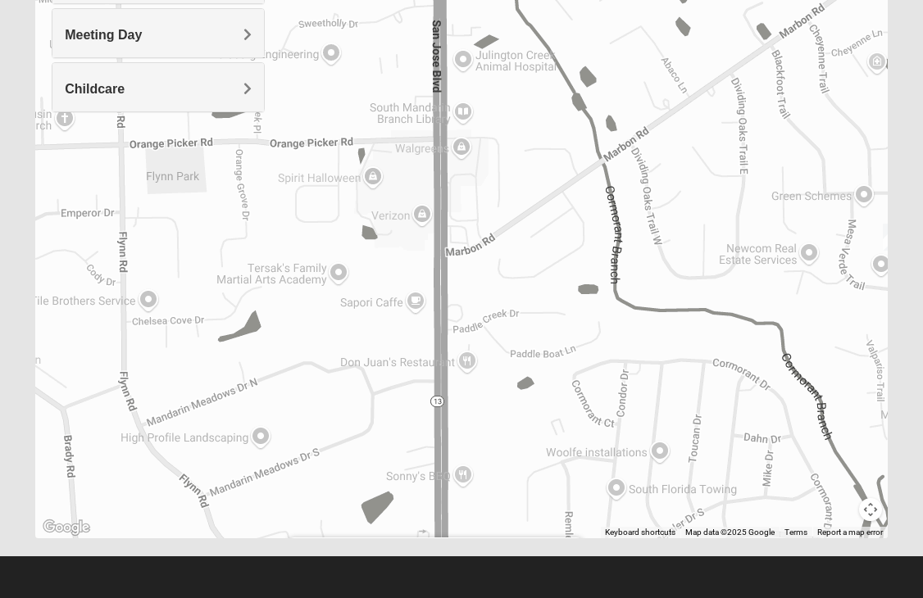
drag, startPoint x: 493, startPoint y: 247, endPoint x: 499, endPoint y: 469, distance: 222.2
click at [503, 459] on div "Mixed RE/MAX 32223 Wednesday AM Mixed Group In Person No Childcare Learn More" at bounding box center [461, 211] width 853 height 656
click at [499, 469] on div "Mixed RE/MAX 32223 Wednesday AM Mixed Group In Person No Childcare Learn More" at bounding box center [461, 211] width 853 height 656
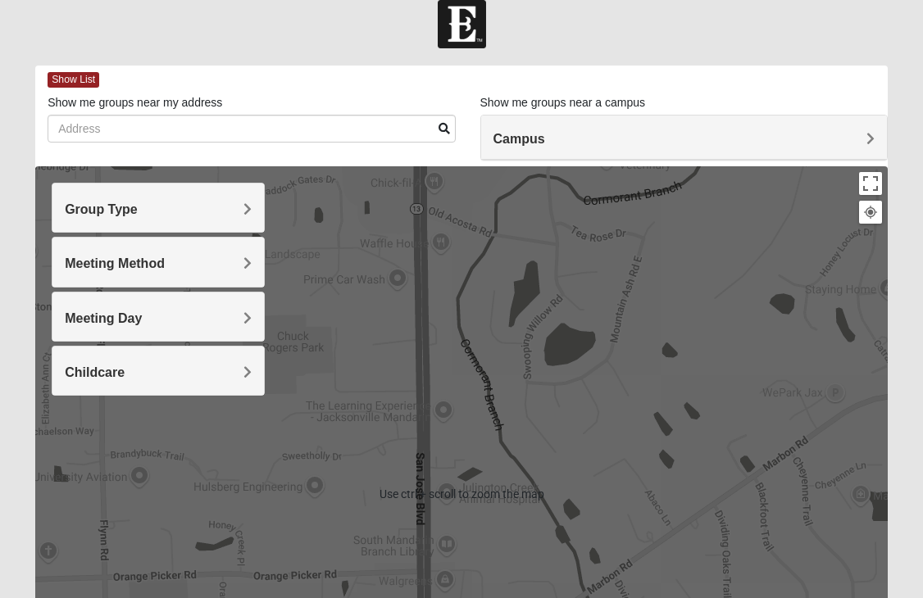
scroll to position [0, 0]
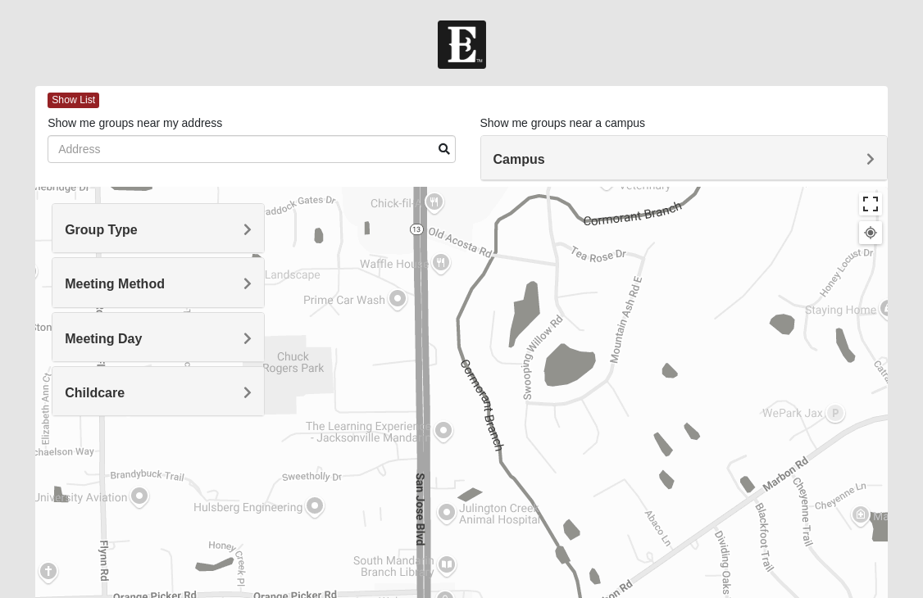
click at [867, 203] on button "Toggle fullscreen view" at bounding box center [870, 204] width 23 height 23
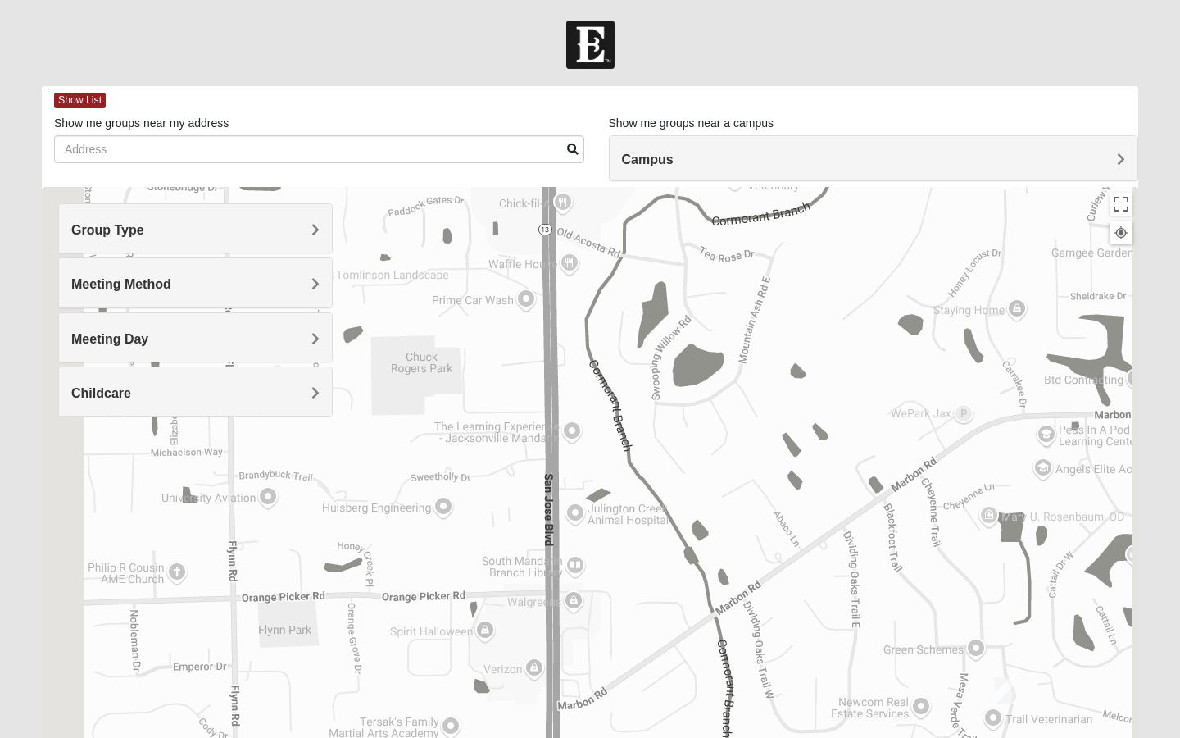
click at [894, 302] on div "Mixed RE/MAX 32223 Wednesday AM Mixed Group In Person No Childcare Learn More" at bounding box center [590, 515] width 1097 height 656
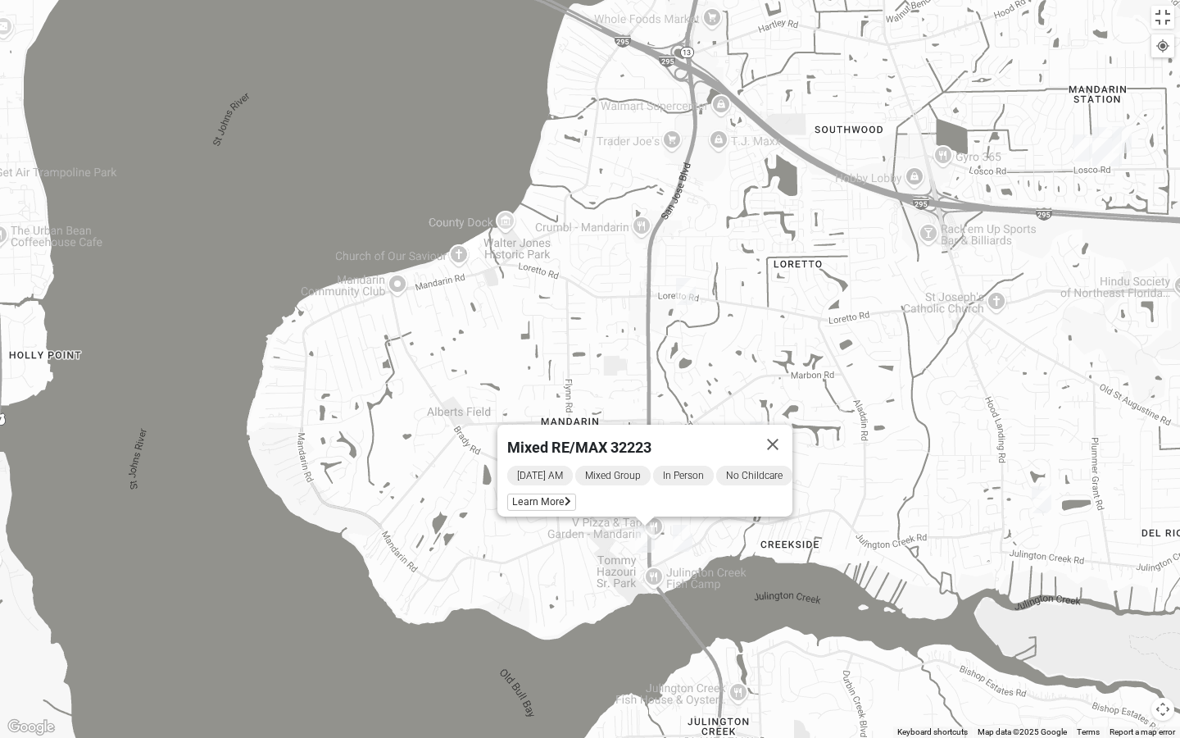
click at [922, 143] on img "On Campus Mixed Jones 32257" at bounding box center [1083, 147] width 20 height 27
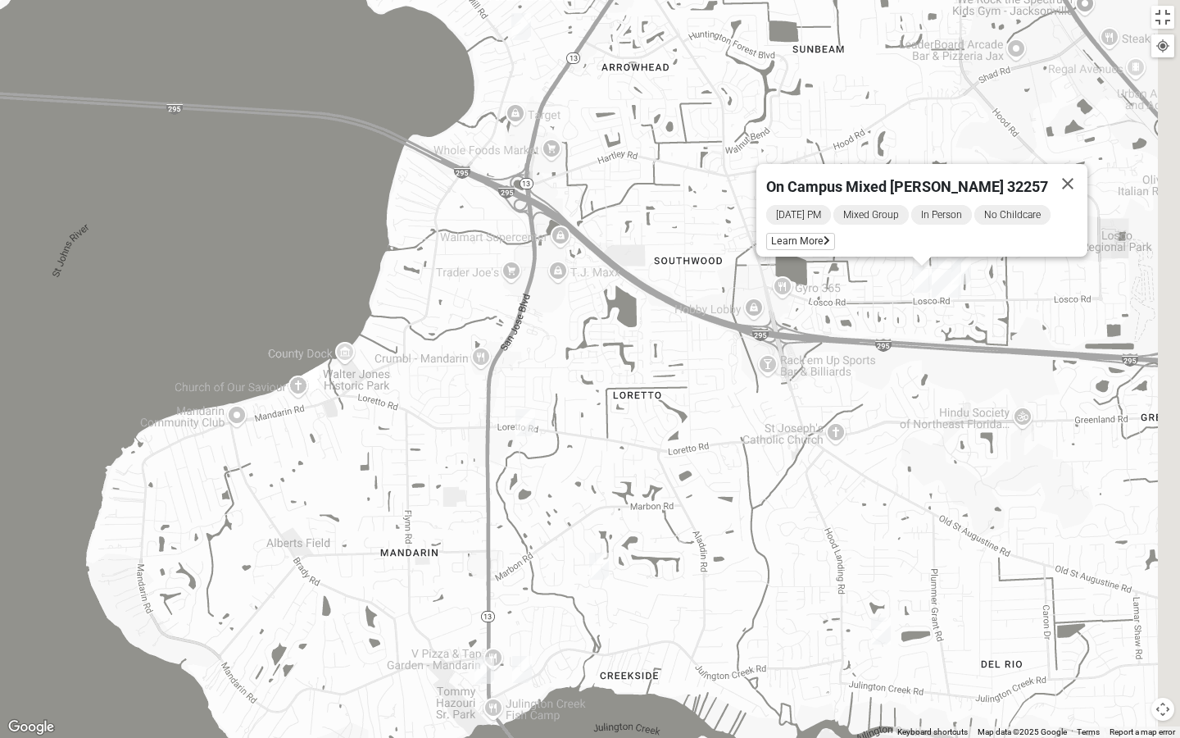
drag, startPoint x: 985, startPoint y: 238, endPoint x: 930, endPoint y: 330, distance: 106.6
click at [922, 330] on div "On Campus Mixed Jones 32257 Sunday PM Mixed Group In Person No Childcare Learn …" at bounding box center [590, 369] width 1180 height 738
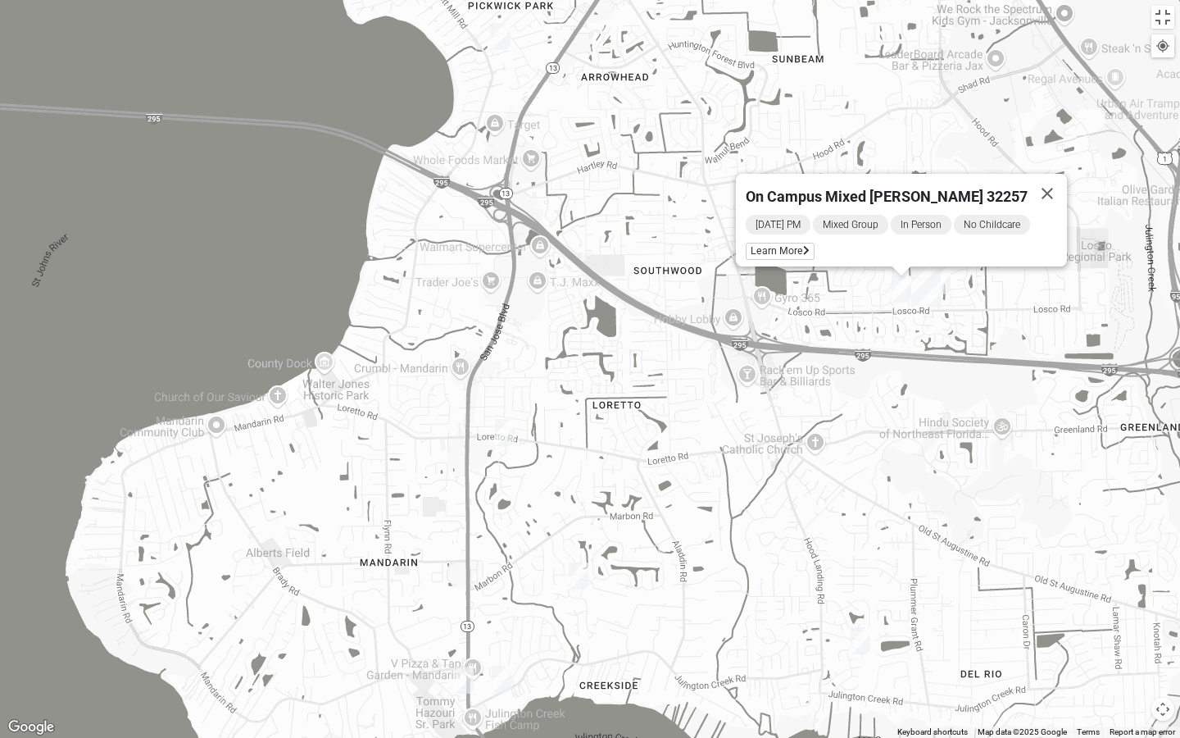
click at [922, 273] on img "On Campus Mixed Hoffstatter 32257" at bounding box center [941, 280] width 20 height 27
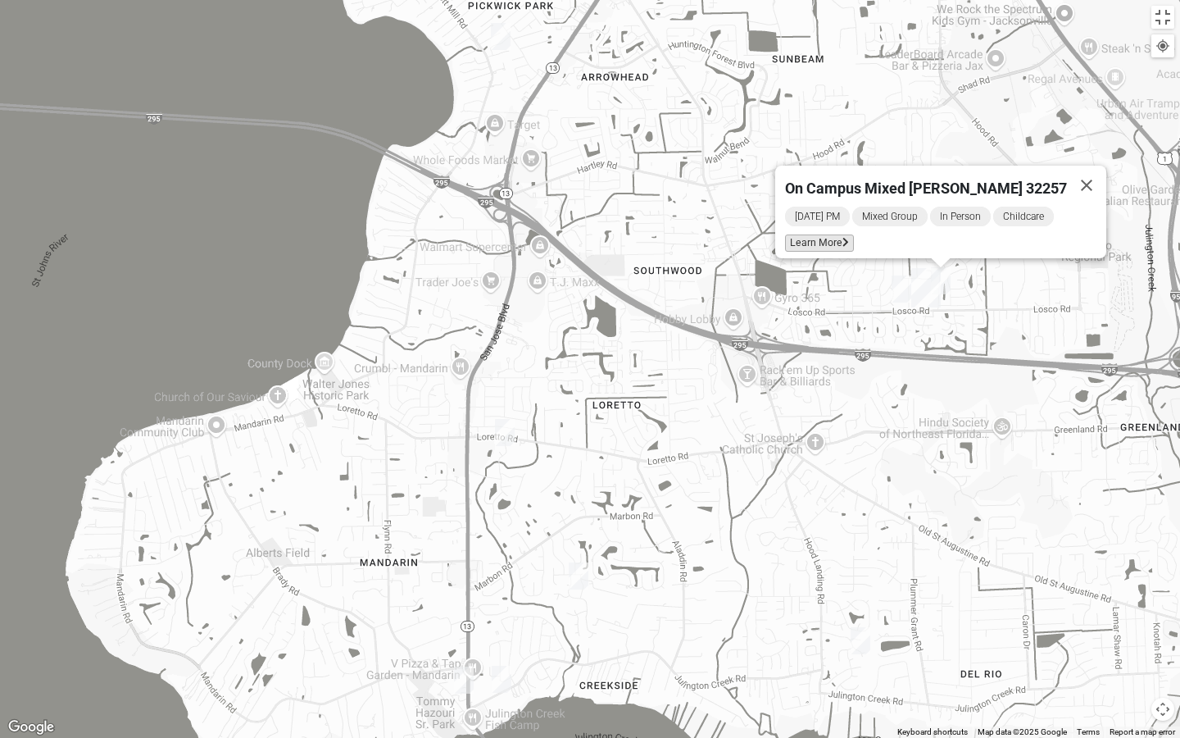
click at [829, 239] on span "Learn More" at bounding box center [819, 242] width 69 height 17
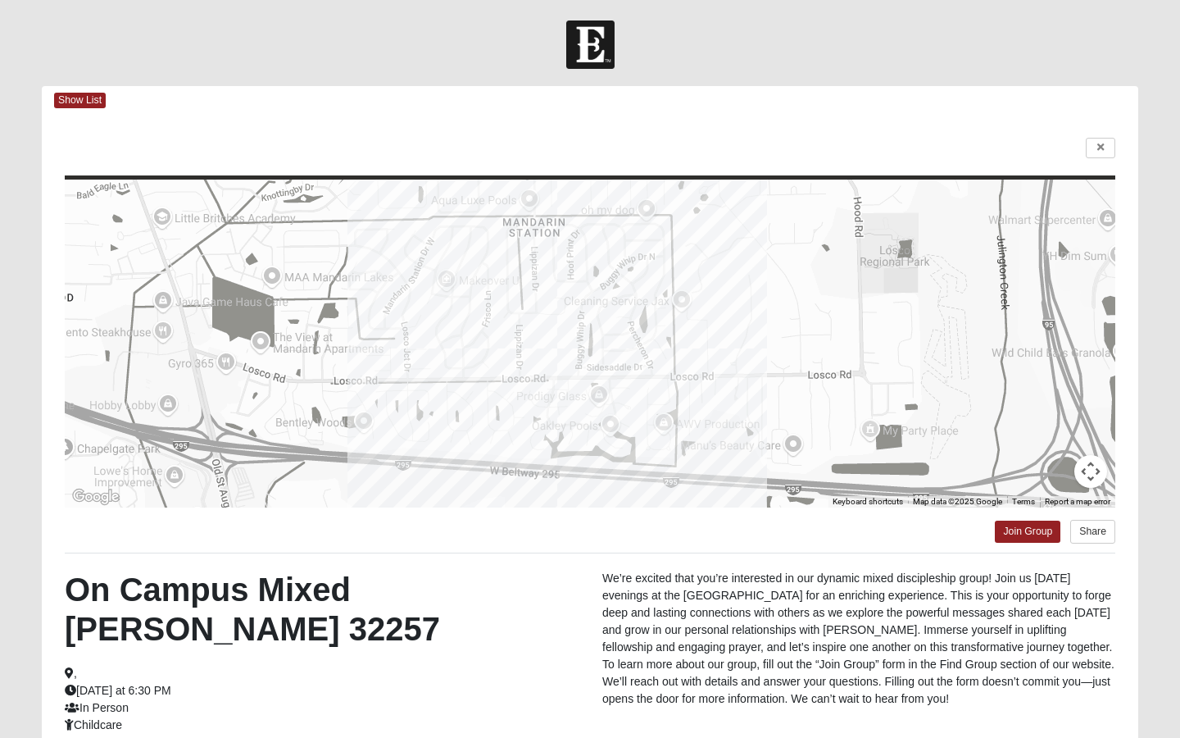
click at [922, 139] on html "Log In Find A Group Error Show List Loading Groups" at bounding box center [590, 463] width 1180 height 926
click at [922, 148] on html "Log In Find A Group Error Show List Loading Groups" at bounding box center [590, 463] width 1180 height 926
